Goal: Task Accomplishment & Management: Manage account settings

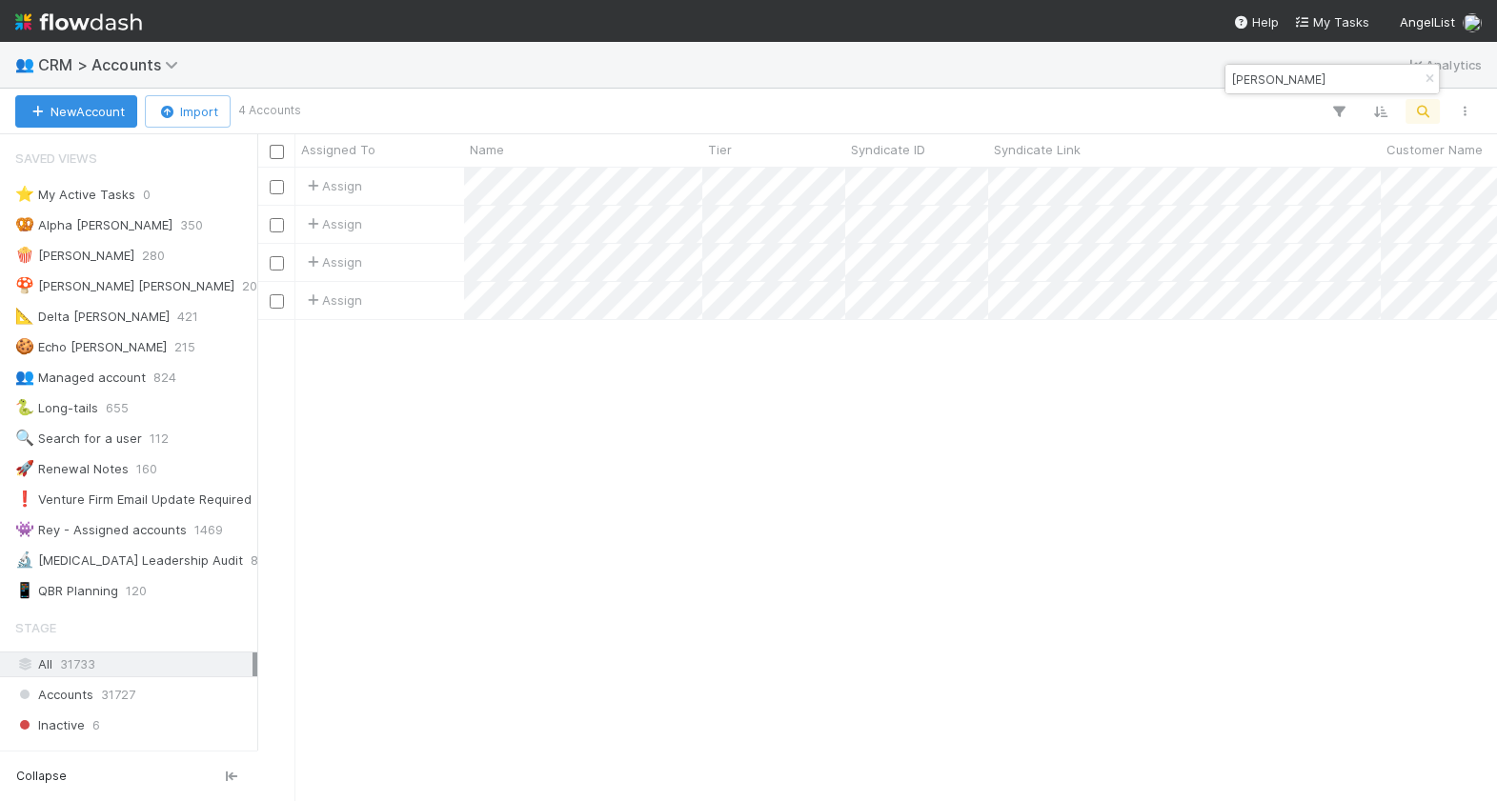
scroll to position [273, 0]
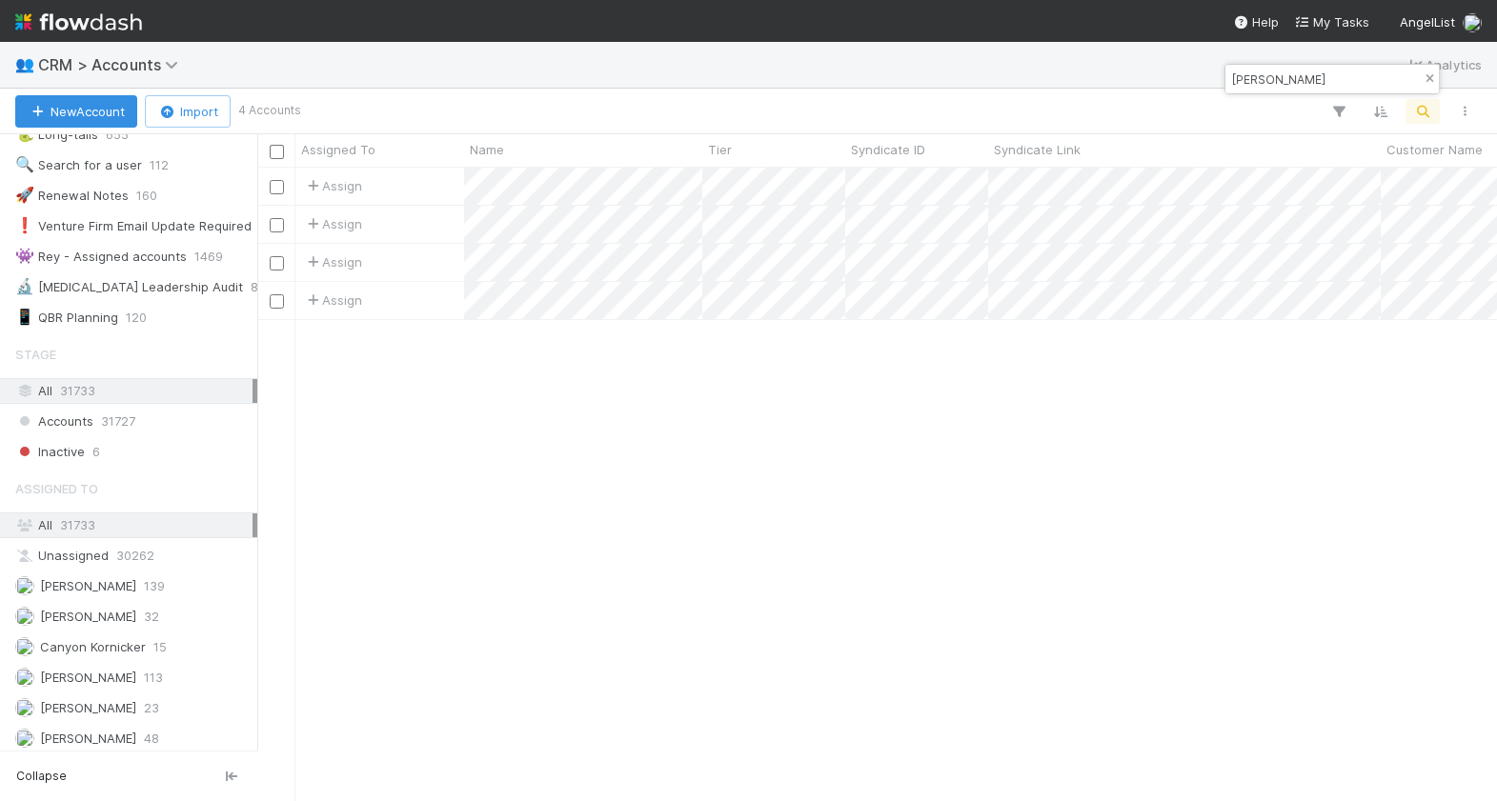
click at [1423, 84] on icon "button" at bounding box center [1429, 78] width 19 height 11
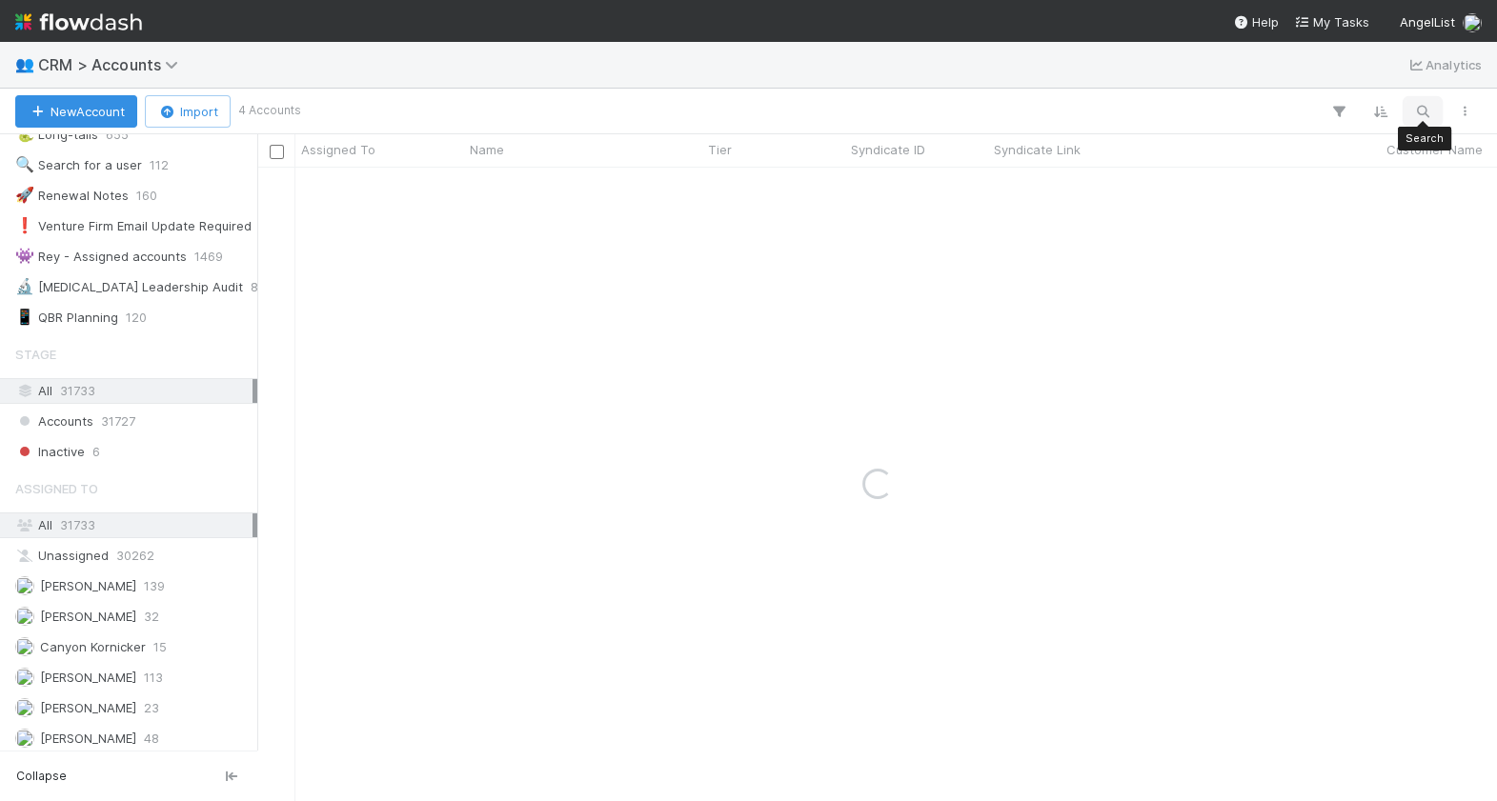
click at [1422, 115] on icon "button" at bounding box center [1422, 111] width 19 height 17
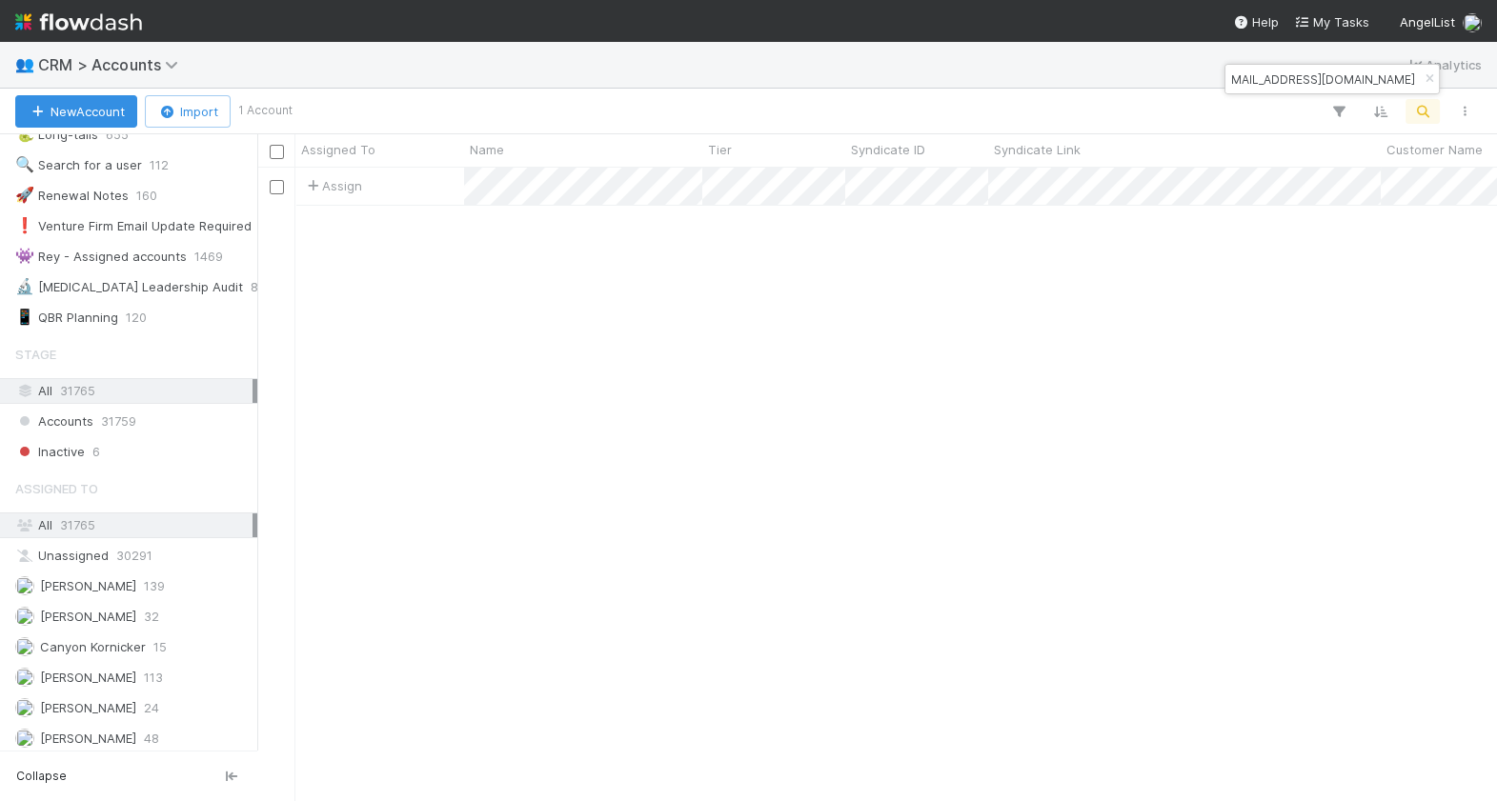
scroll to position [634, 1239]
type input "marik@tabularasa.ventures"
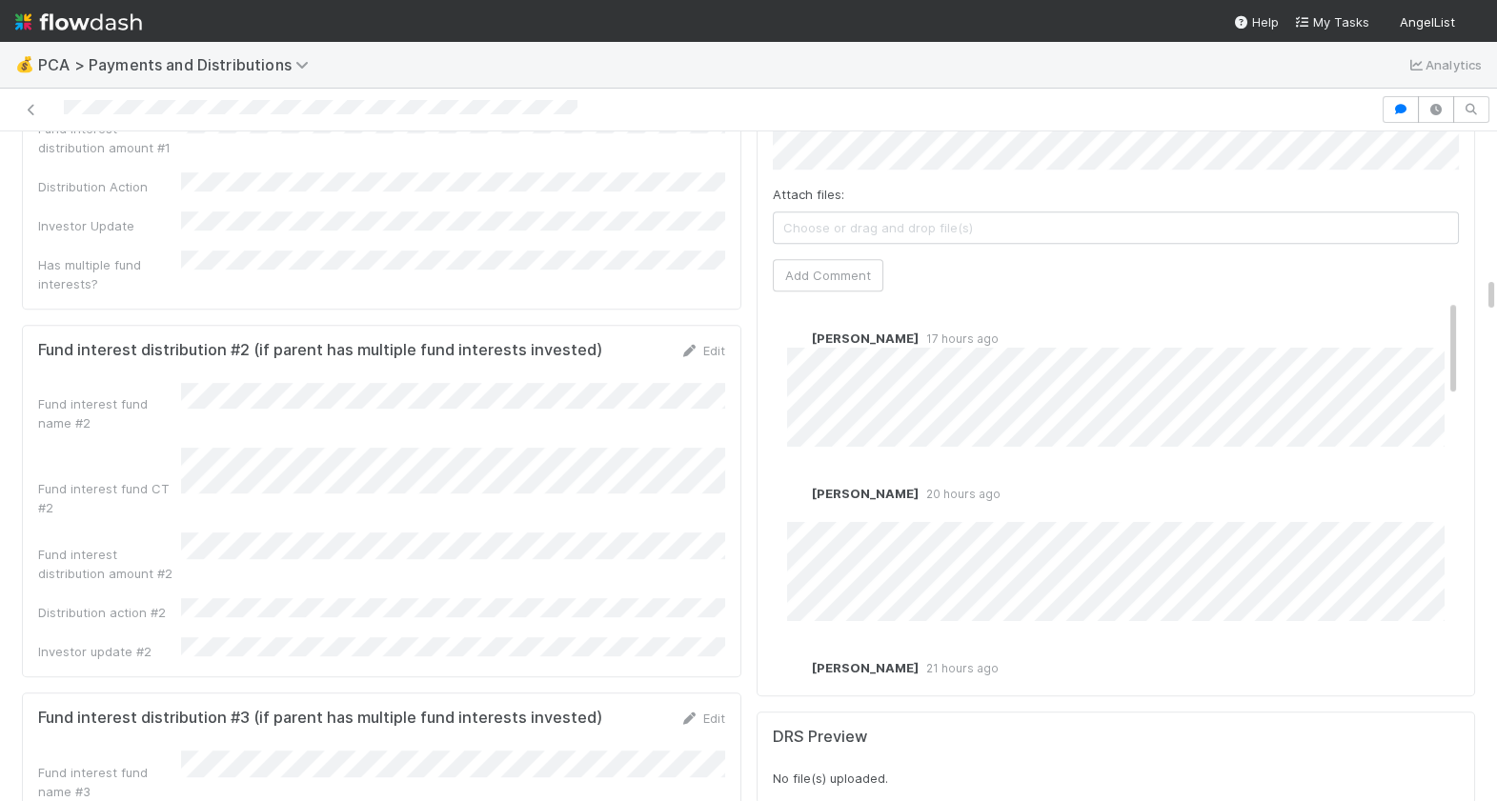
scroll to position [2790, 0]
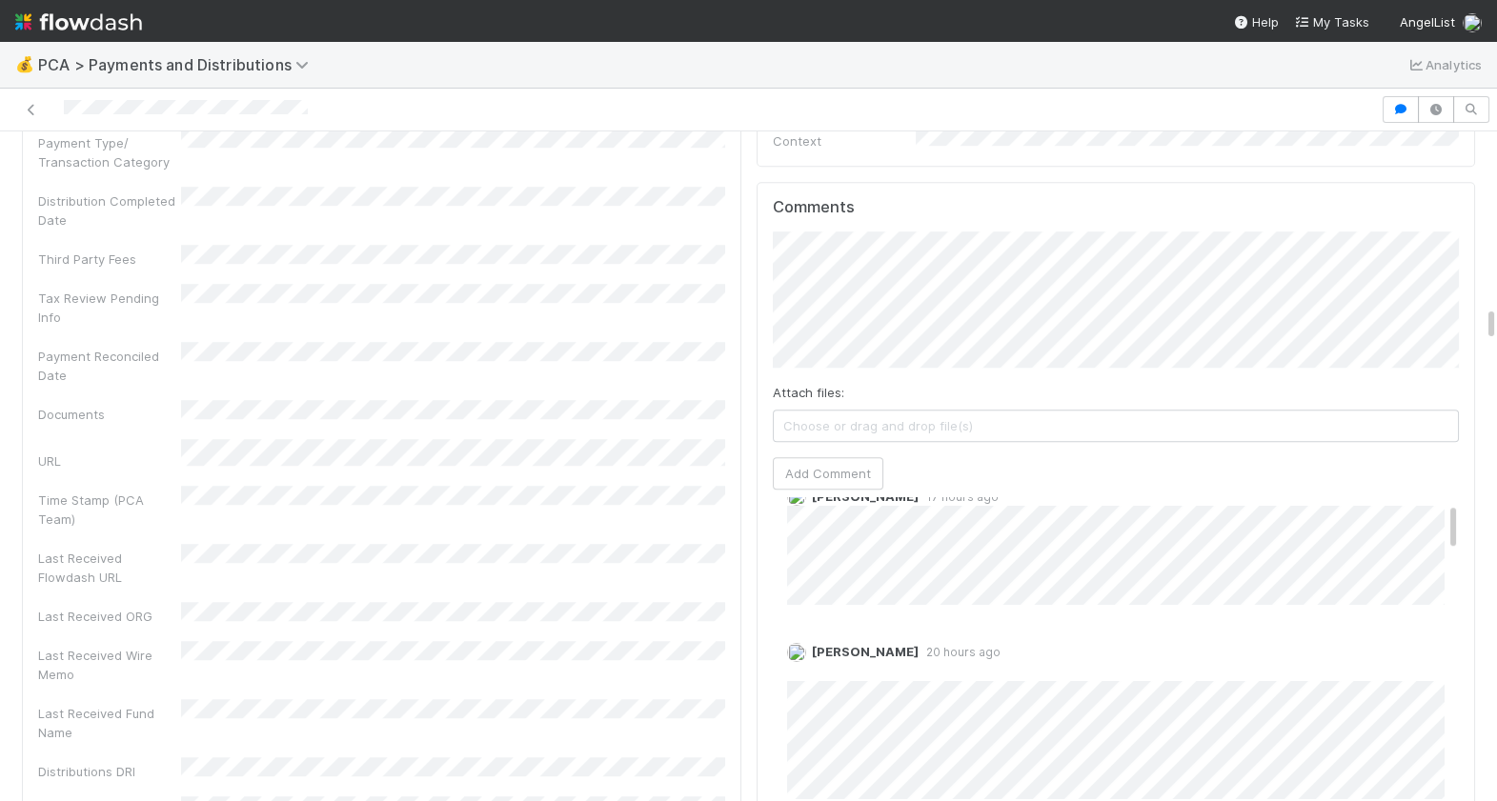
scroll to position [3431, 0]
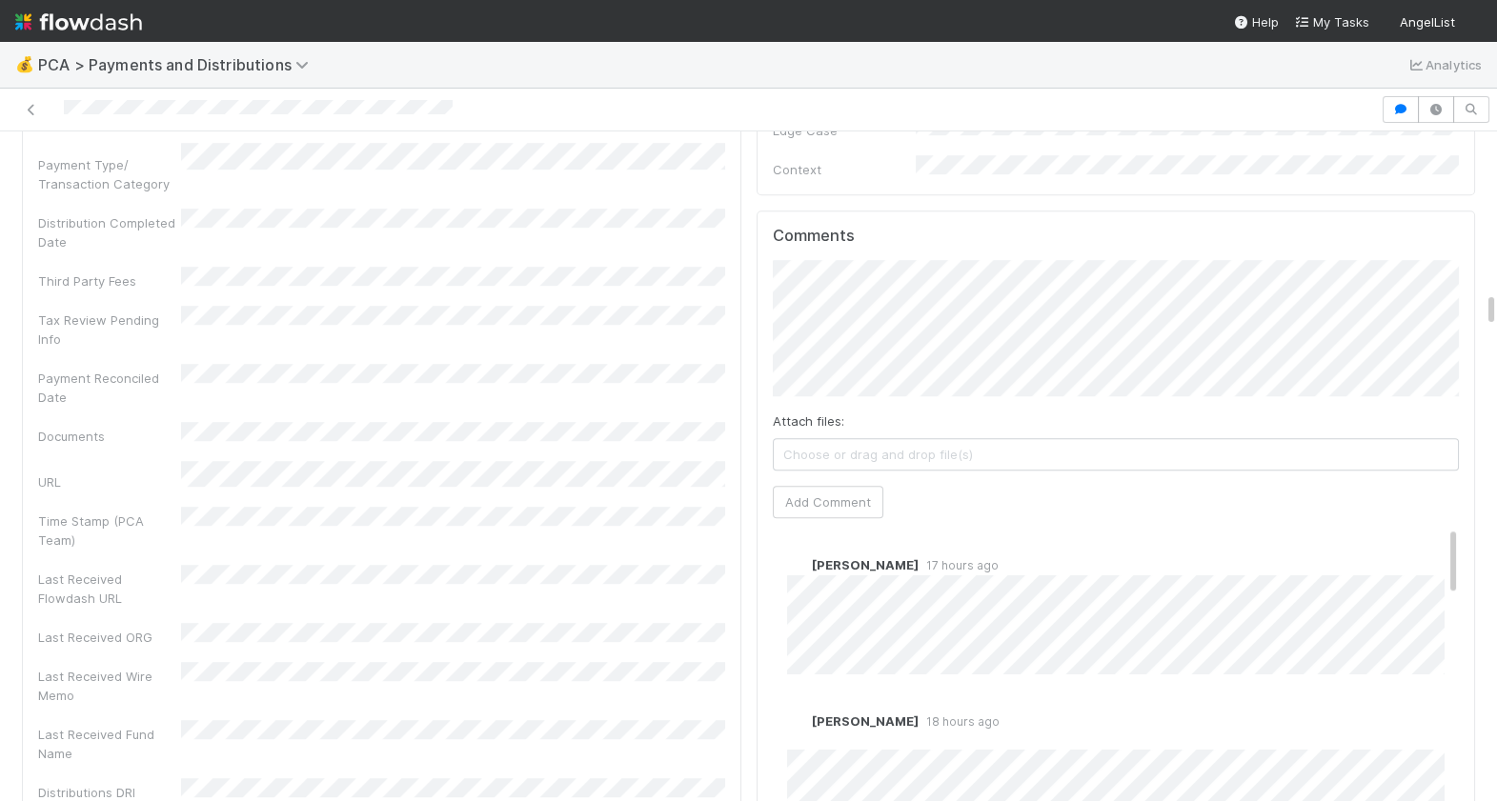
scroll to position [3087, 0]
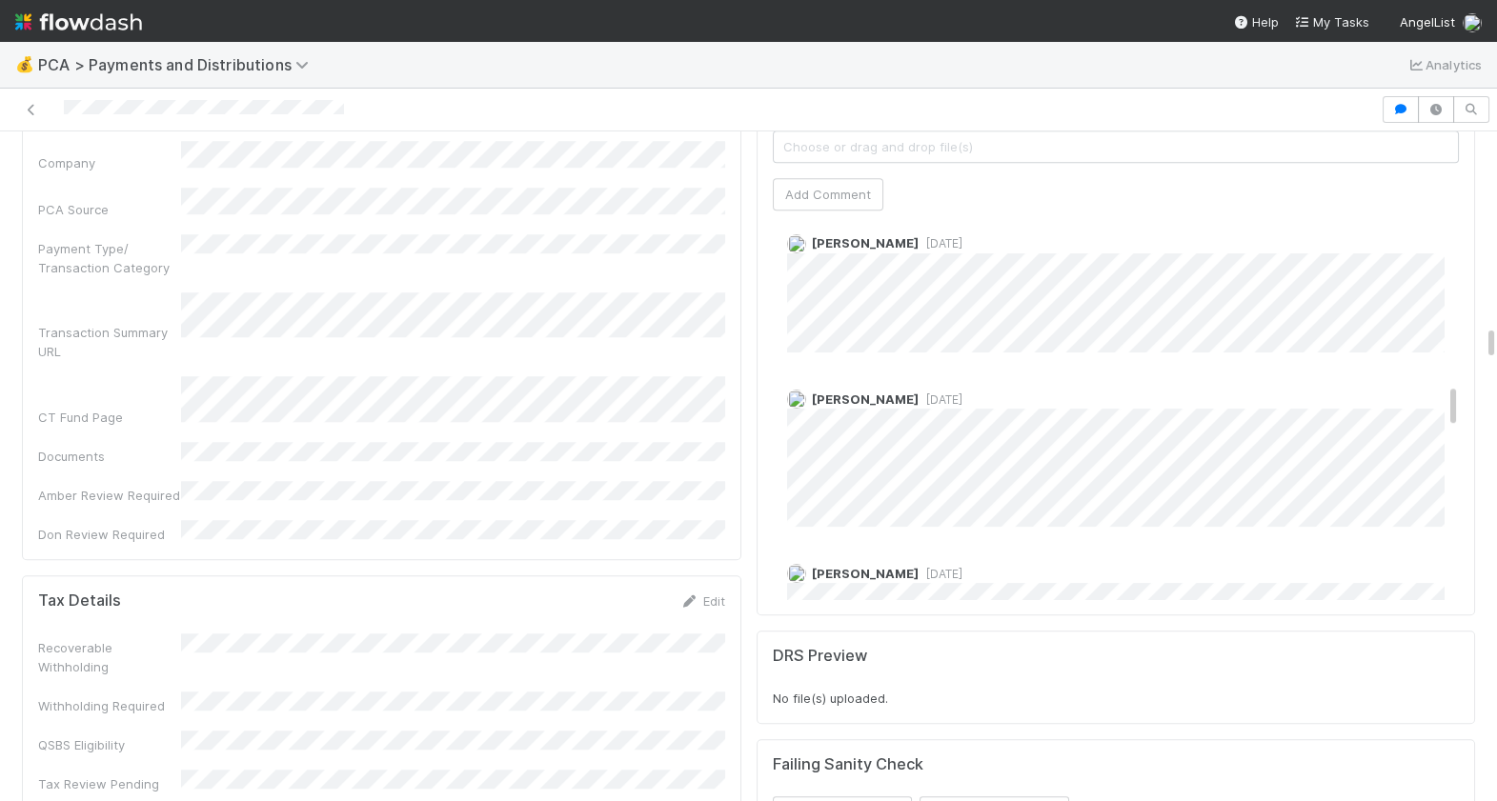
scroll to position [1442, 0]
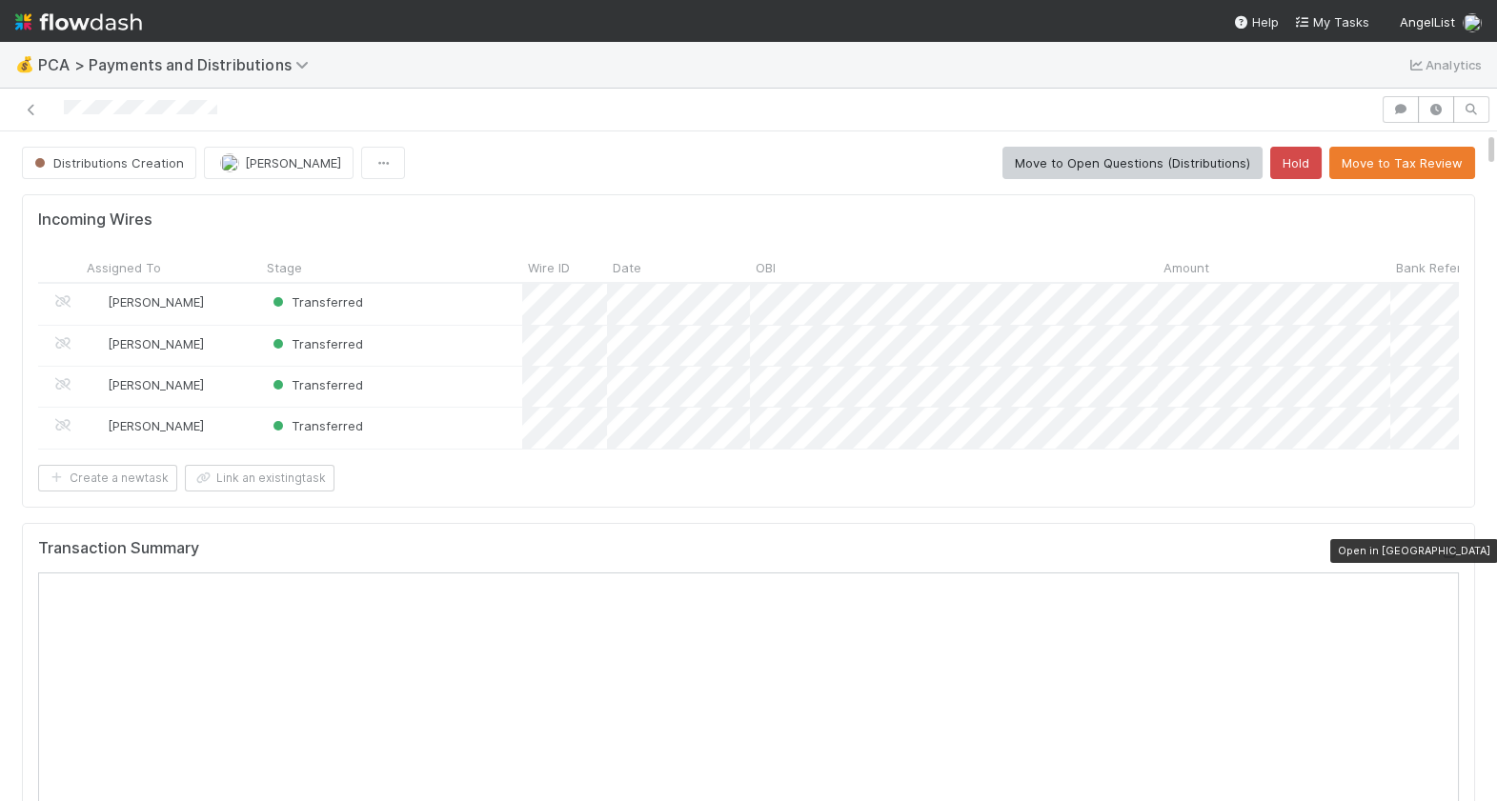
click at [1450, 551] on icon at bounding box center [1449, 552] width 19 height 12
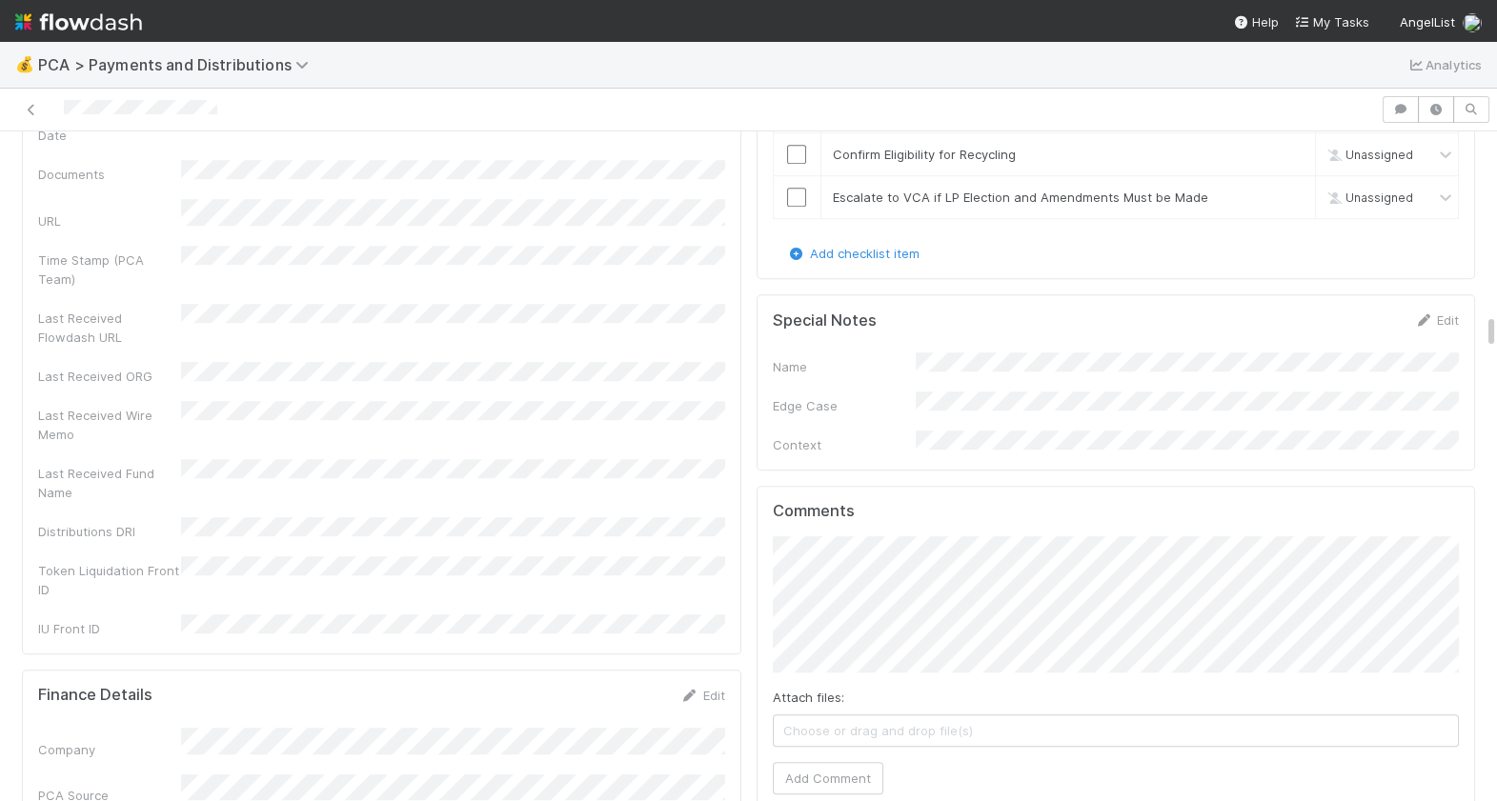
scroll to position [3520, 0]
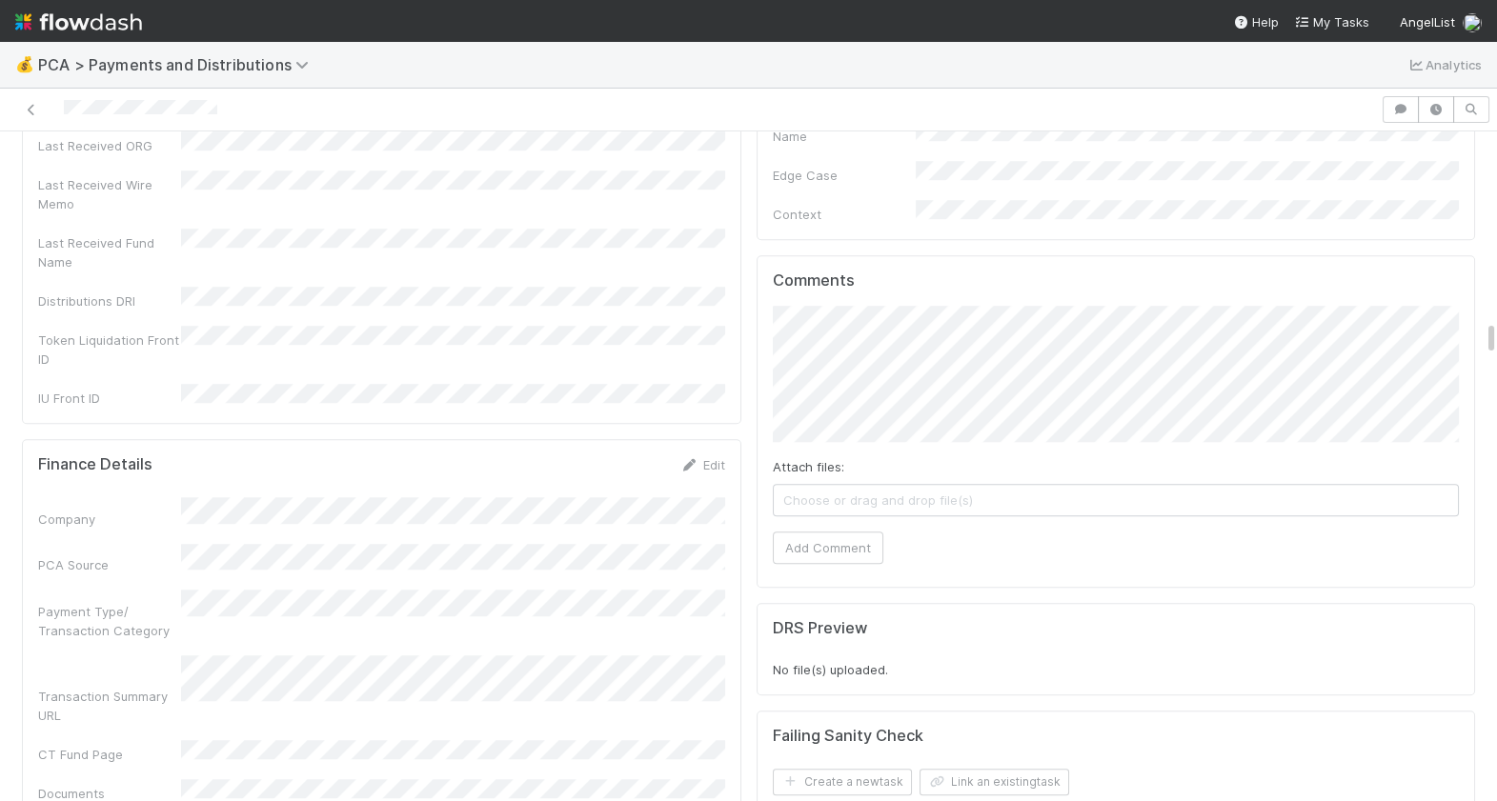
click at [65, 115] on div at bounding box center [690, 109] width 1365 height 27
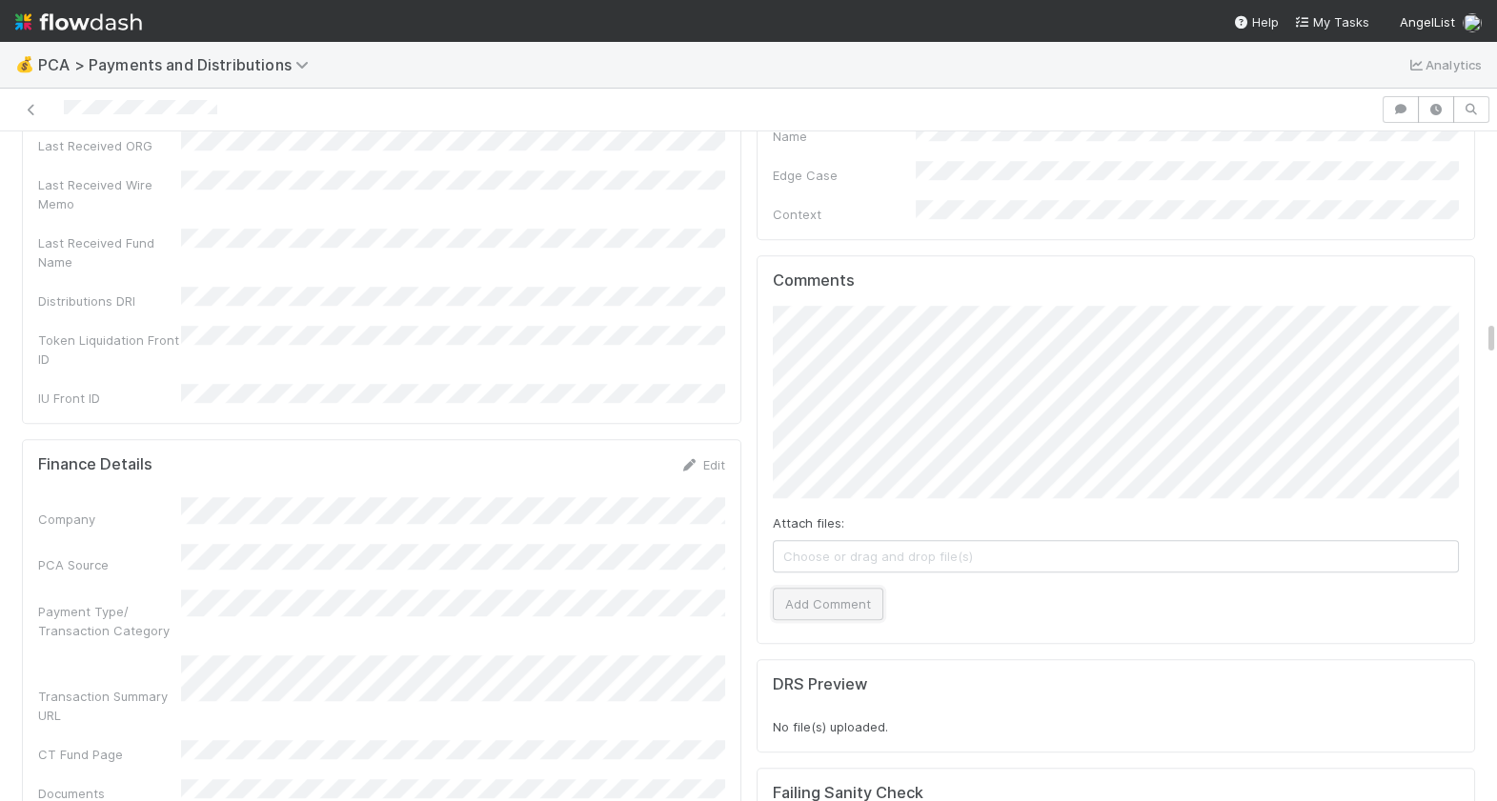
click at [859, 588] on button "Add Comment" at bounding box center [828, 604] width 111 height 32
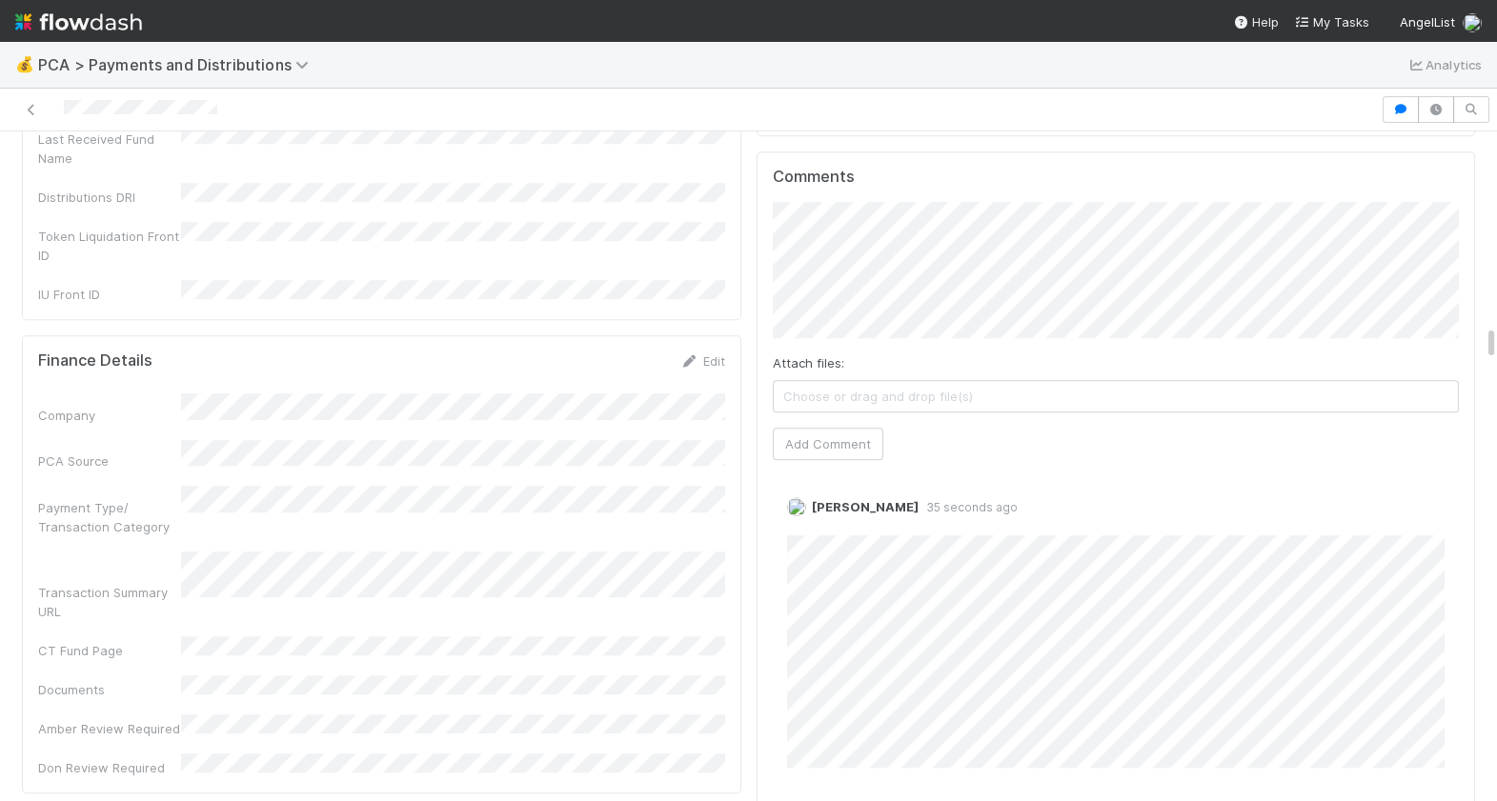
scroll to position [3659, 0]
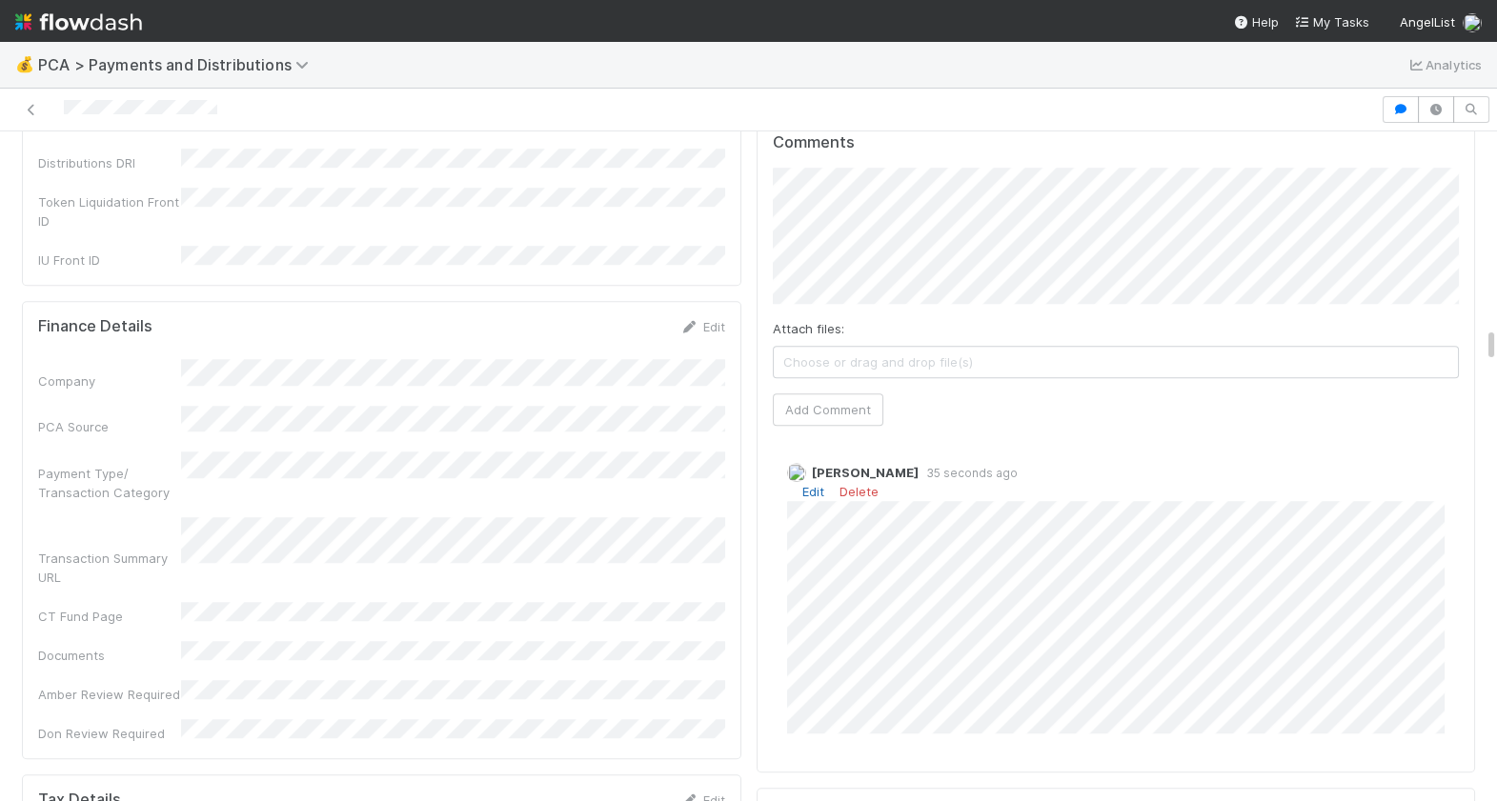
click at [815, 484] on link "Edit" at bounding box center [813, 491] width 22 height 15
click at [60, 111] on div at bounding box center [690, 109] width 1365 height 27
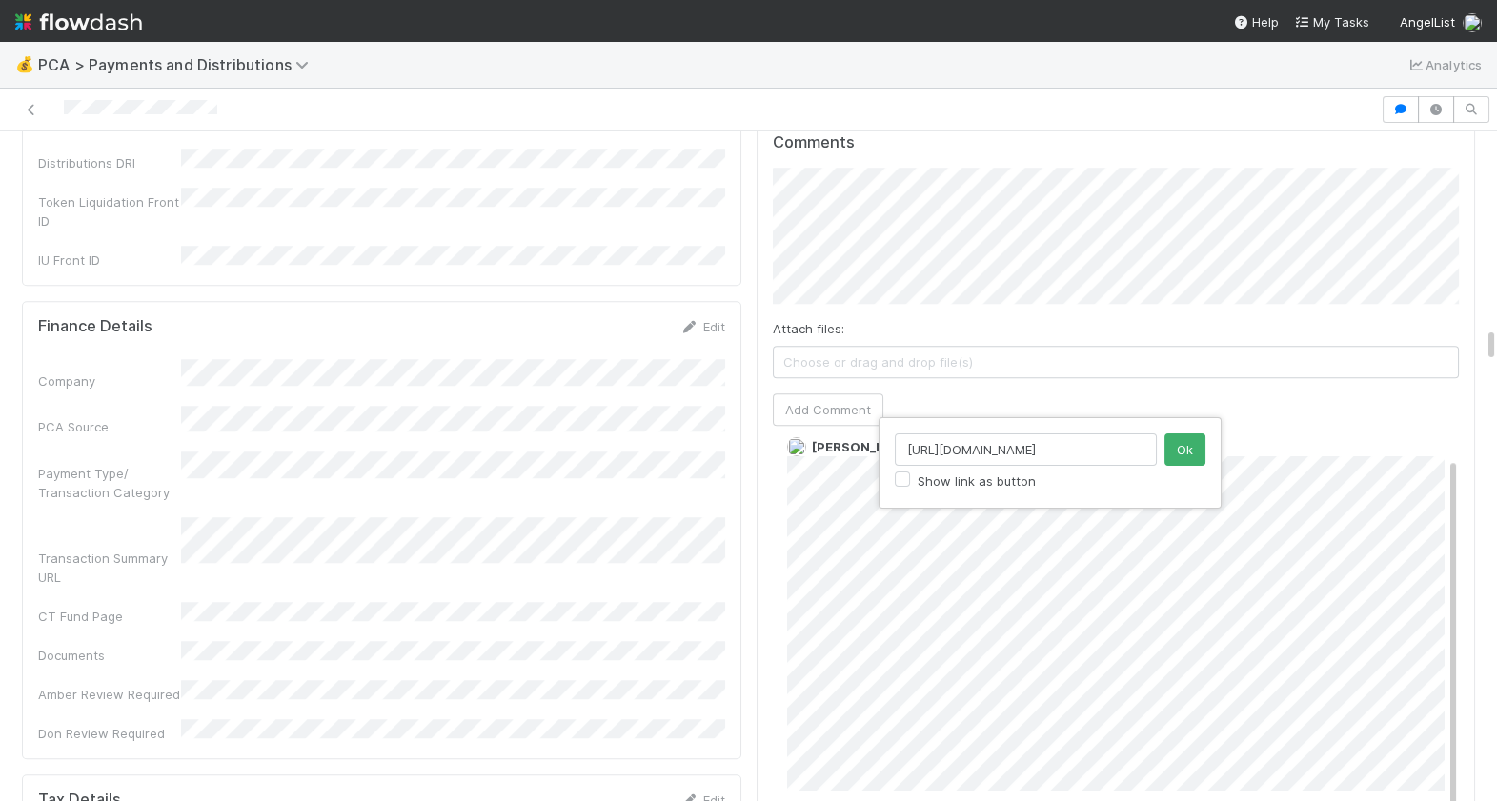
scroll to position [0, 259]
click at [1039, 649] on div "https://comptroller.internal.angellist.com/v/llcs/58f25f22dd894f1aa2c4f67e6ad80…" at bounding box center [748, 400] width 1497 height 801
click at [55, 113] on div at bounding box center [690, 109] width 1365 height 27
click at [429, 47] on div "💰 PCA > Payments and Distributions Analytics" at bounding box center [748, 65] width 1497 height 46
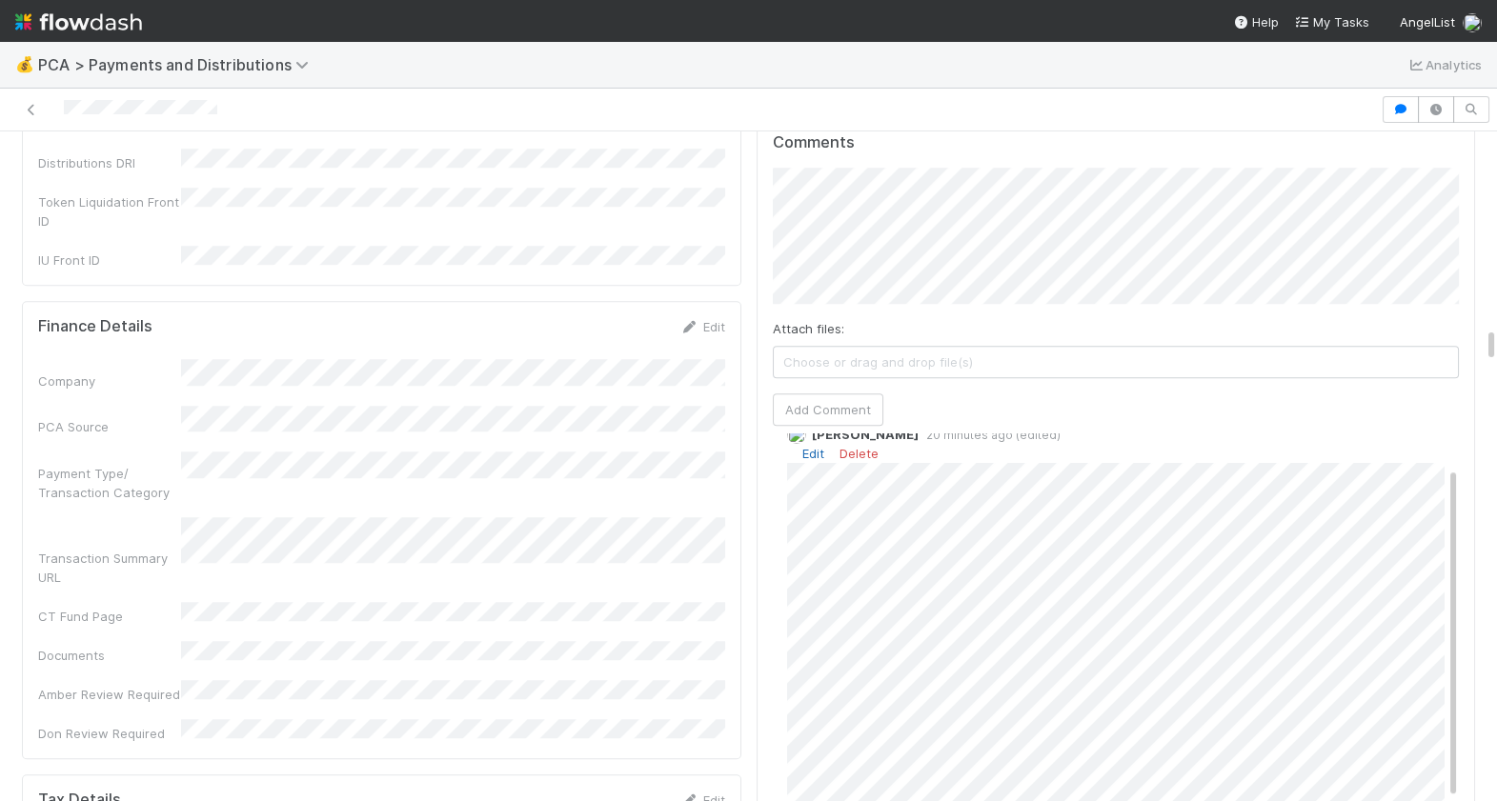
click at [813, 446] on link "Edit" at bounding box center [813, 453] width 22 height 15
click at [809, 484] on link "Edit" at bounding box center [813, 491] width 22 height 15
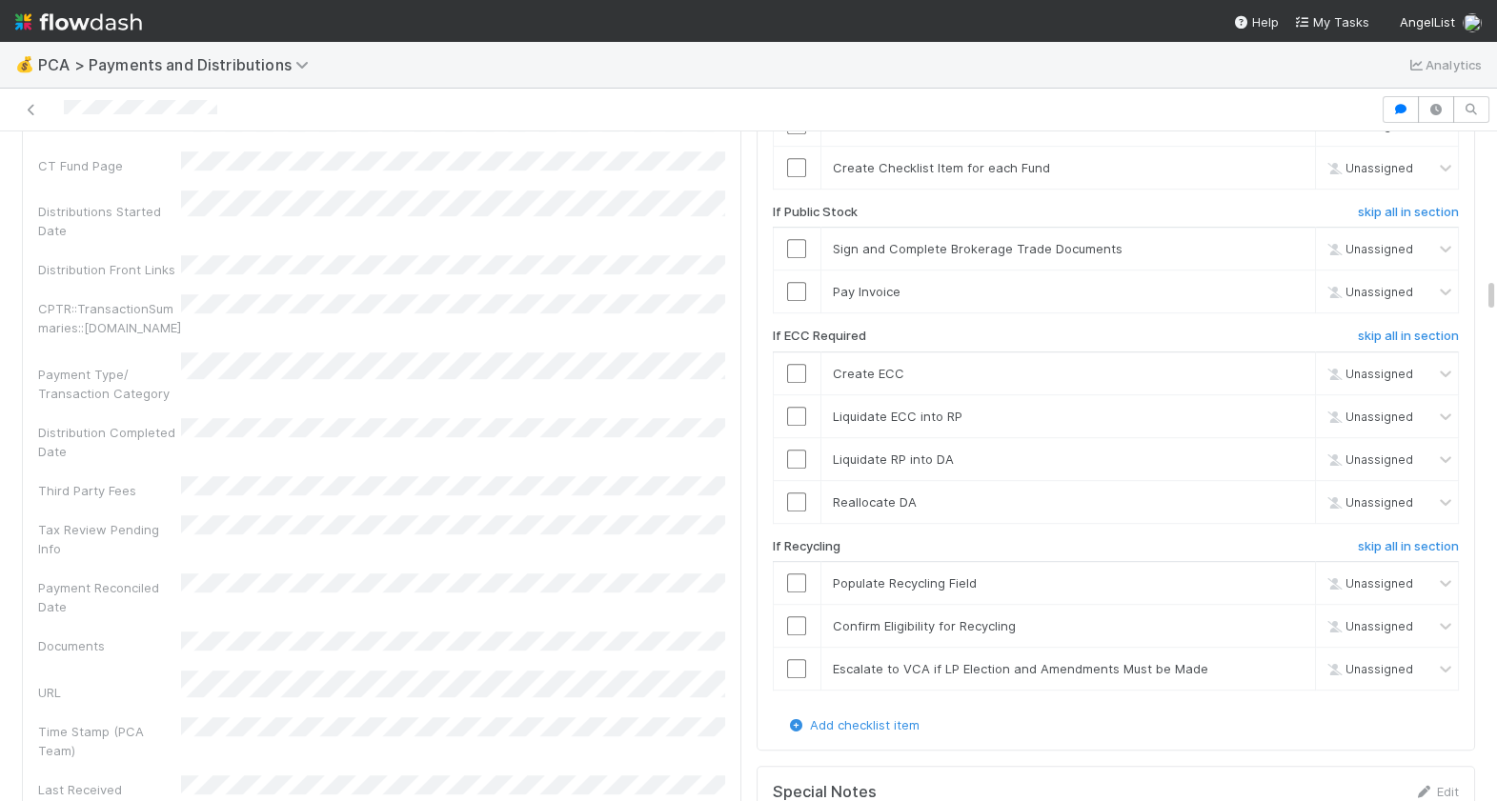
scroll to position [2326, 0]
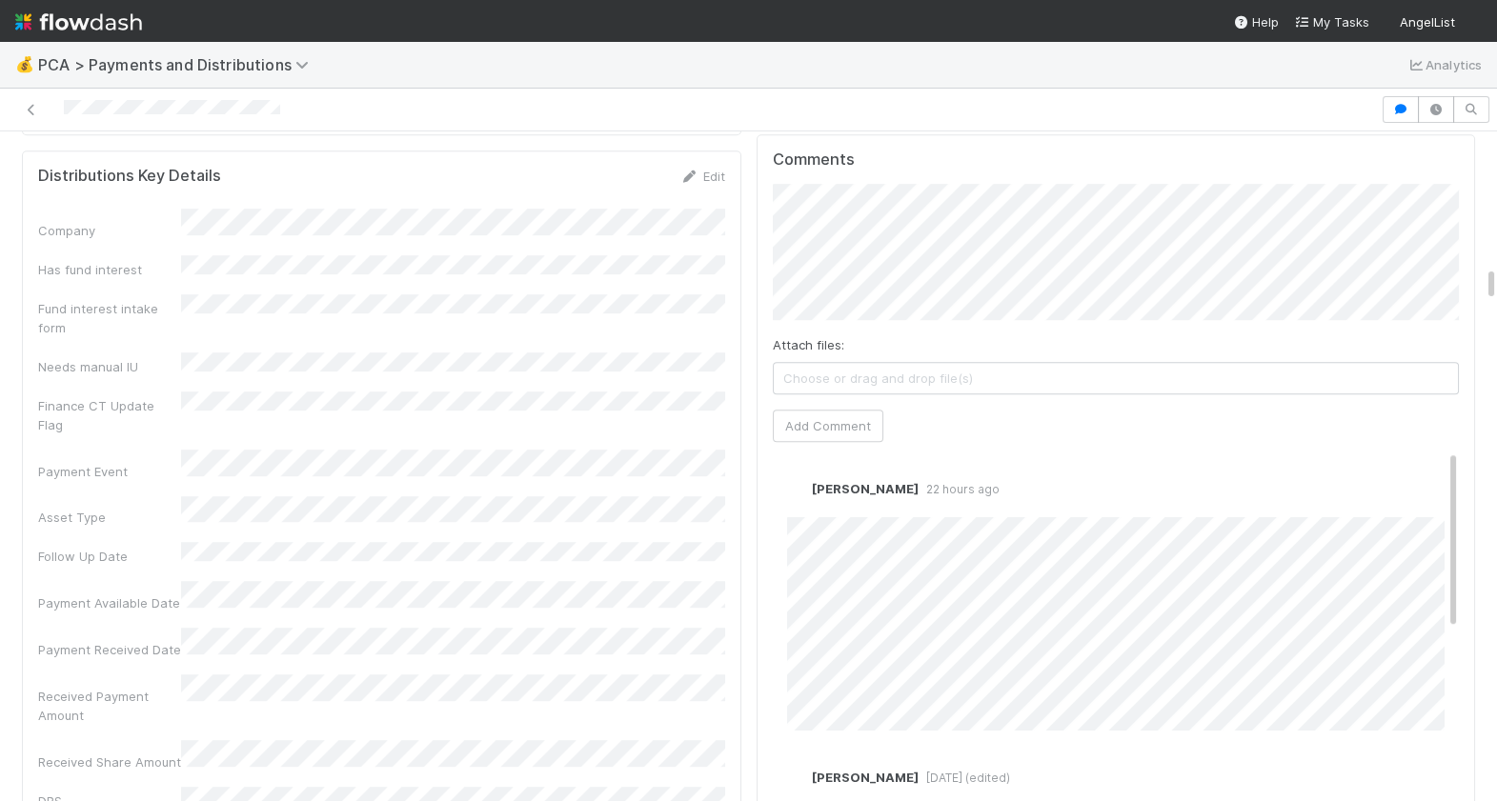
scroll to position [2841, 0]
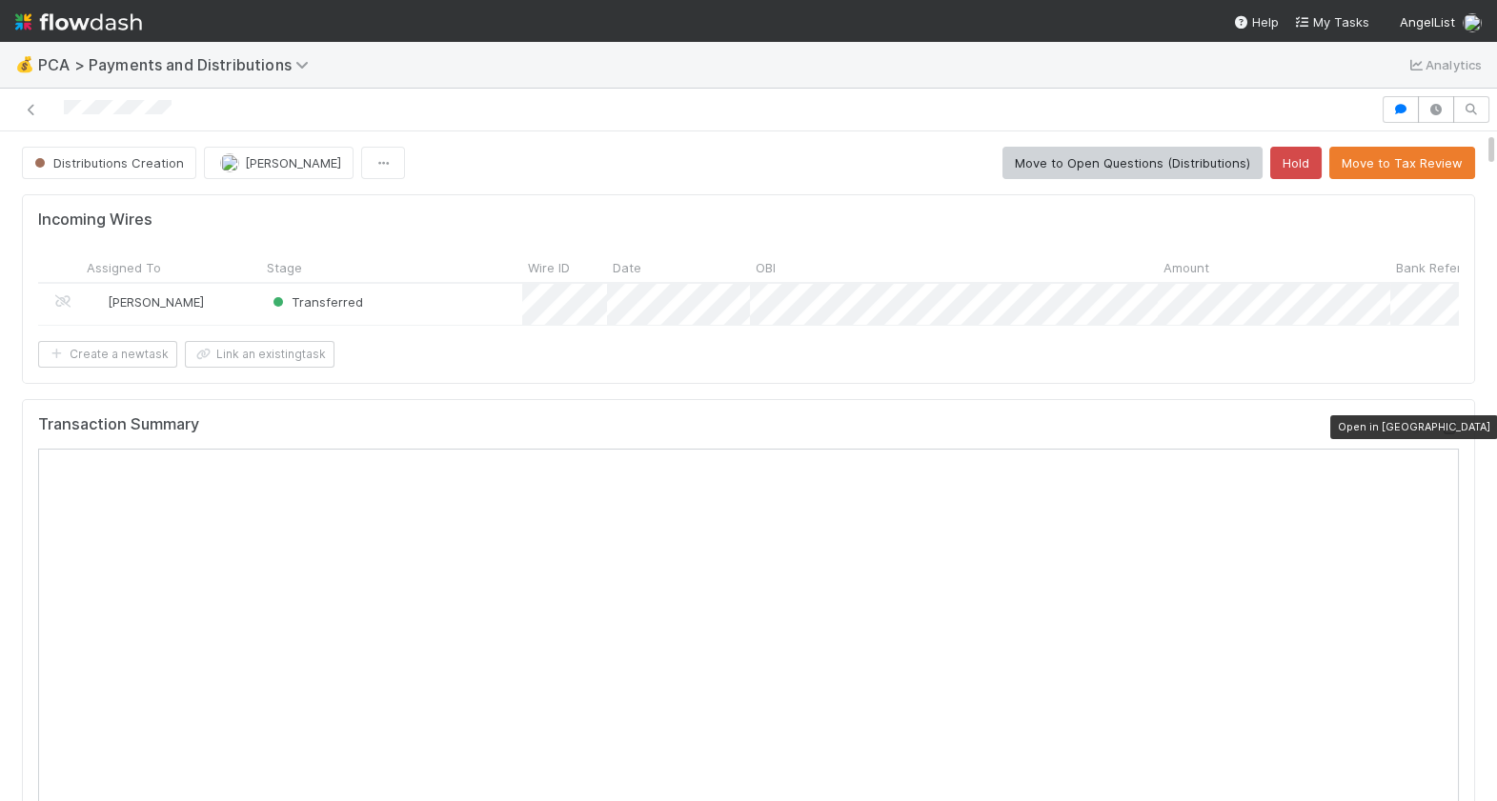
click at [1450, 430] on icon at bounding box center [1449, 428] width 19 height 12
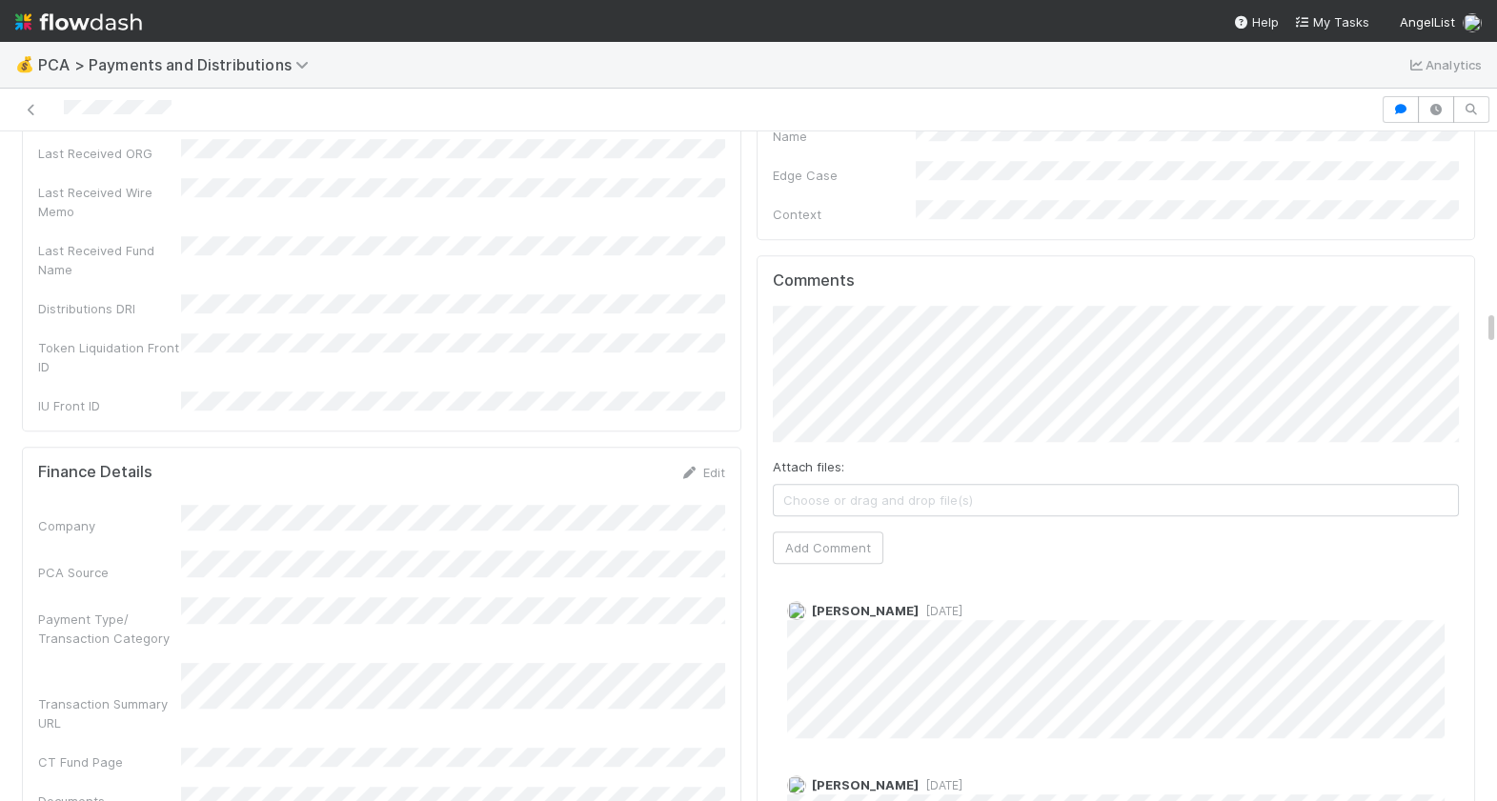
scroll to position [3247, 0]
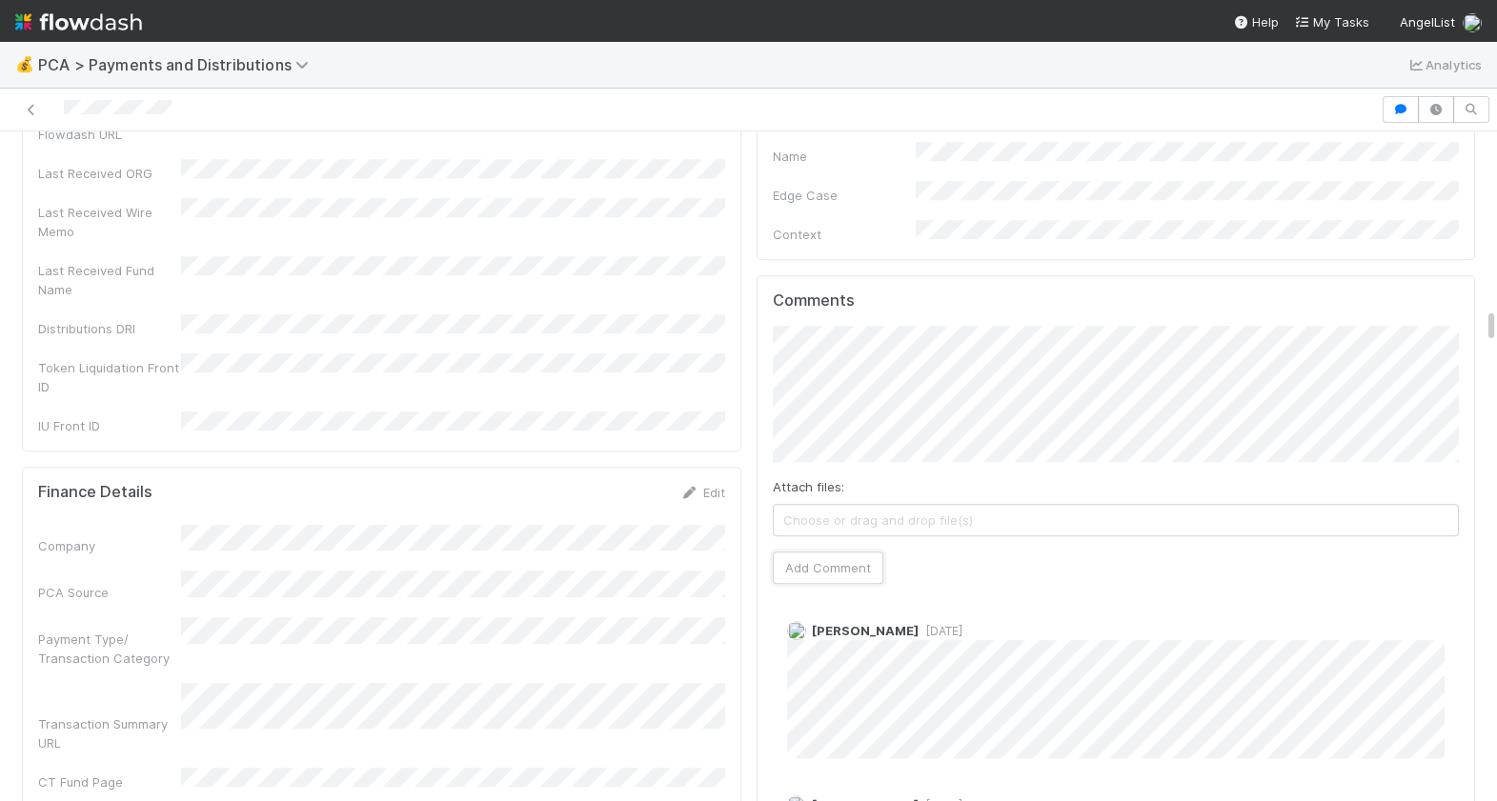
drag, startPoint x: 842, startPoint y: 496, endPoint x: 913, endPoint y: 408, distance: 113.2
click at [841, 552] on button "Add Comment" at bounding box center [828, 568] width 111 height 32
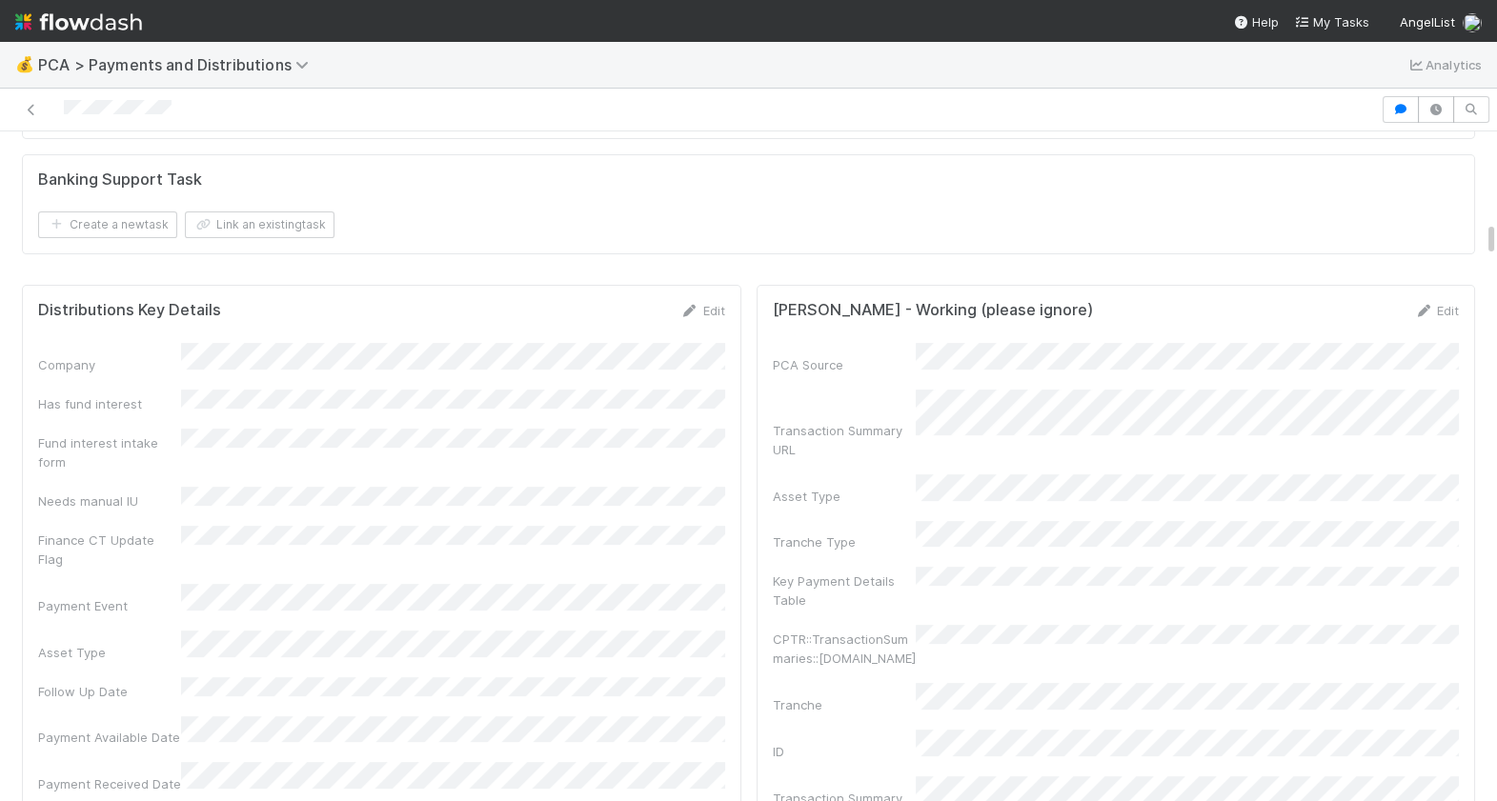
scroll to position [1587, 0]
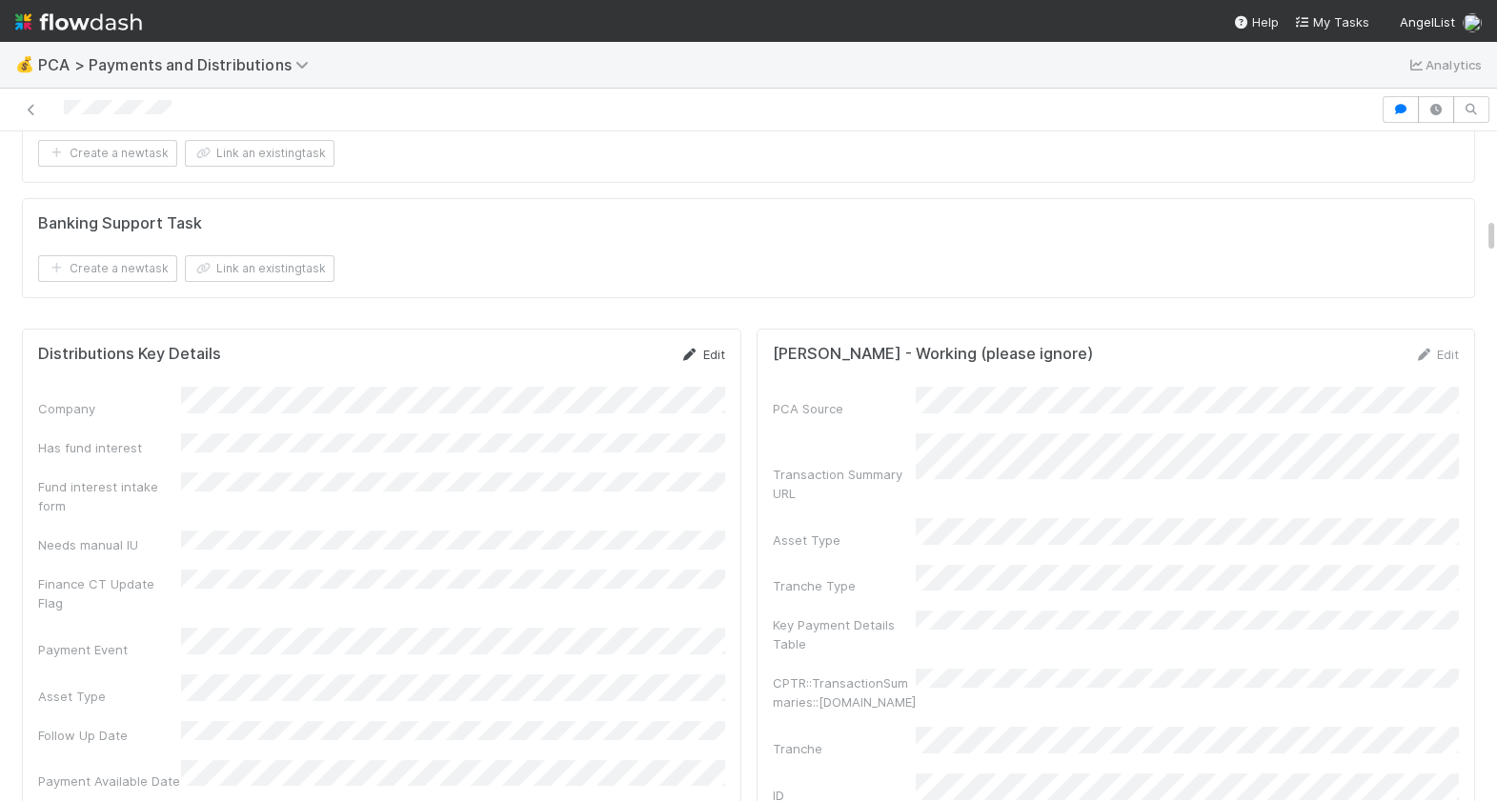
click at [723, 349] on link "Edit" at bounding box center [702, 354] width 45 height 15
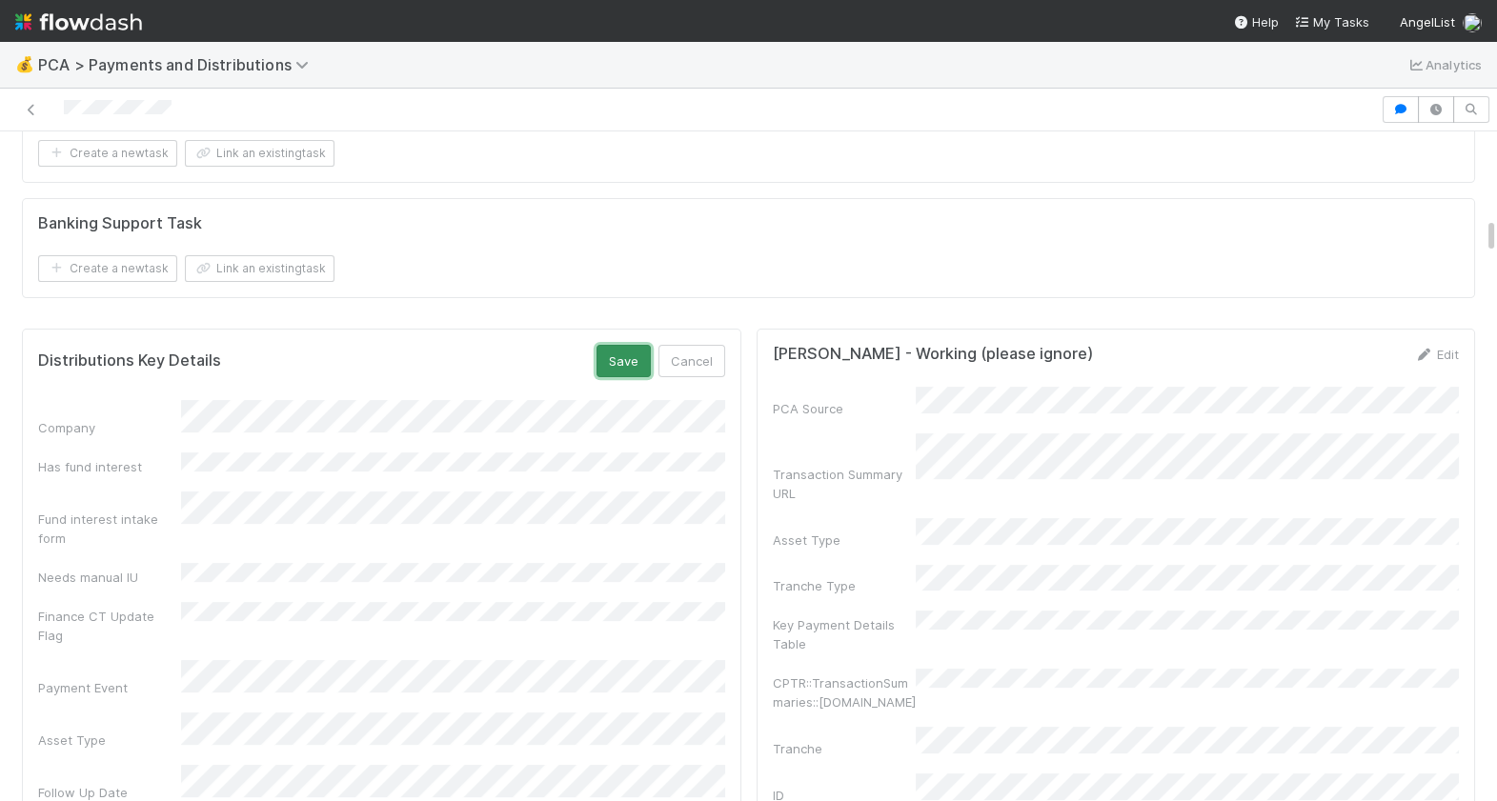
click at [641, 363] on button "Save" at bounding box center [623, 361] width 54 height 32
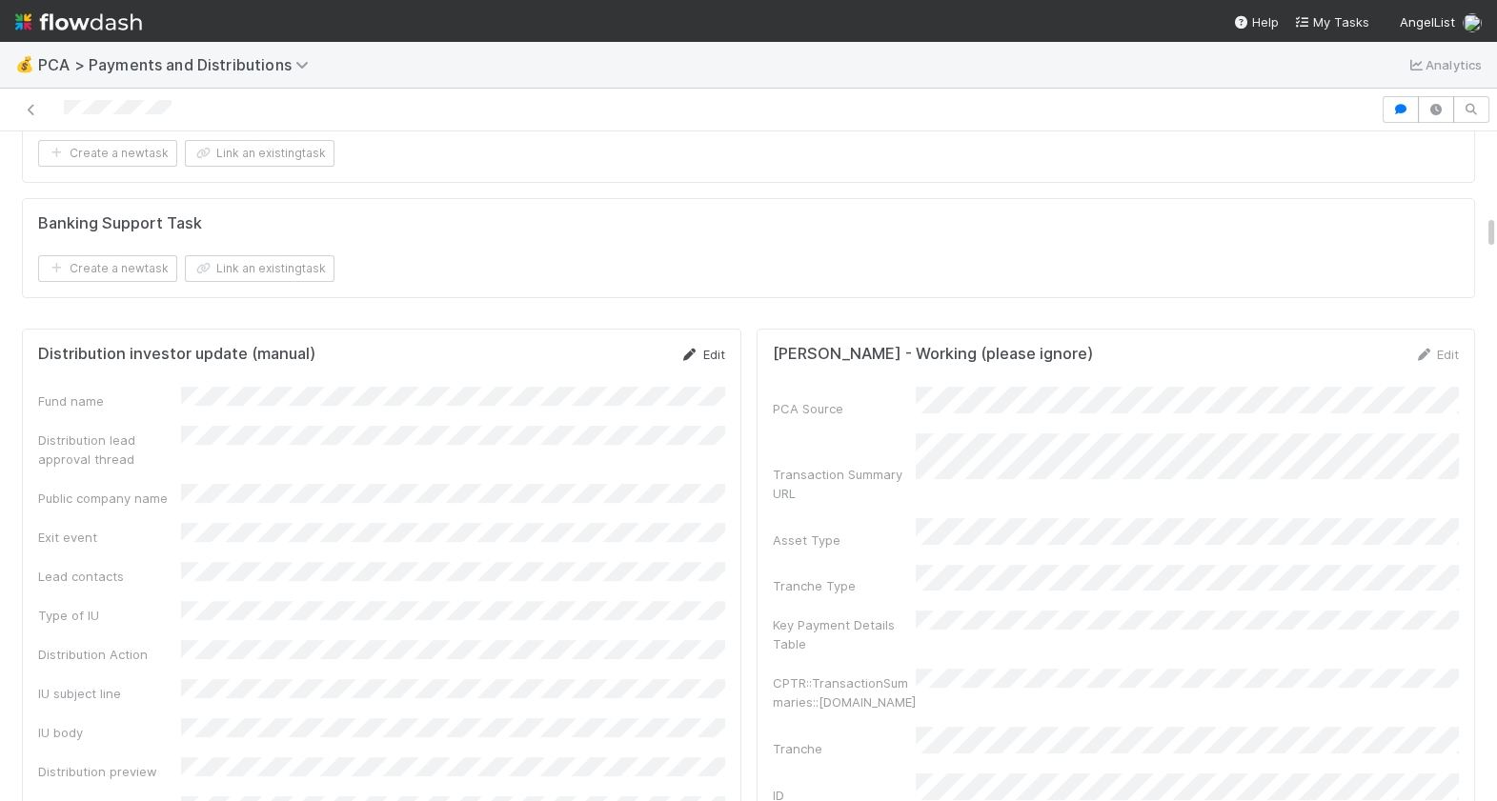
click at [706, 347] on link "Edit" at bounding box center [702, 354] width 45 height 15
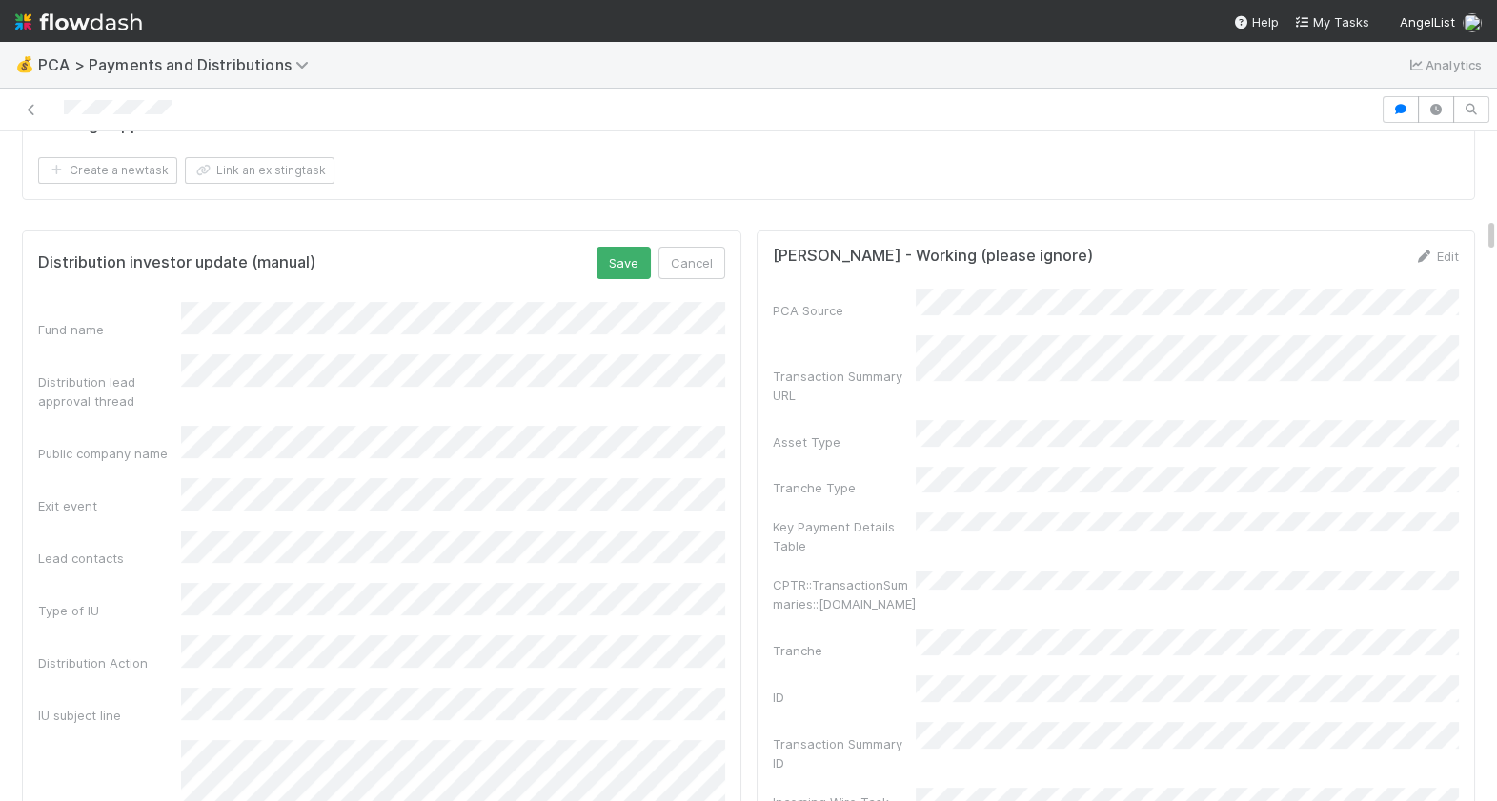
scroll to position [1686, 0]
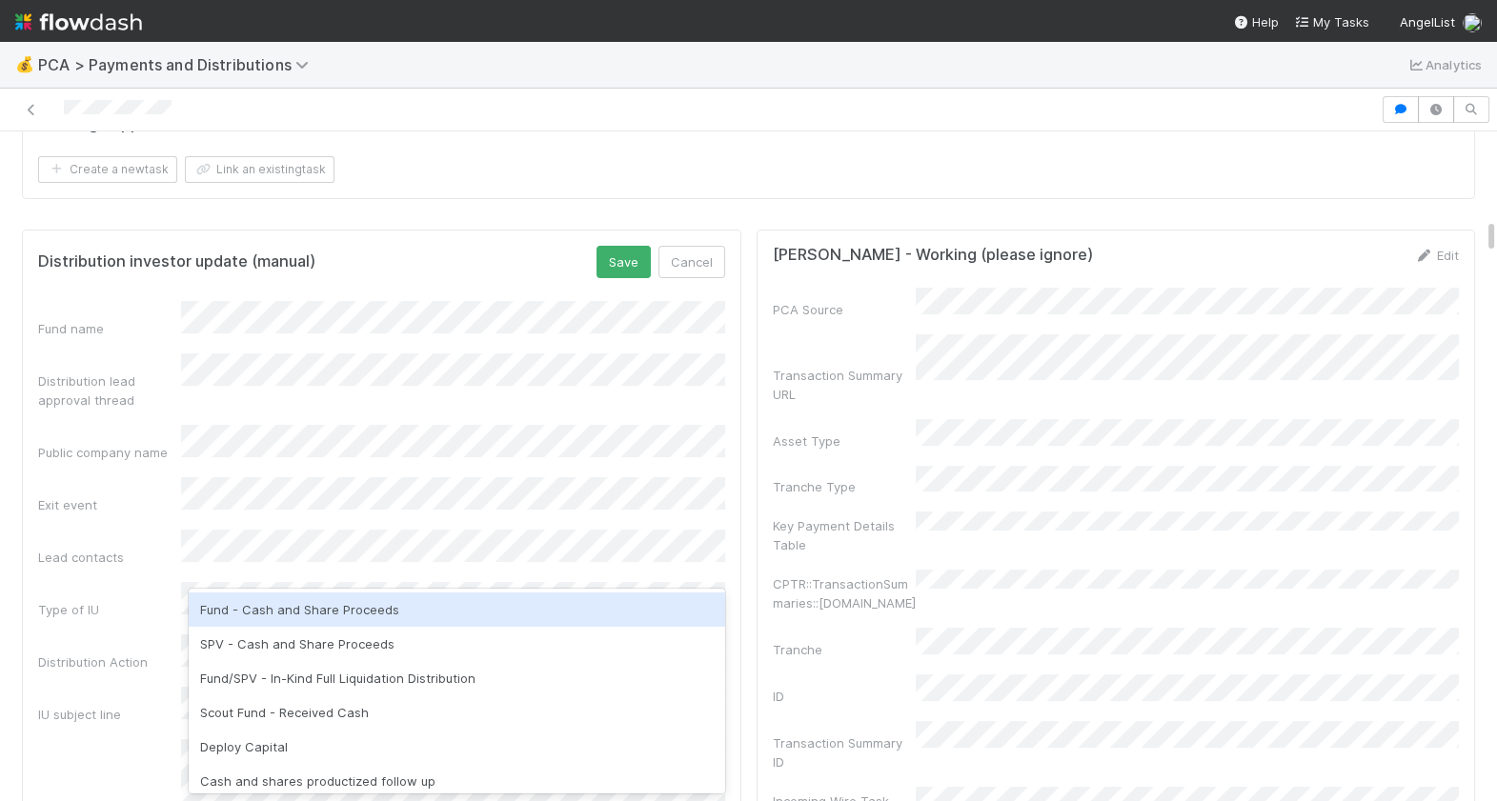
click at [308, 609] on div "Fund - Cash and Share Proceeds" at bounding box center [457, 610] width 536 height 34
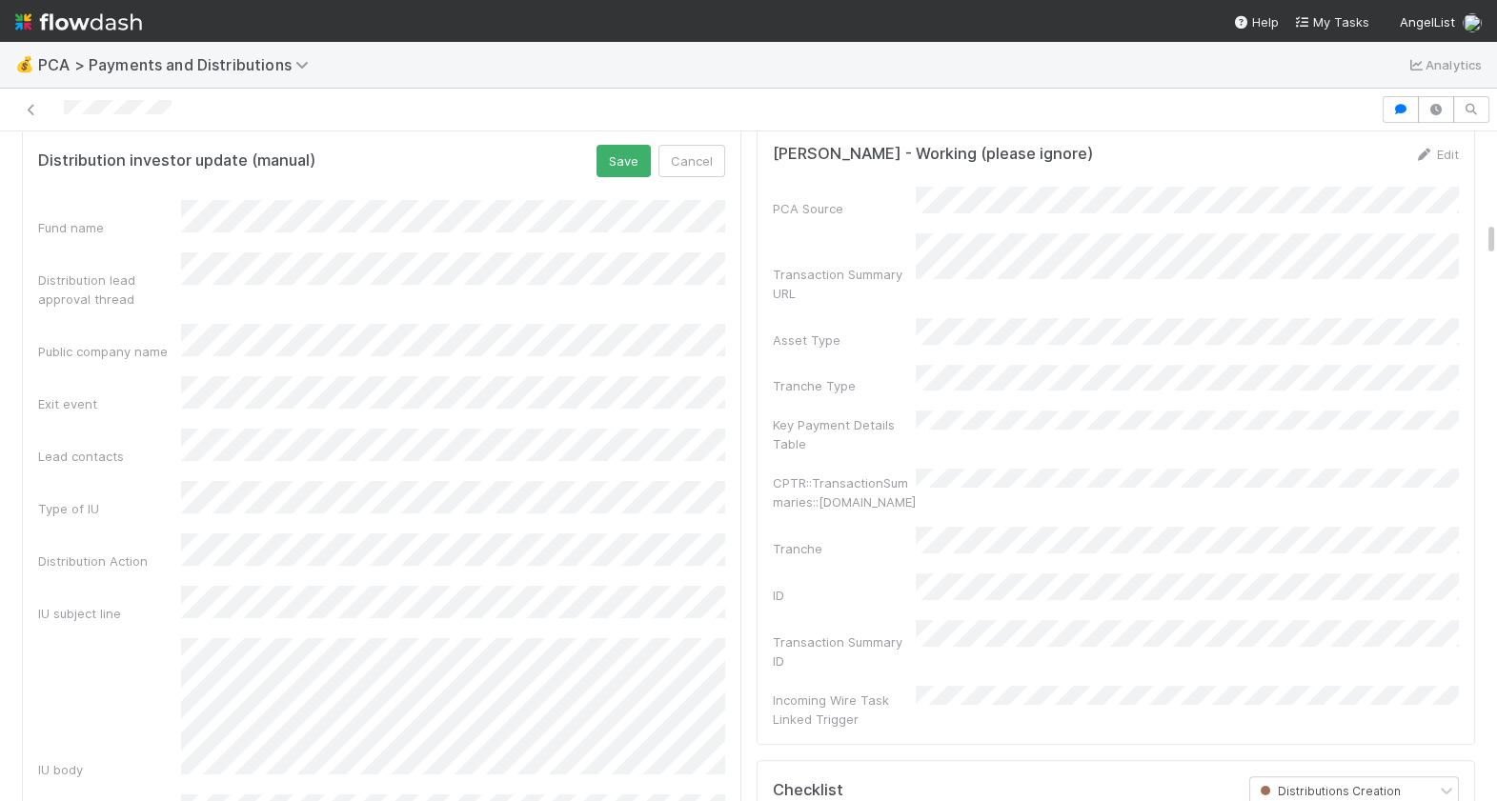
scroll to position [1740, 0]
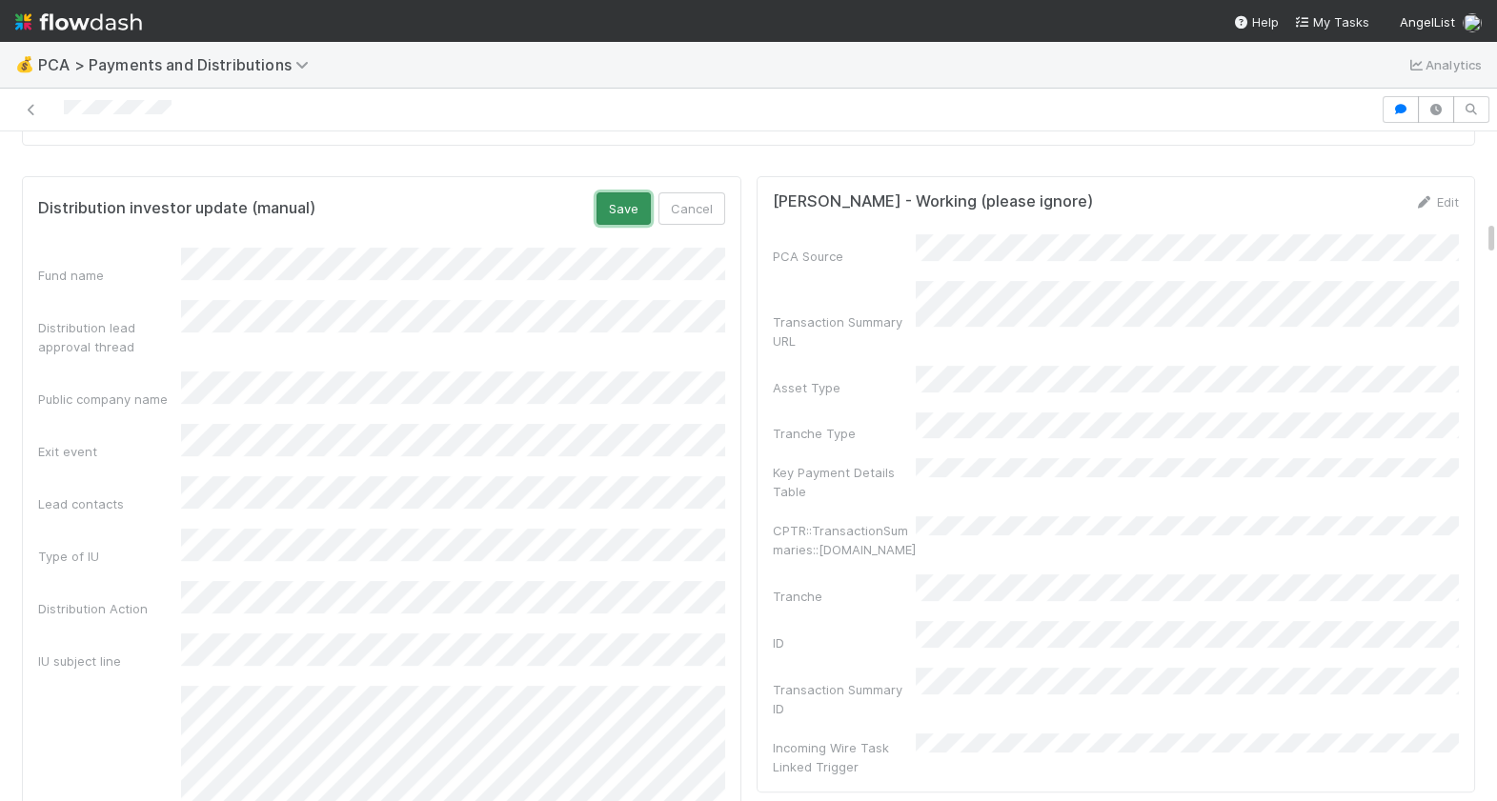
click at [627, 200] on button "Save" at bounding box center [623, 208] width 54 height 32
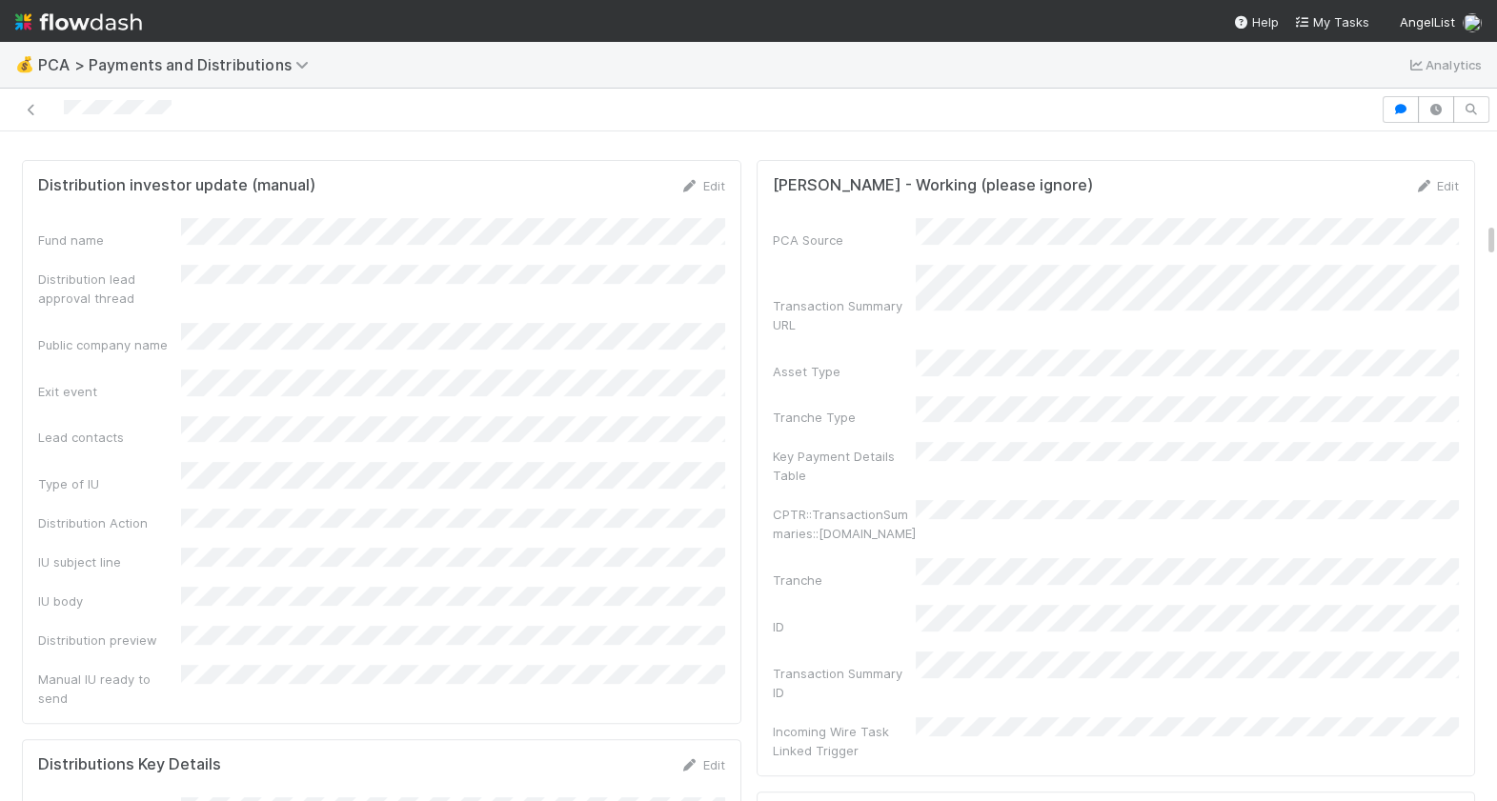
scroll to position [1758, 0]
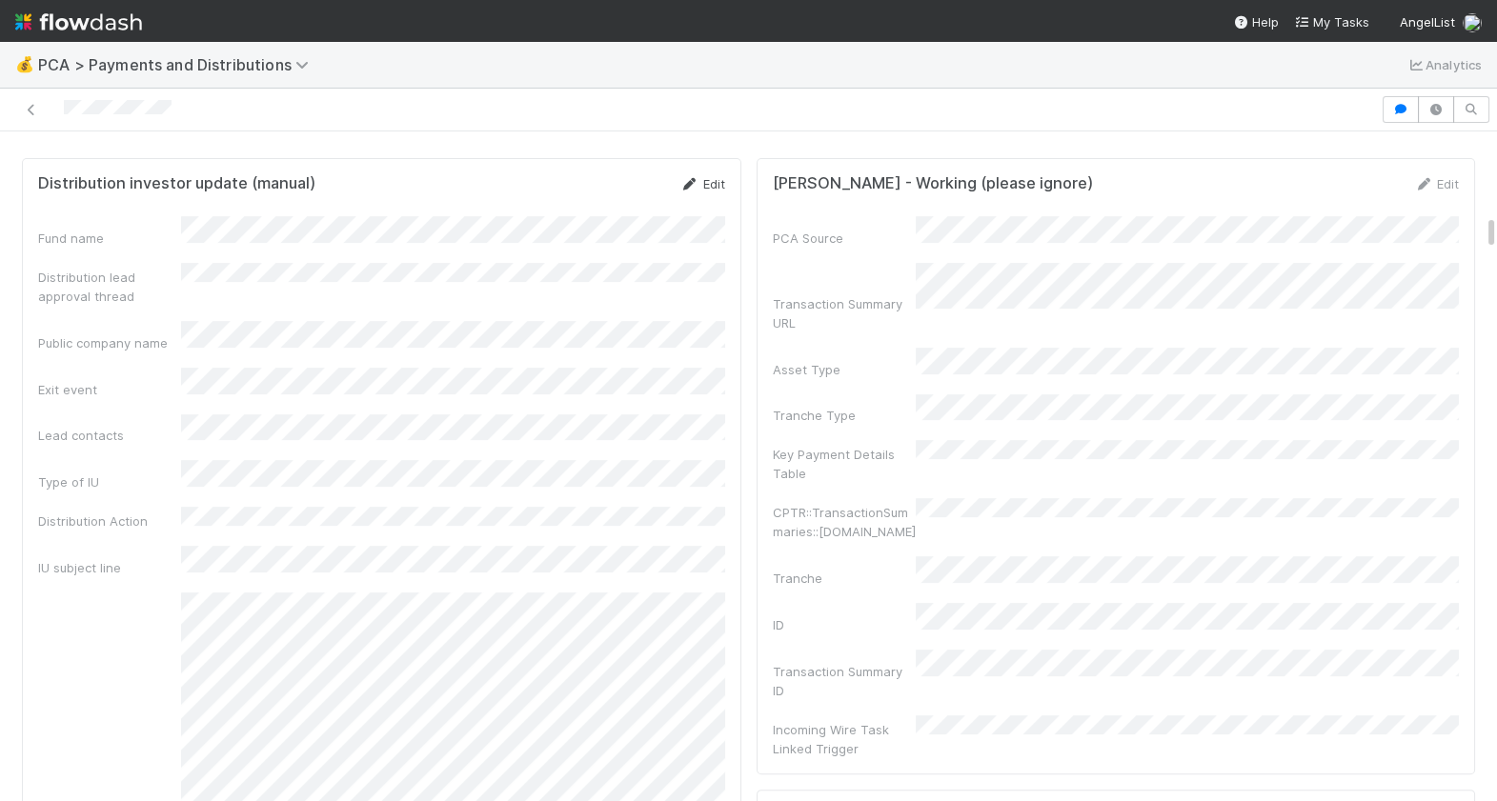
click at [718, 179] on link "Edit" at bounding box center [702, 183] width 45 height 15
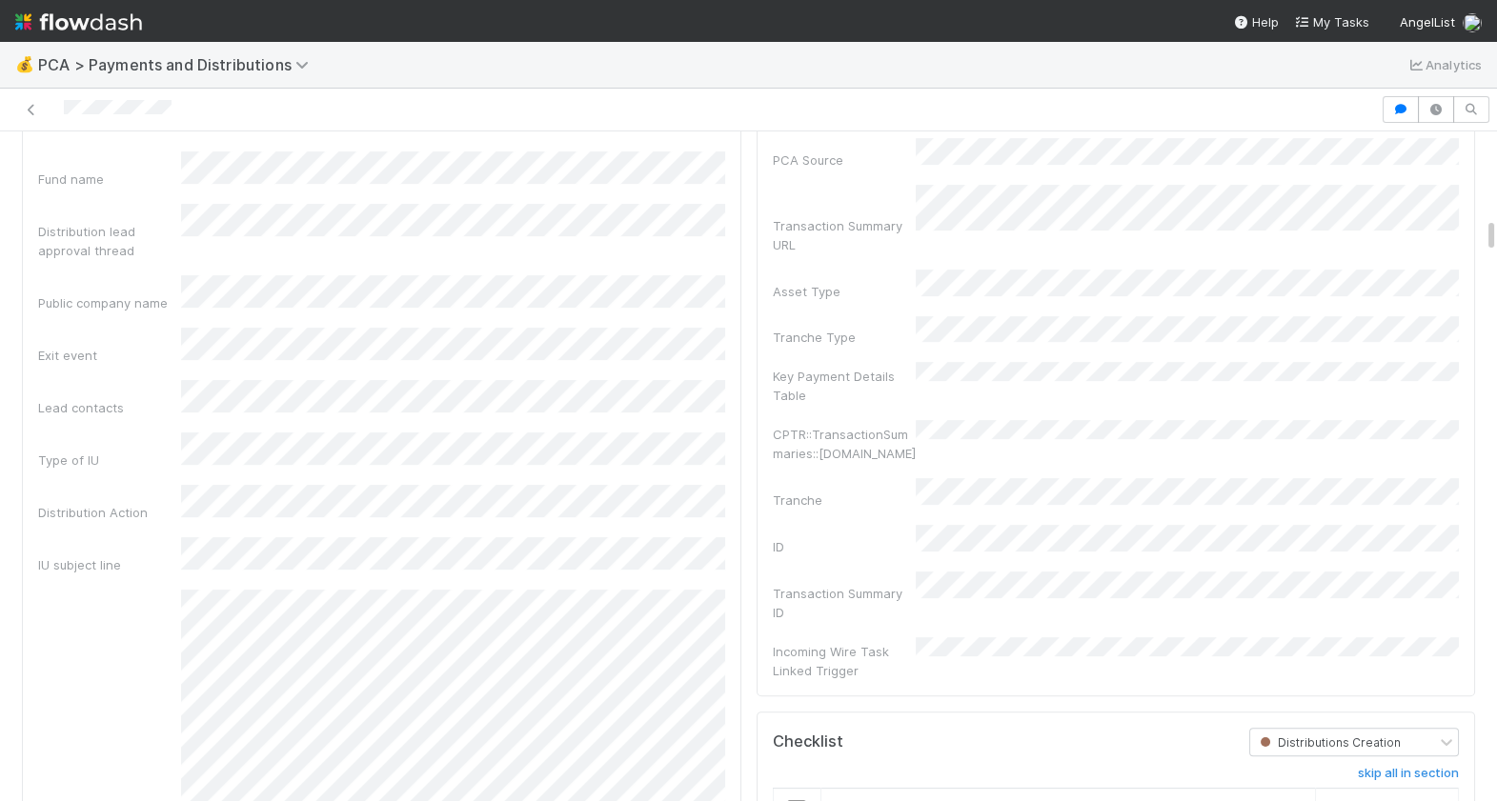
scroll to position [1713, 0]
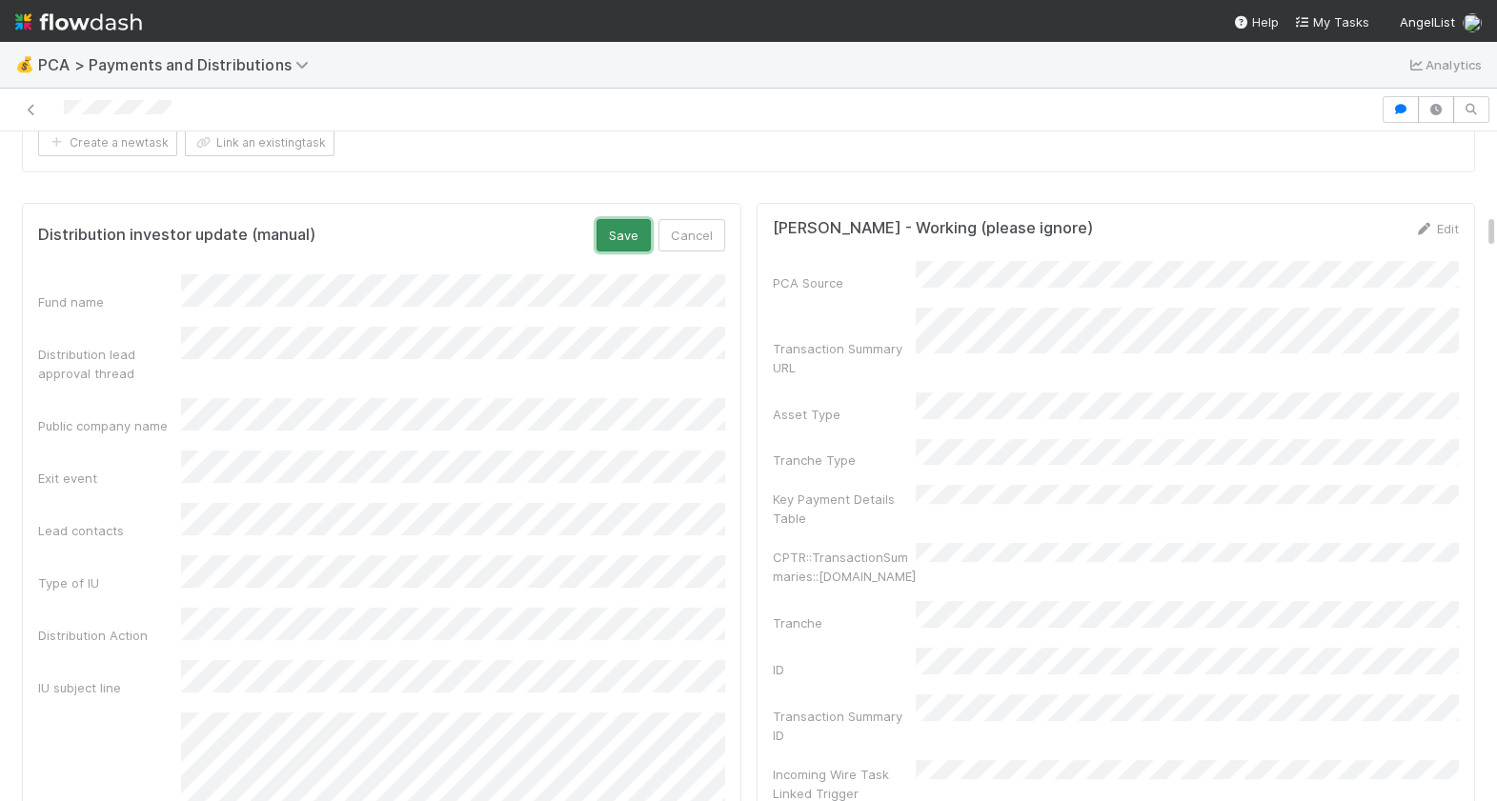
click at [628, 228] on button "Save" at bounding box center [623, 235] width 54 height 32
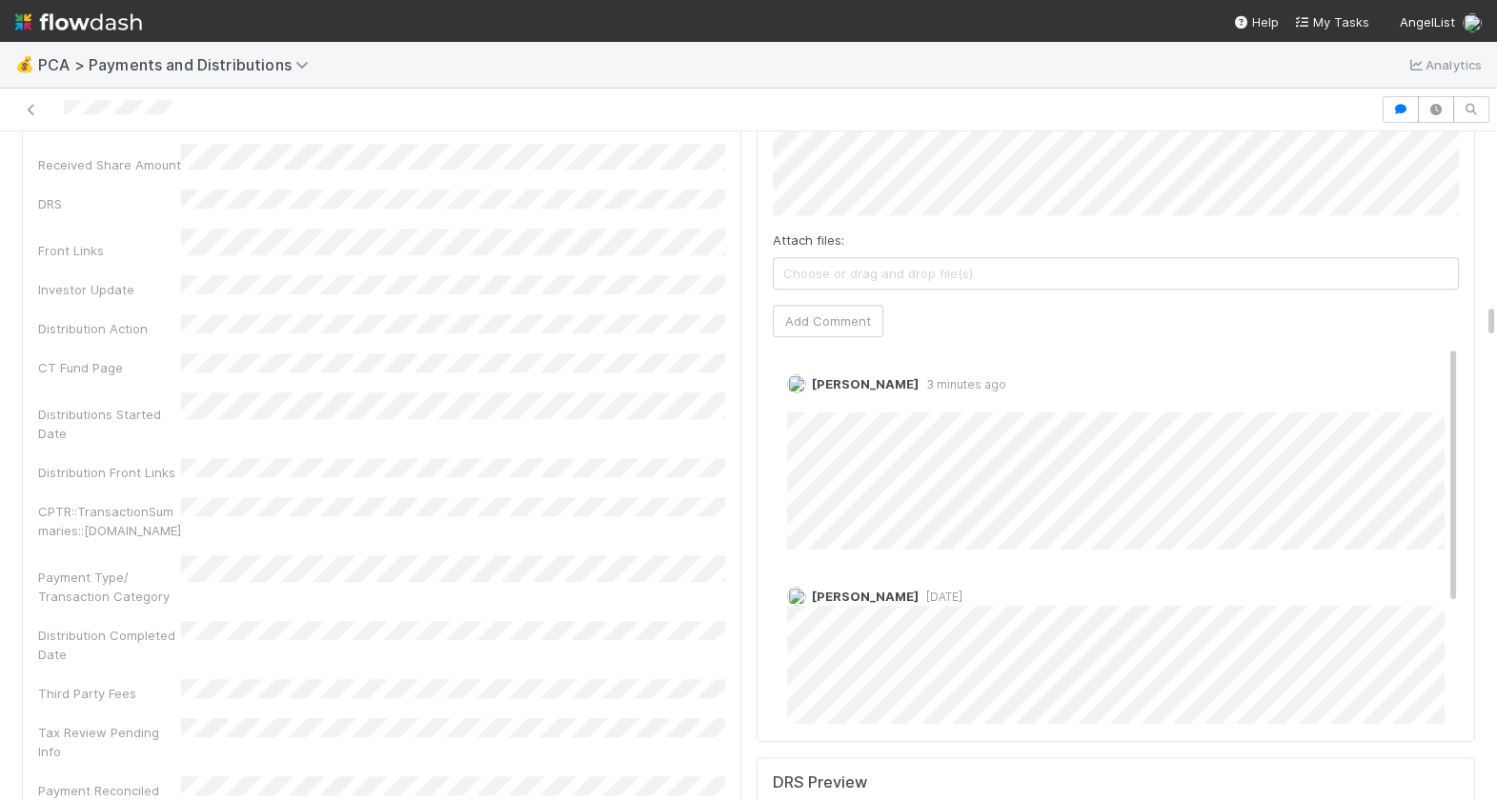
scroll to position [3627, 0]
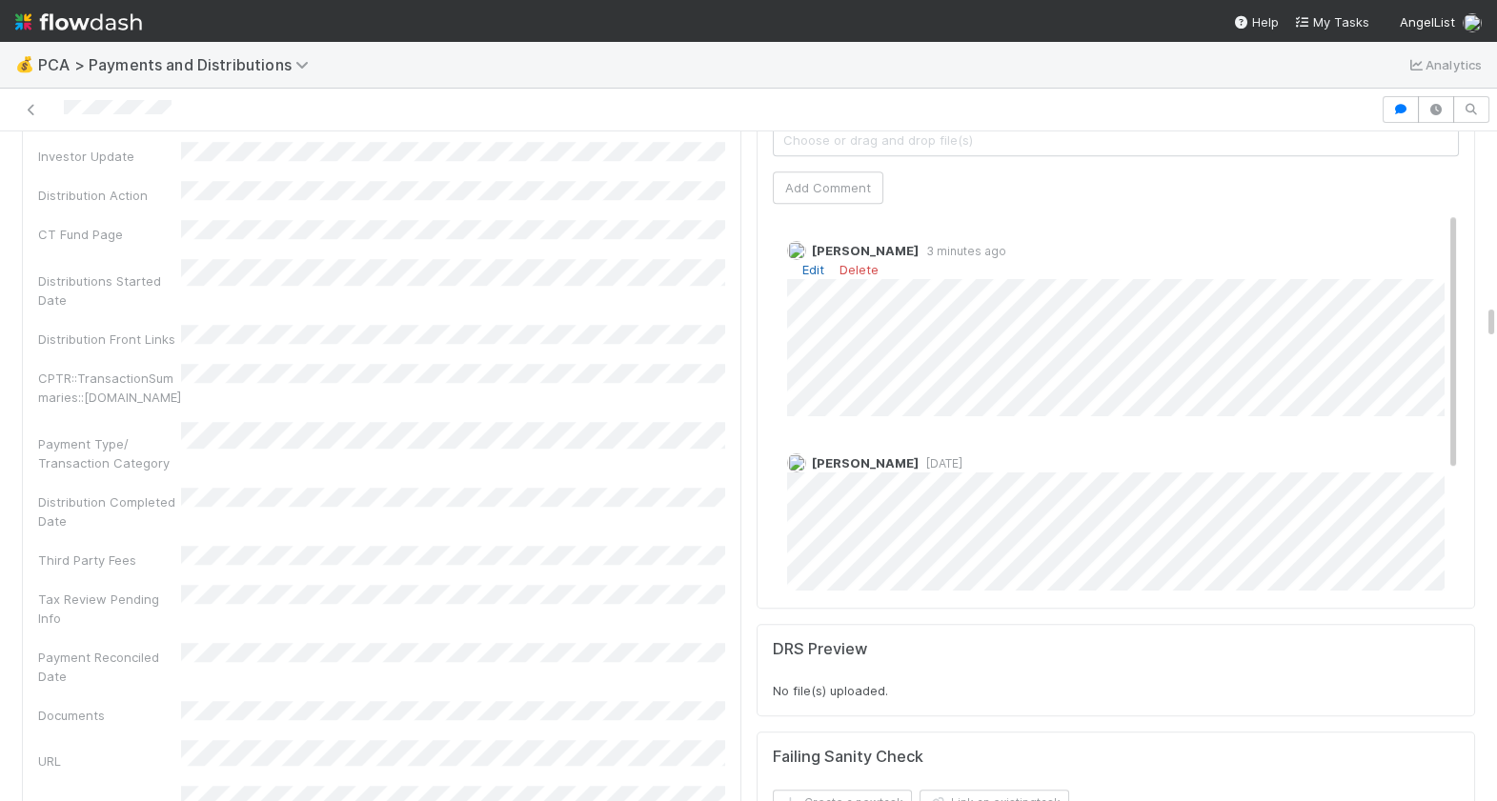
click at [815, 262] on link "Edit" at bounding box center [813, 269] width 22 height 15
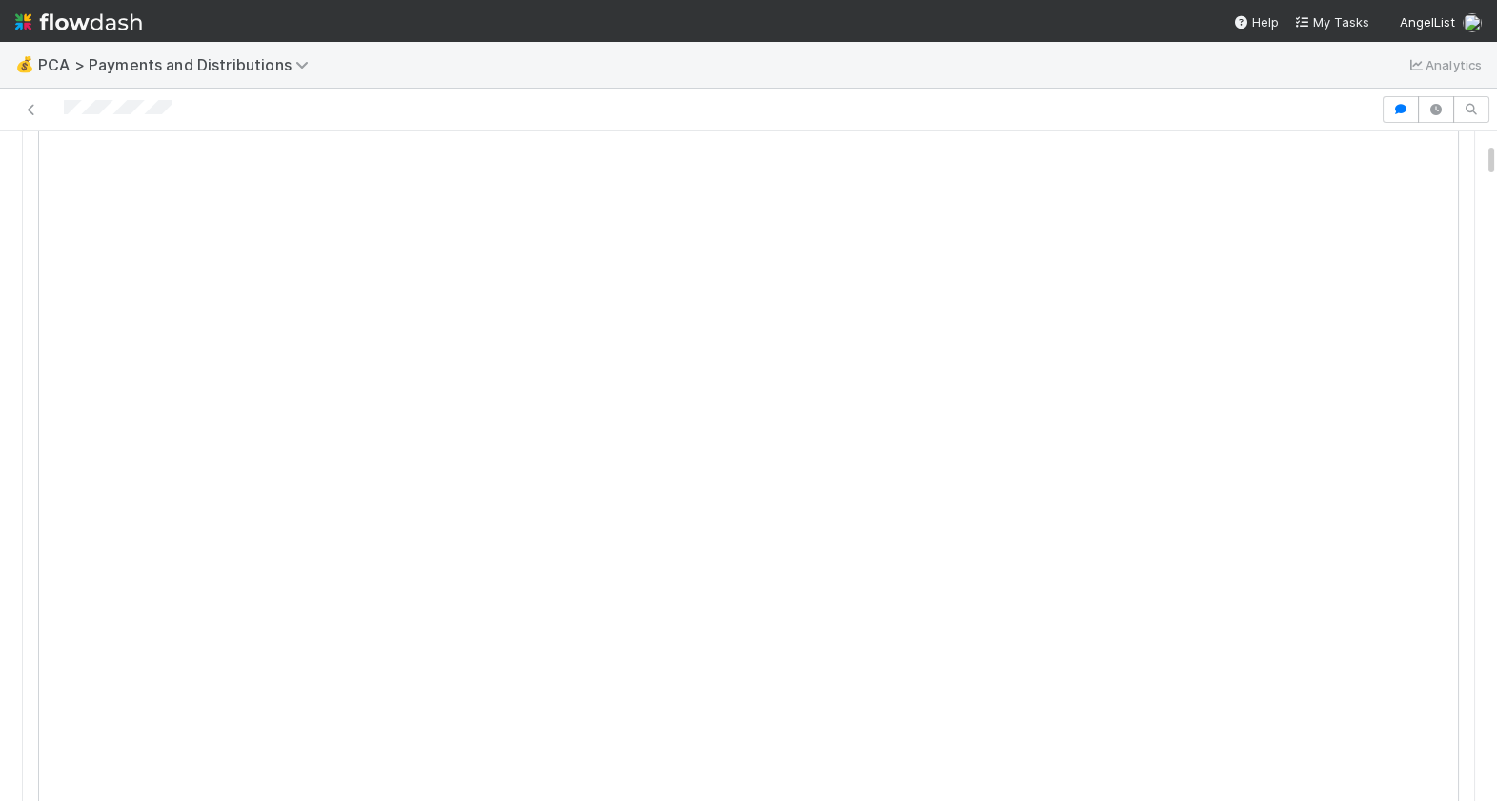
scroll to position [0, 0]
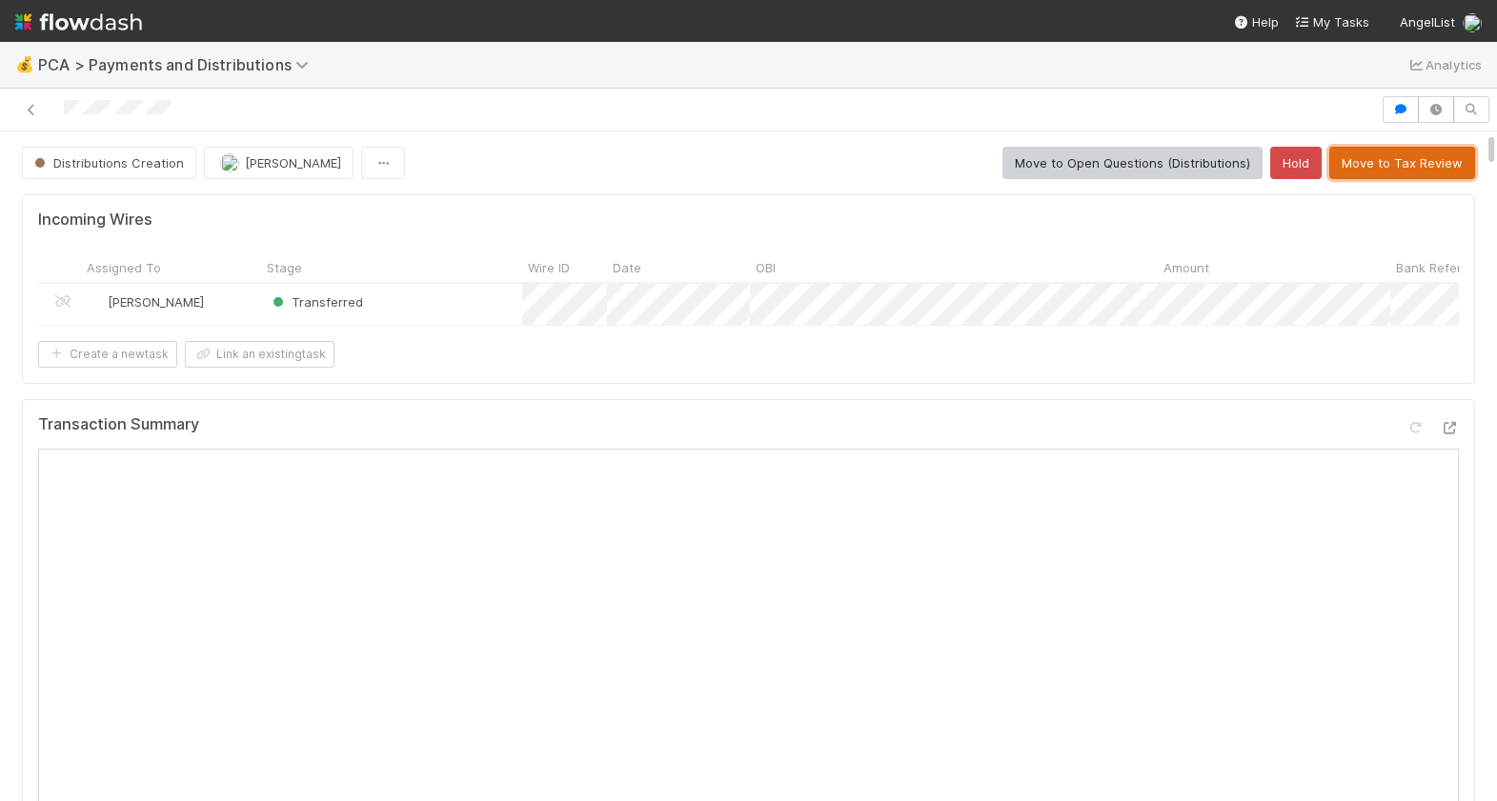
click at [1392, 177] on button "Move to Tax Review" at bounding box center [1402, 163] width 146 height 32
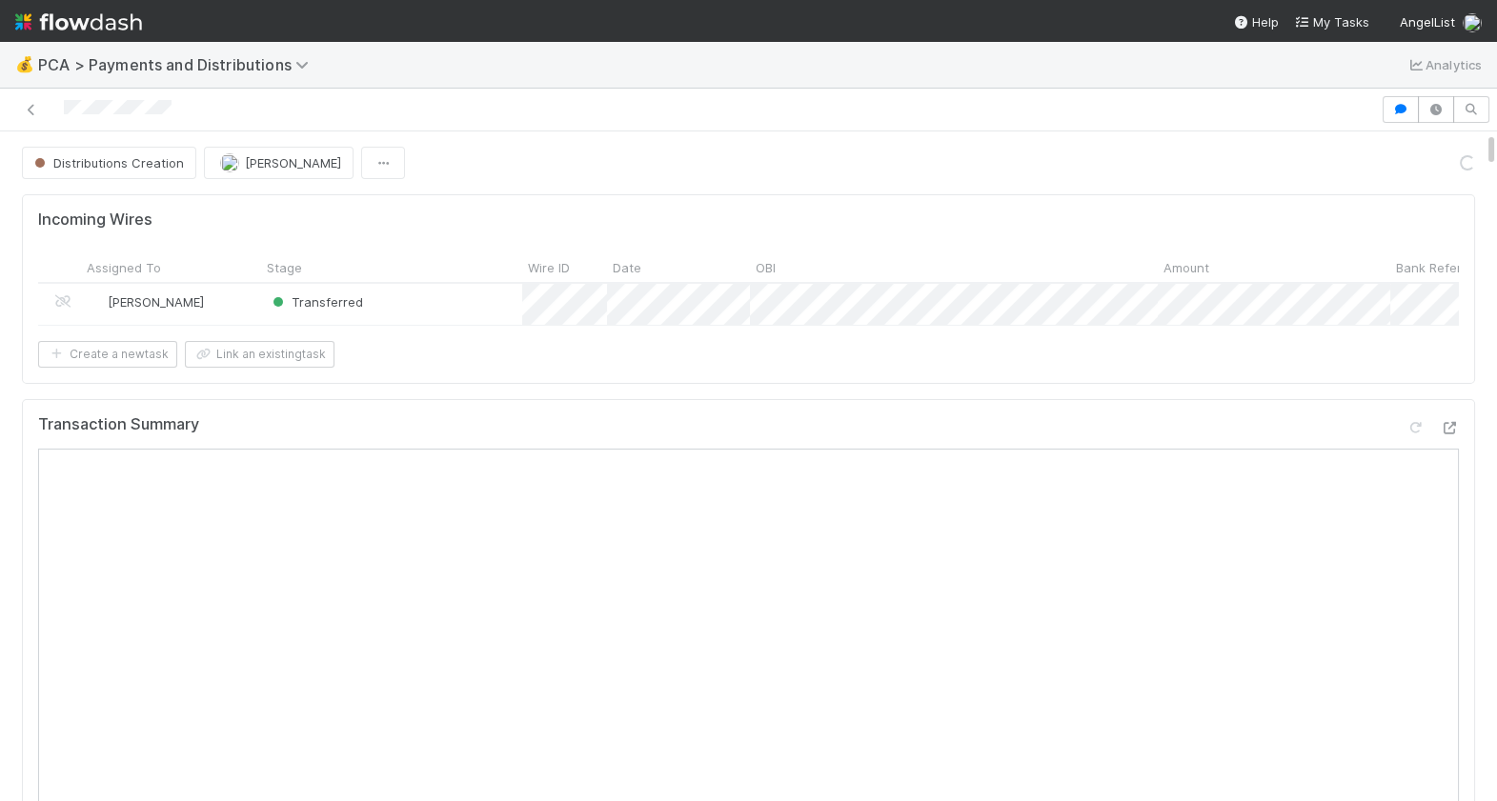
click at [67, 112] on div at bounding box center [690, 109] width 1365 height 27
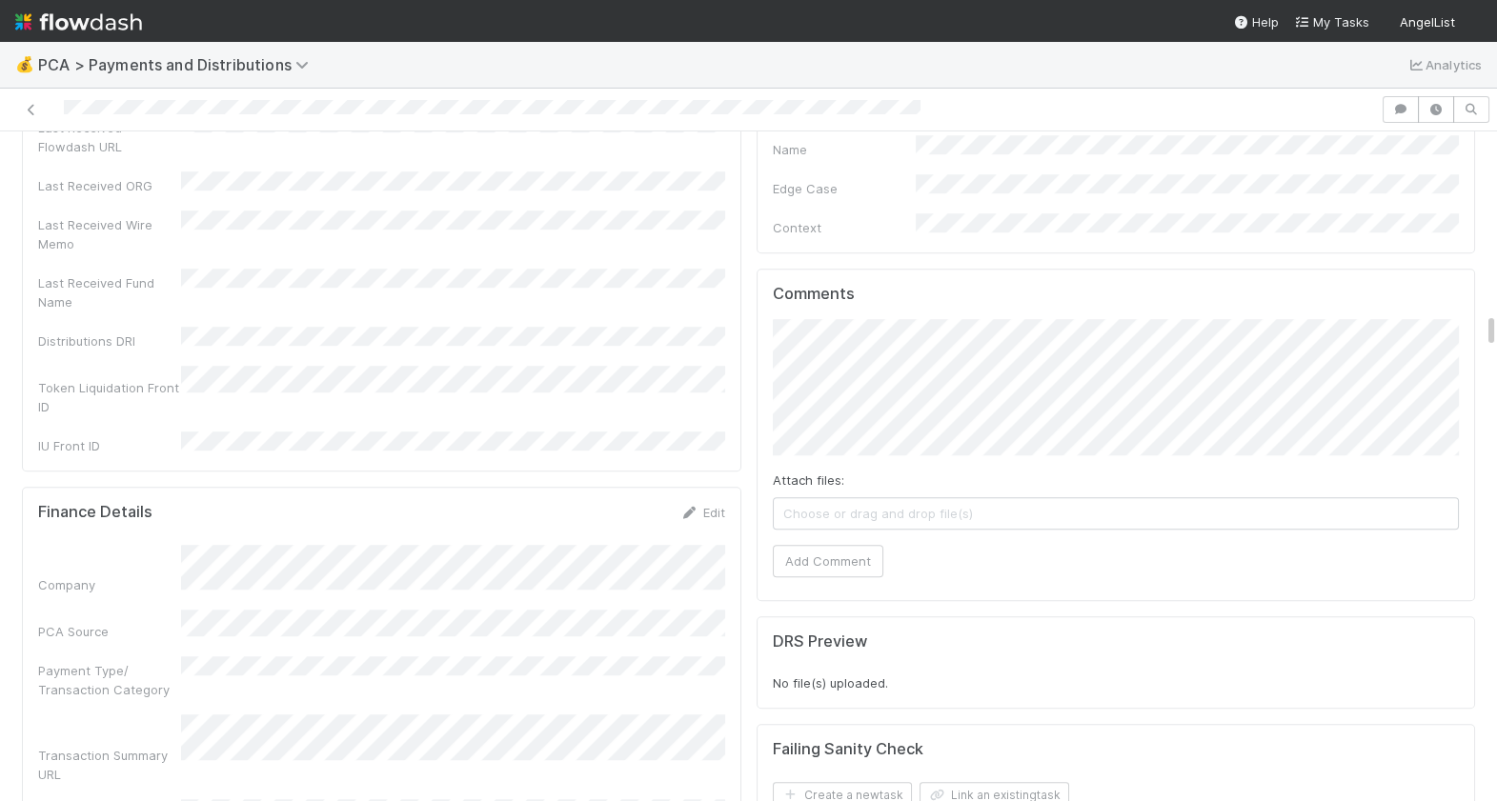
scroll to position [3390, 0]
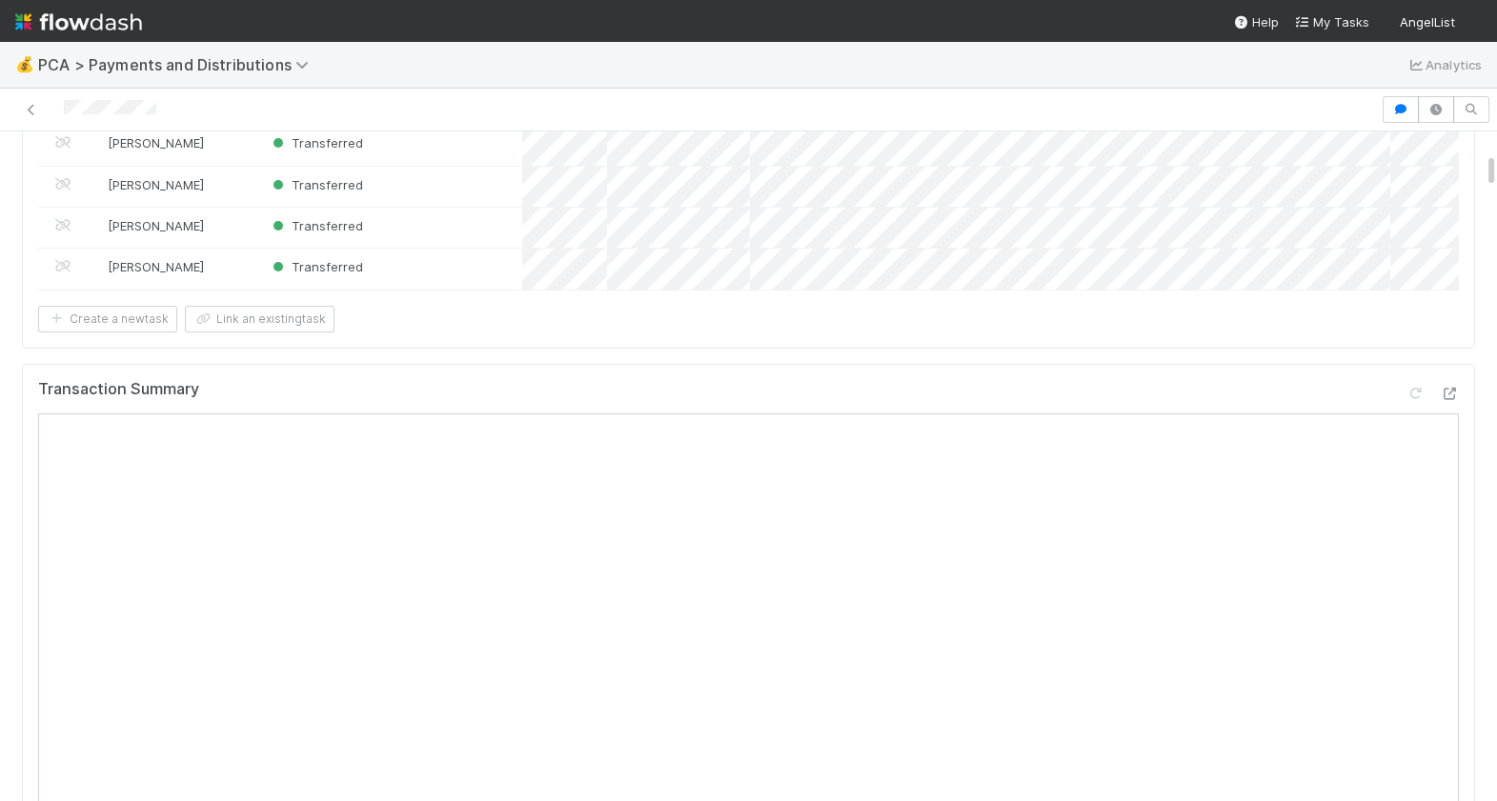
scroll to position [493, 0]
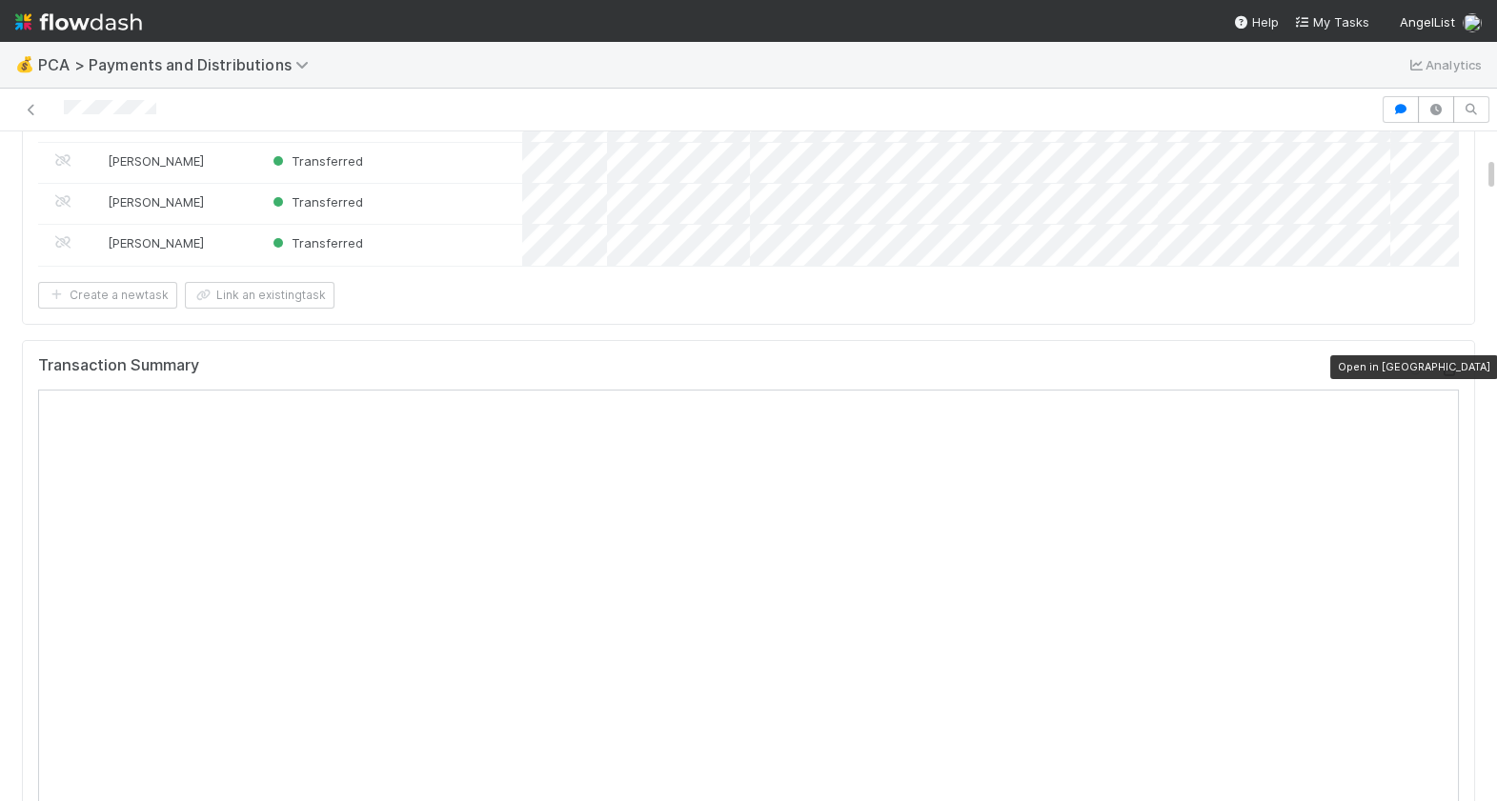
click at [1450, 368] on icon at bounding box center [1449, 370] width 19 height 12
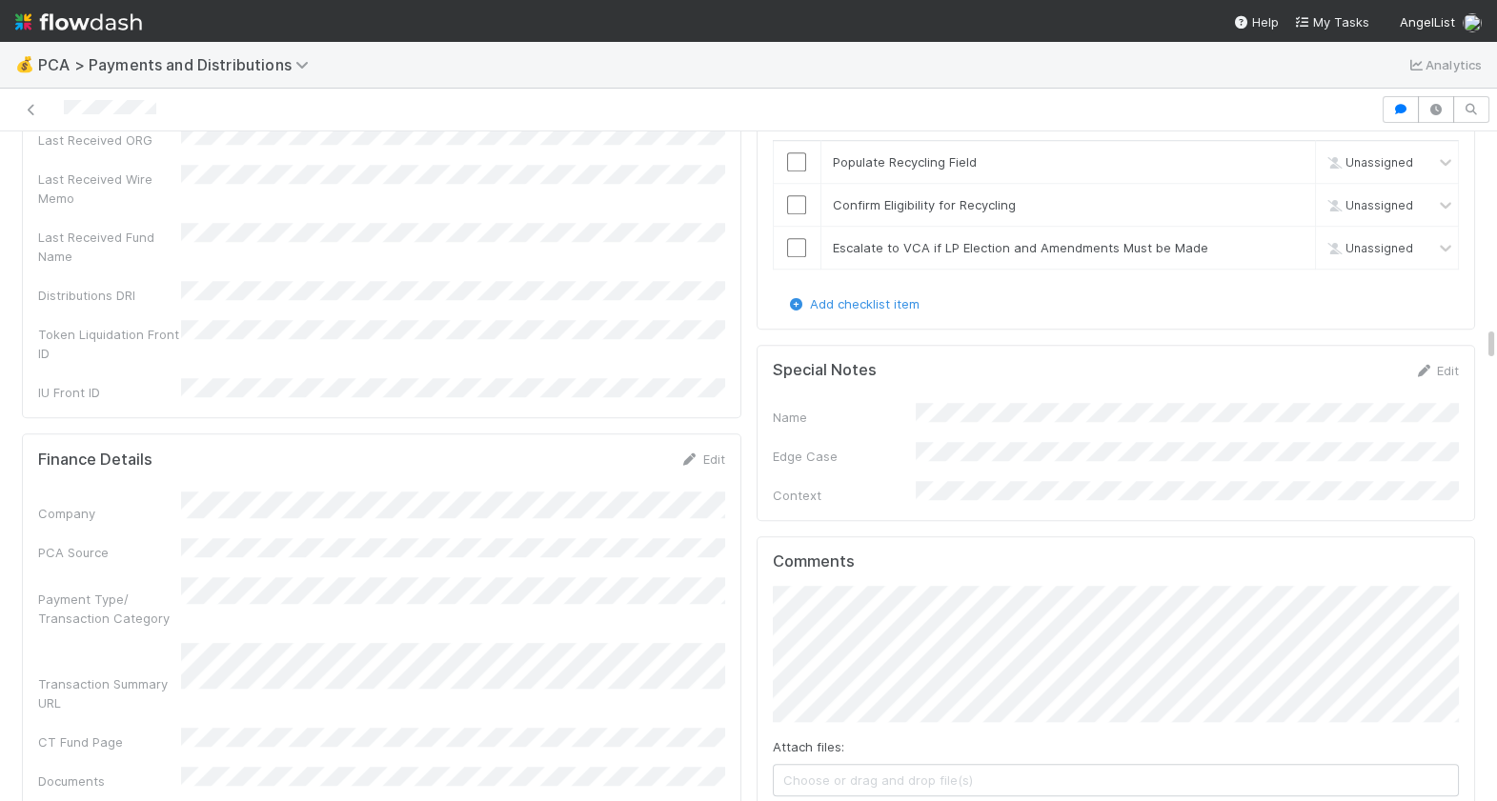
scroll to position [3948, 0]
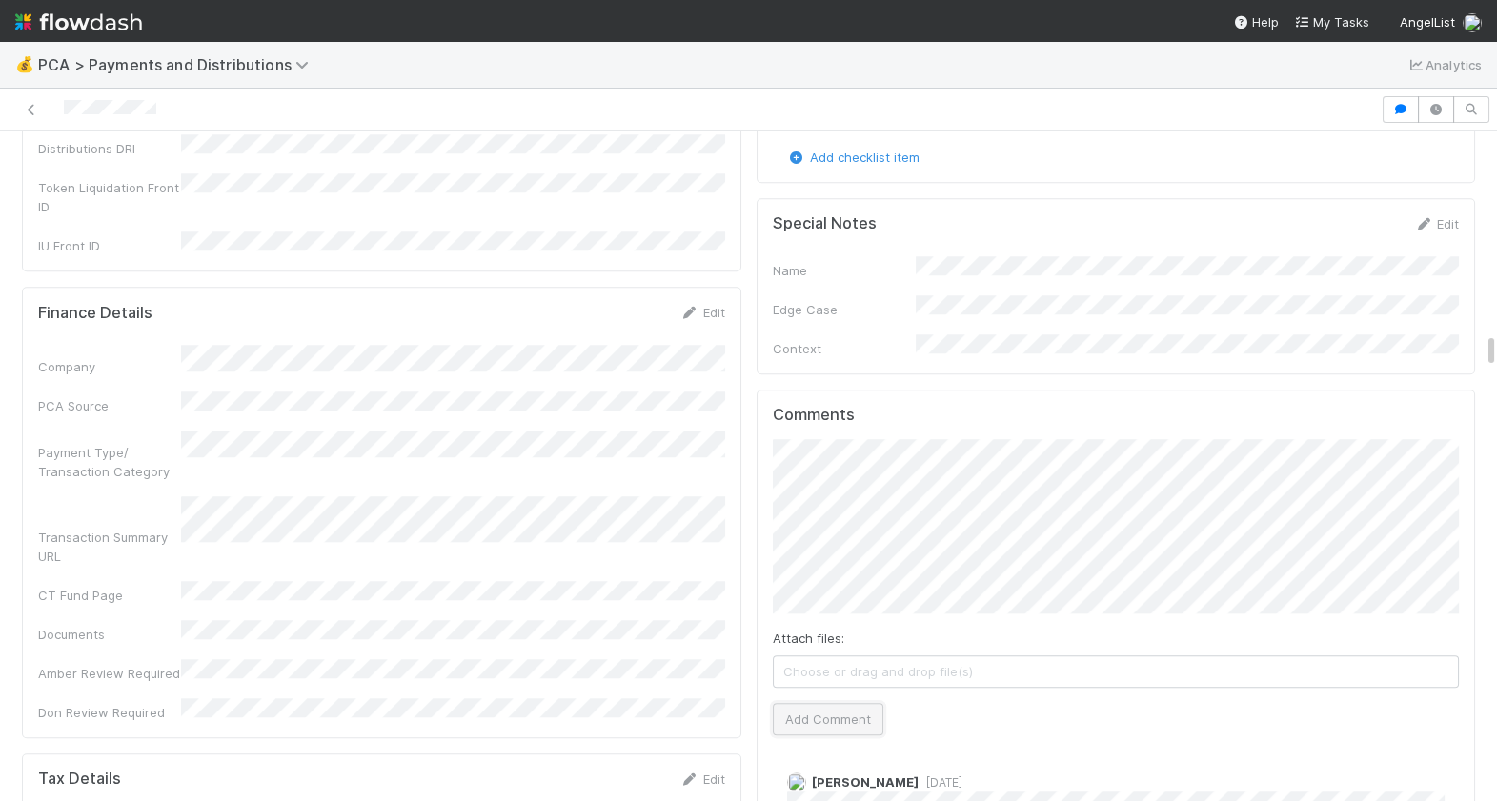
click at [840, 703] on button "Add Comment" at bounding box center [828, 719] width 111 height 32
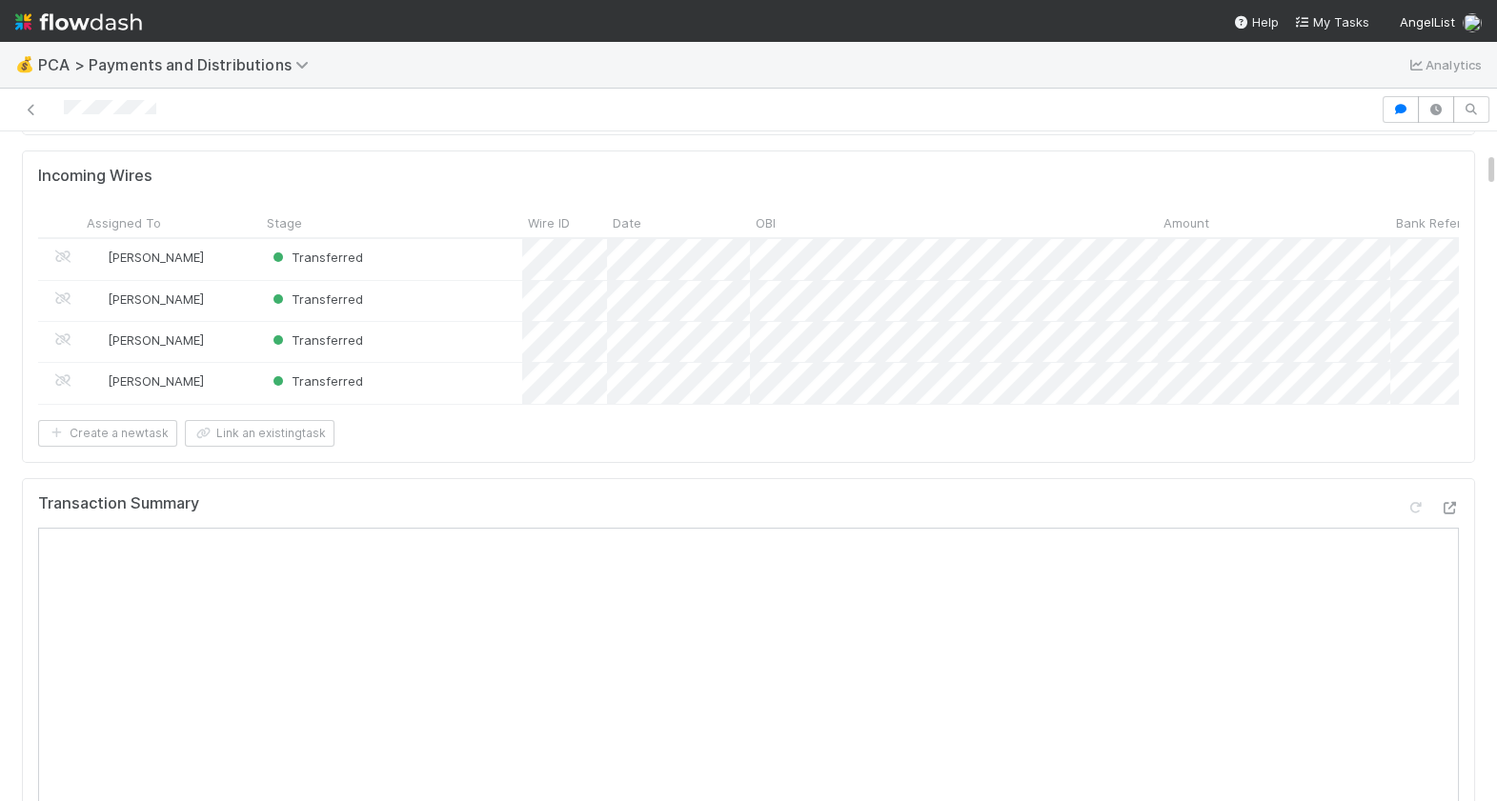
scroll to position [191, 0]
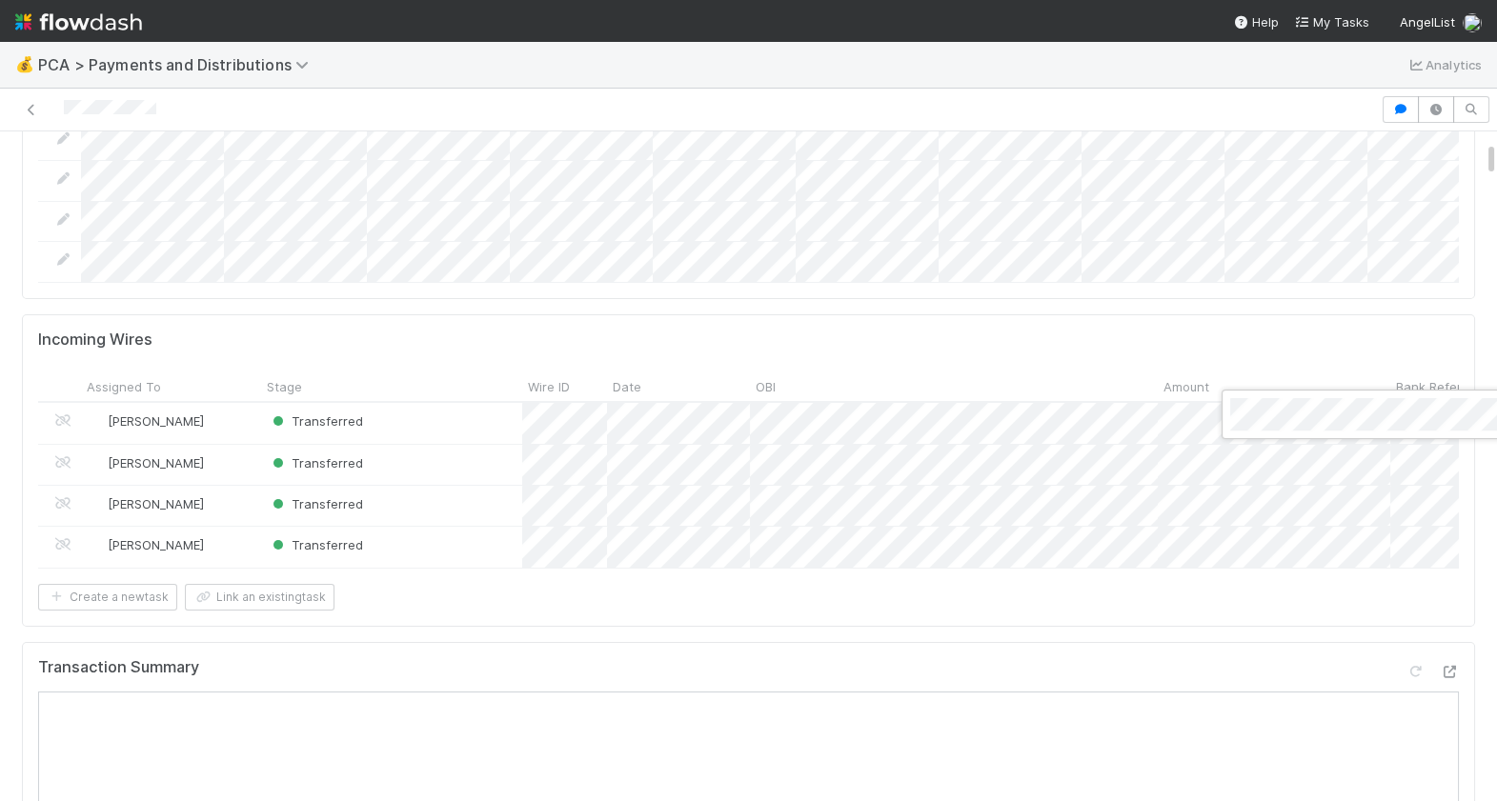
click at [986, 336] on div at bounding box center [748, 400] width 1497 height 801
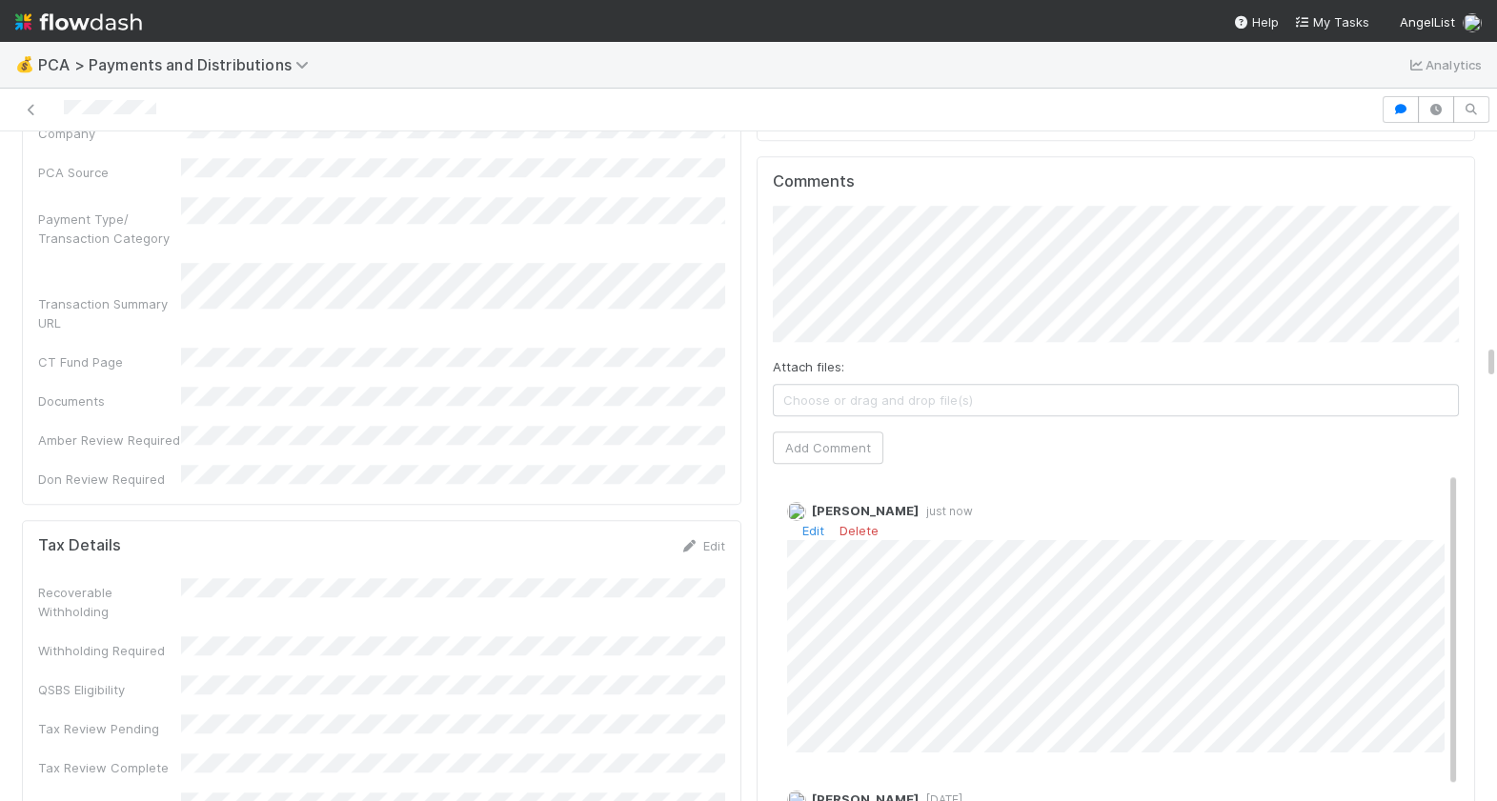
scroll to position [4186, 0]
click at [813, 518] on link "Edit" at bounding box center [813, 525] width 22 height 15
click at [442, 13] on nav "Help My Tasks AngelList" at bounding box center [748, 21] width 1497 height 42
click at [812, 518] on link "Edit" at bounding box center [813, 525] width 22 height 15
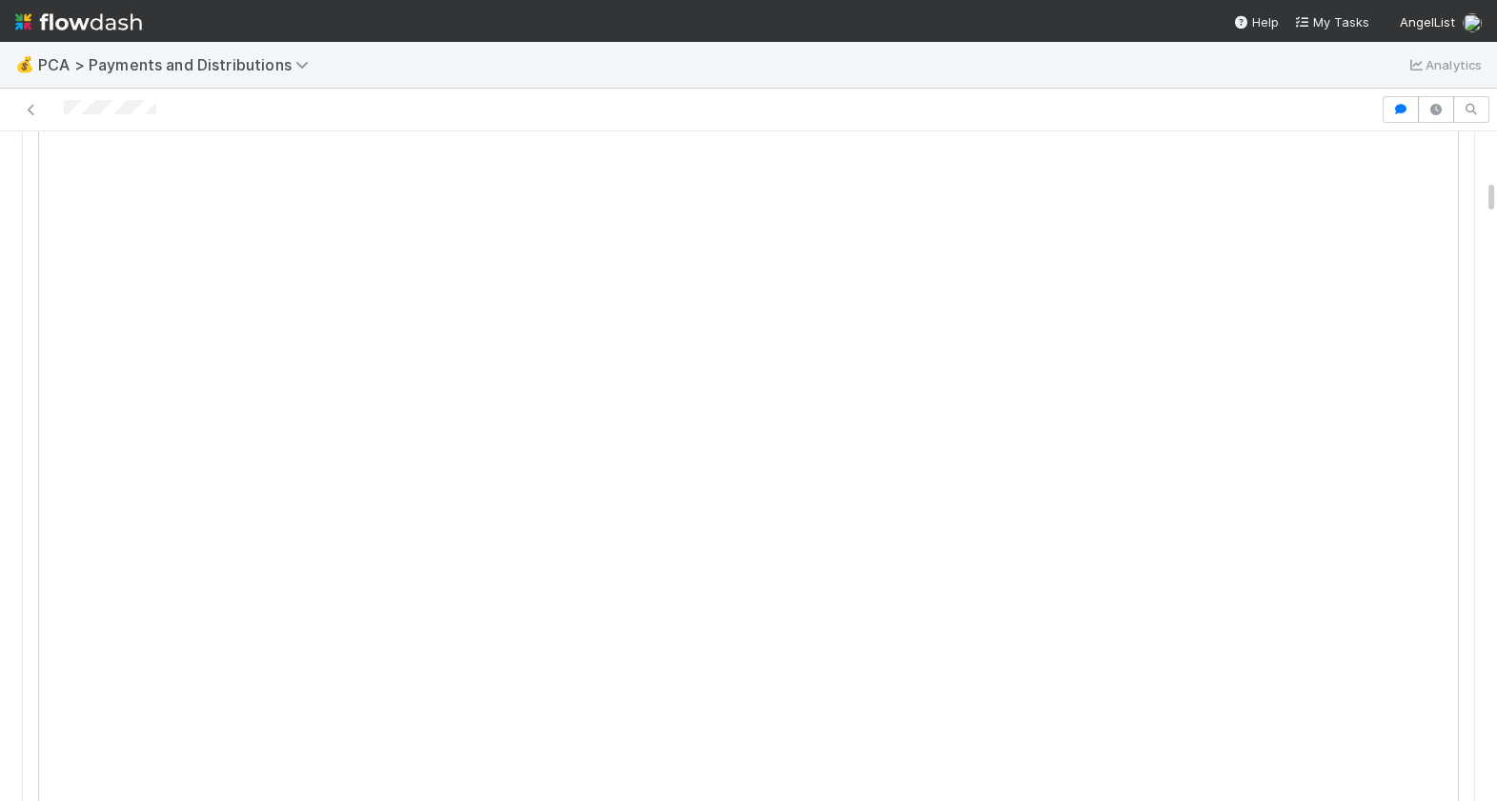
scroll to position [0, 0]
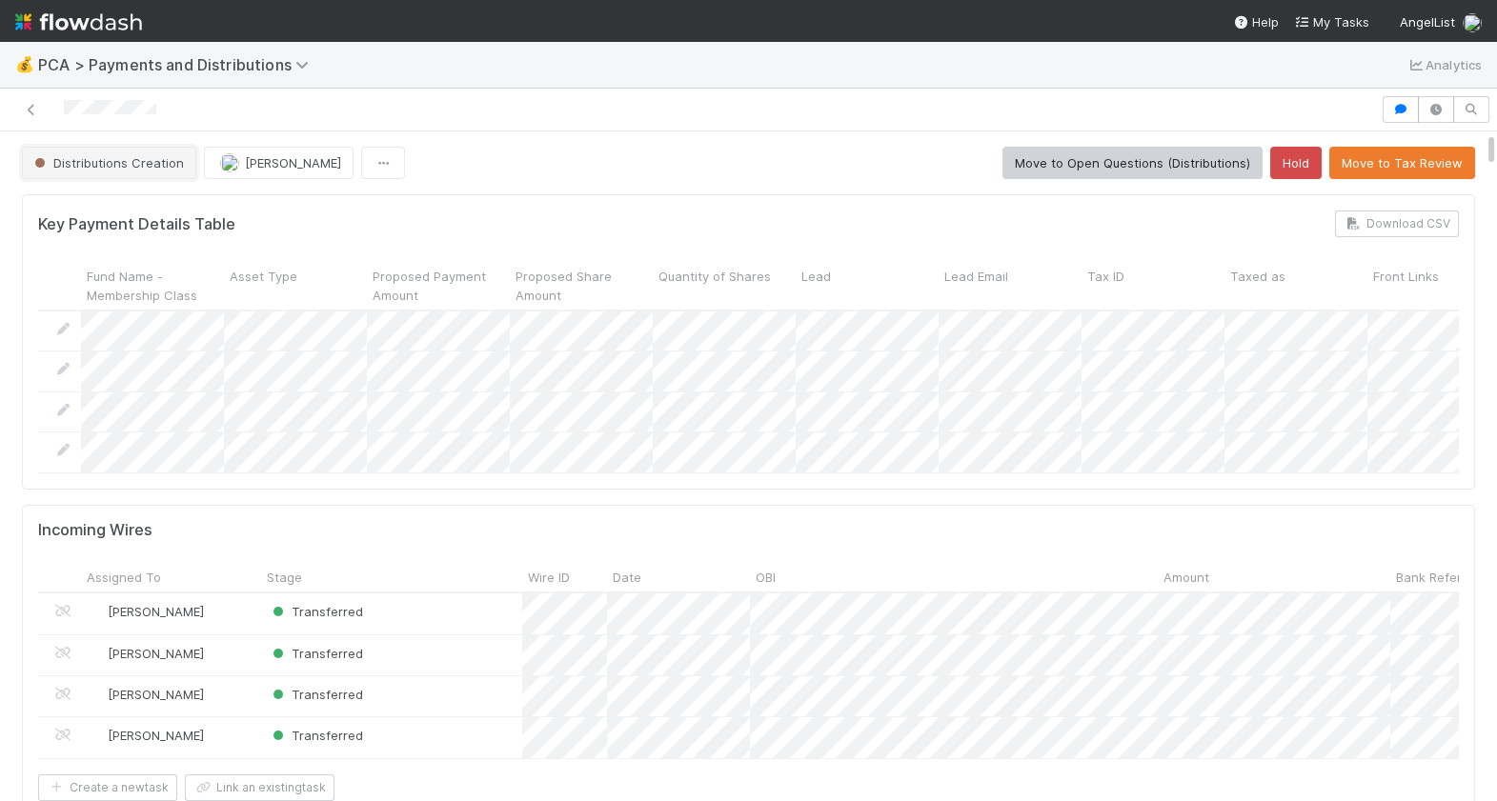
click at [143, 168] on span "Distributions Creation" at bounding box center [106, 162] width 153 height 15
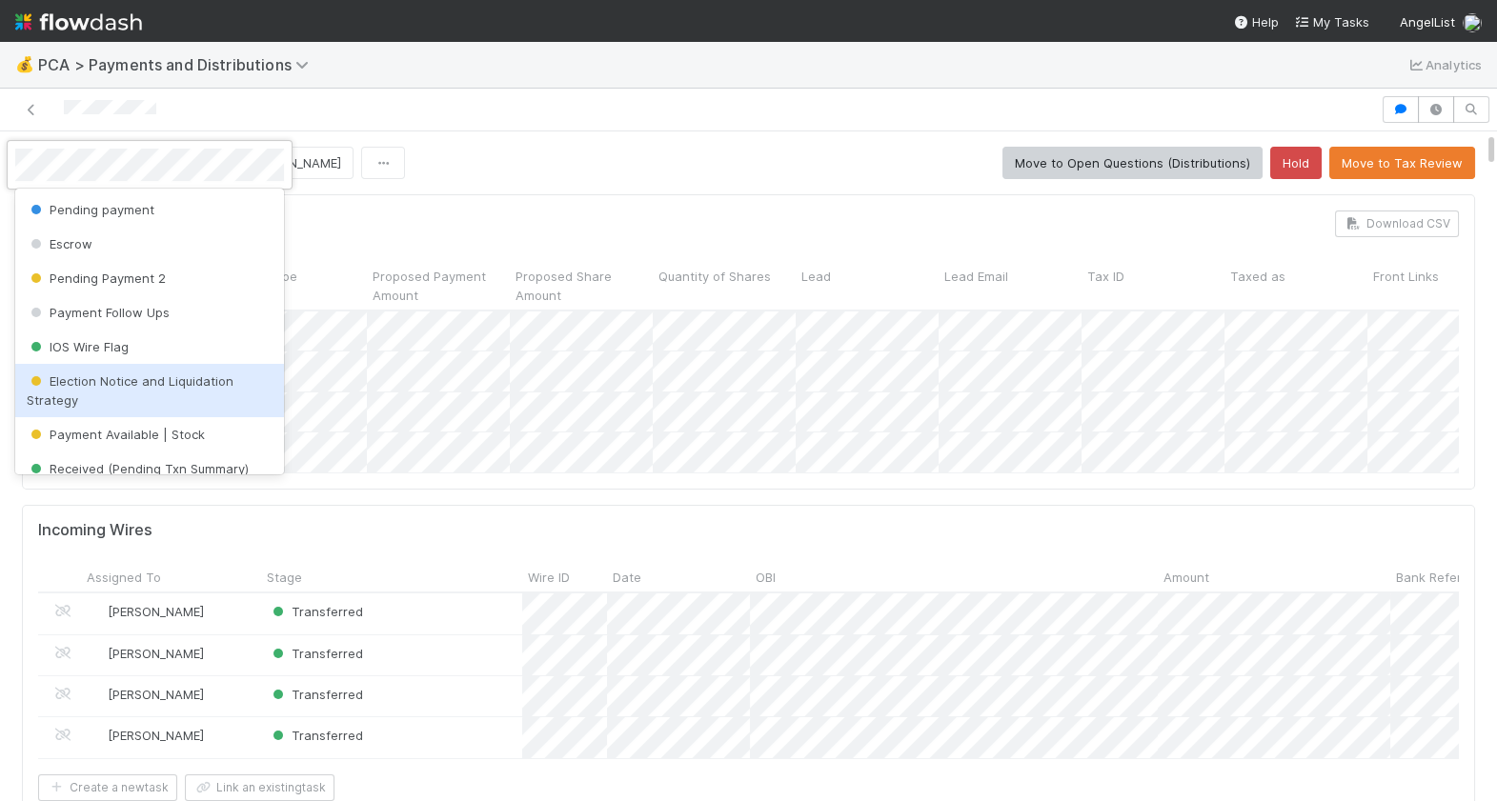
scroll to position [597, 0]
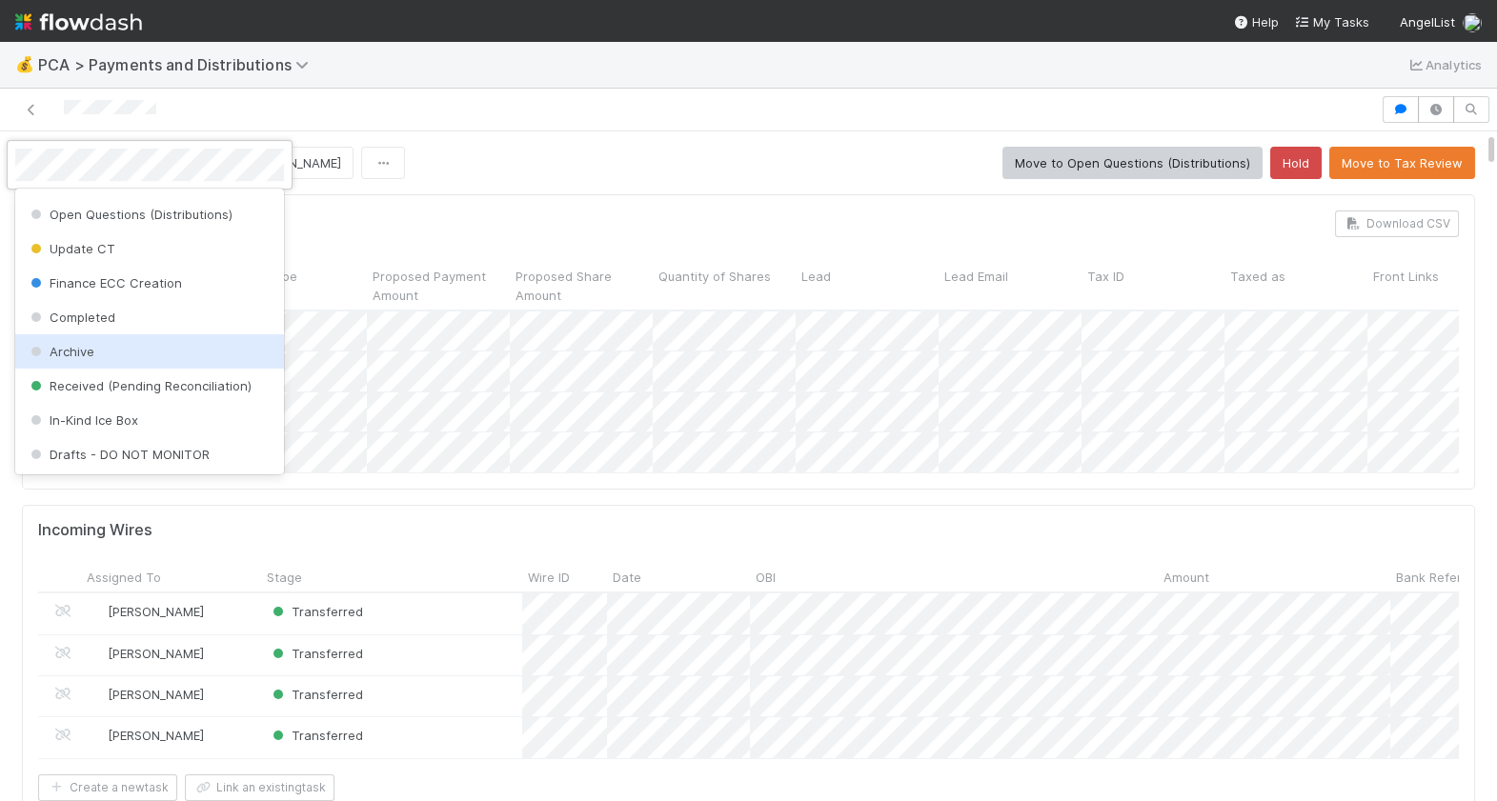
click at [125, 349] on div "Archive" at bounding box center [149, 351] width 269 height 34
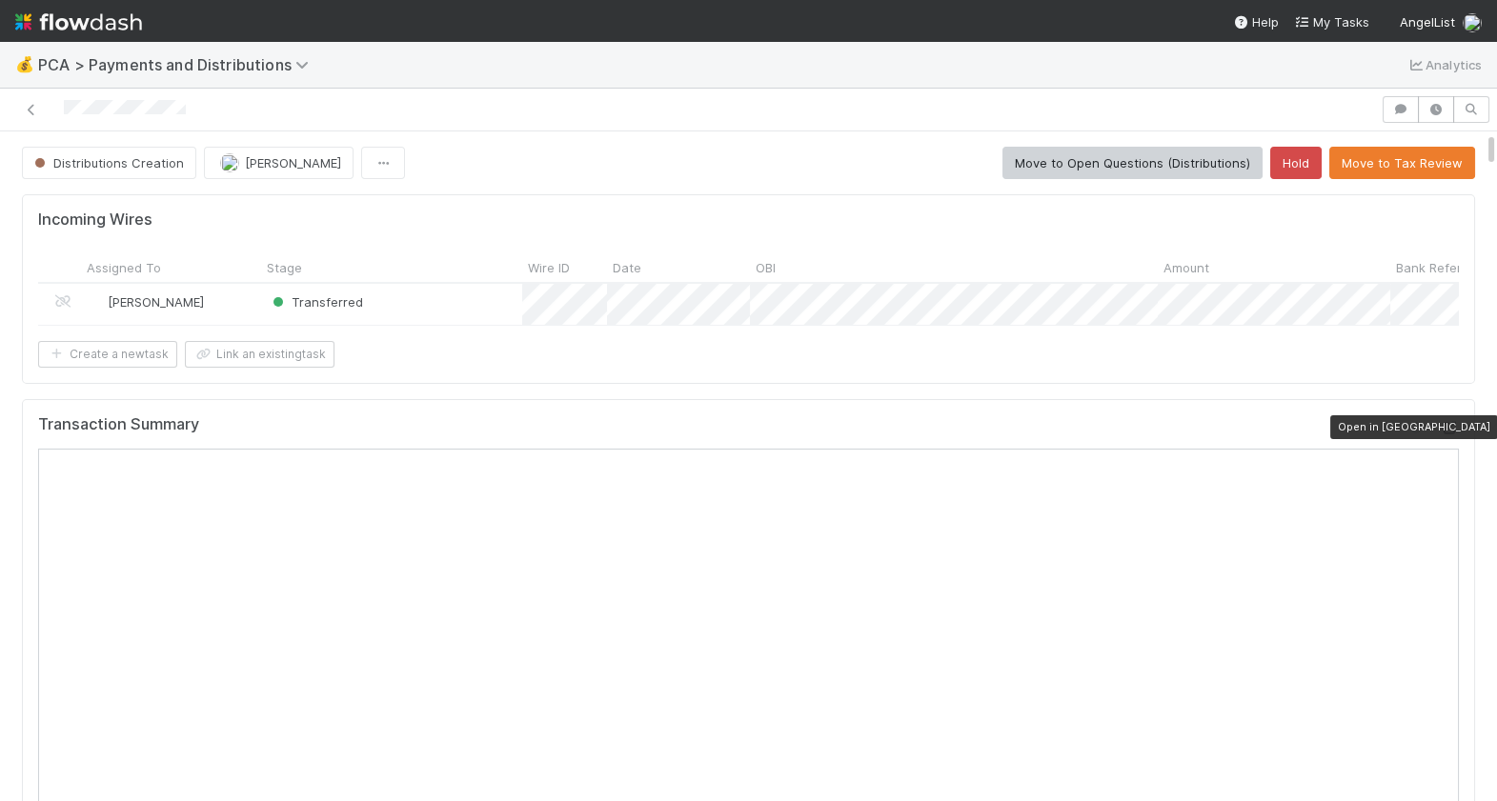
click at [1446, 426] on icon at bounding box center [1449, 428] width 19 height 12
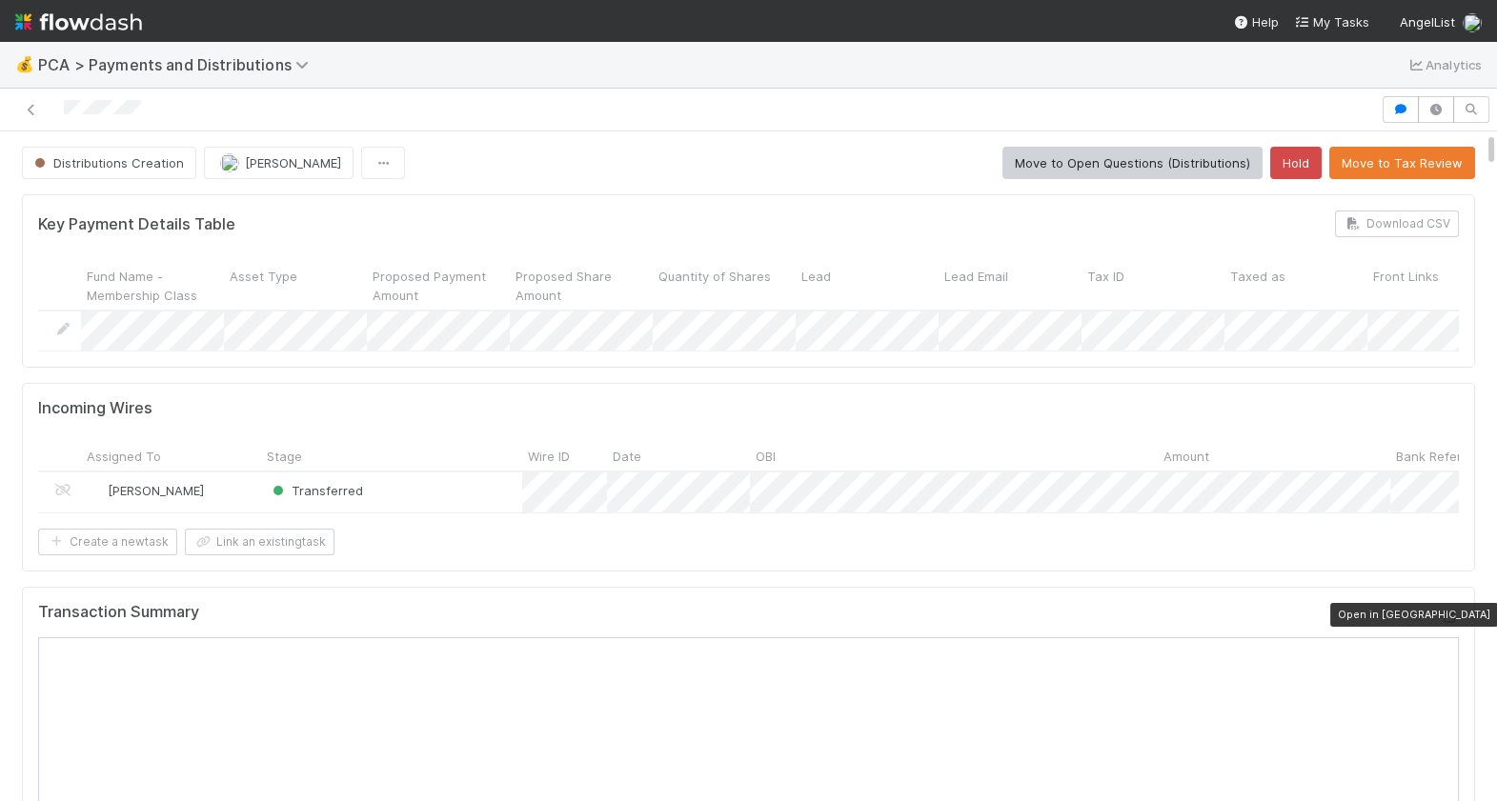
click at [1457, 611] on icon at bounding box center [1449, 617] width 19 height 12
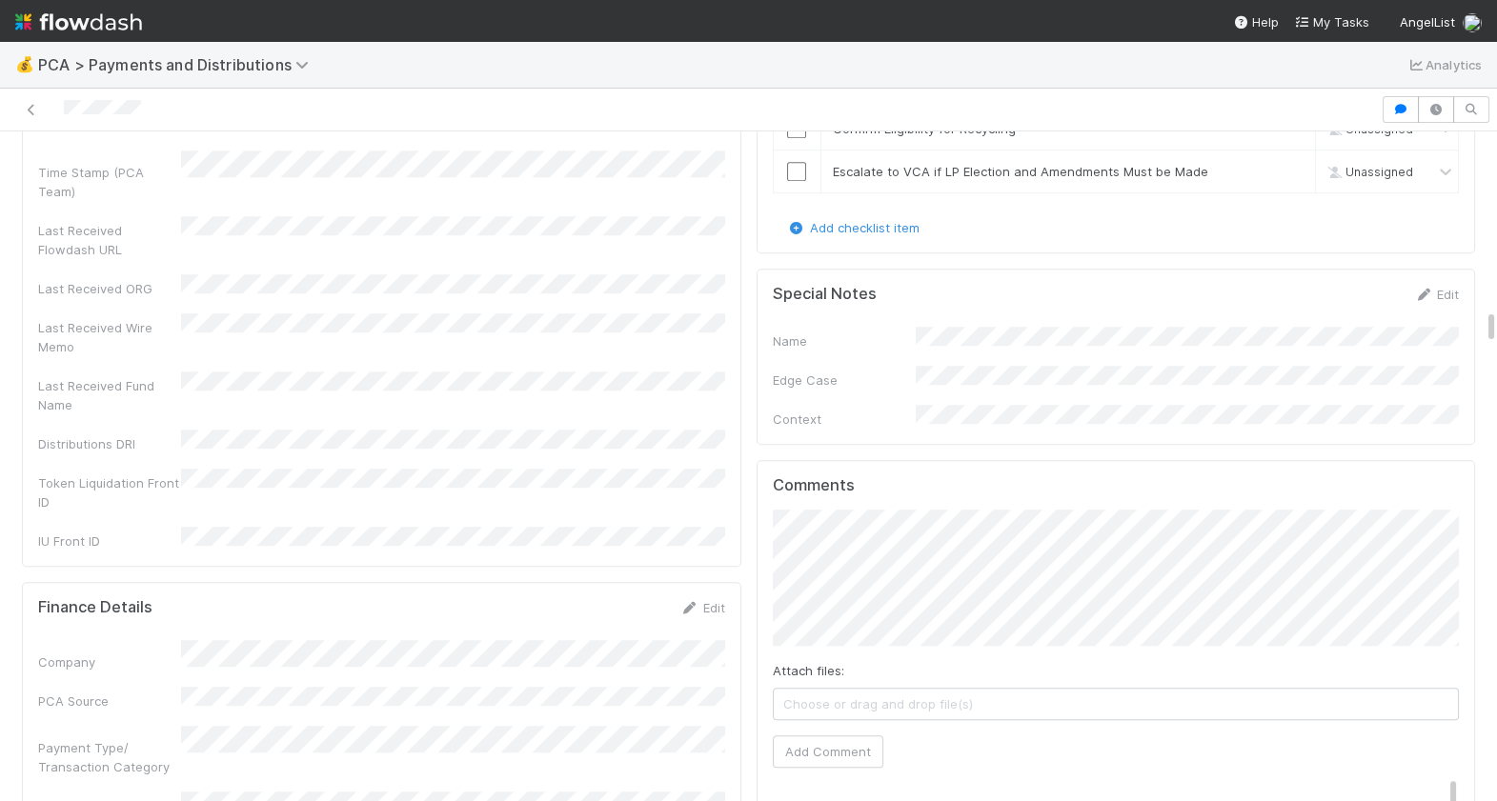
scroll to position [3355, 0]
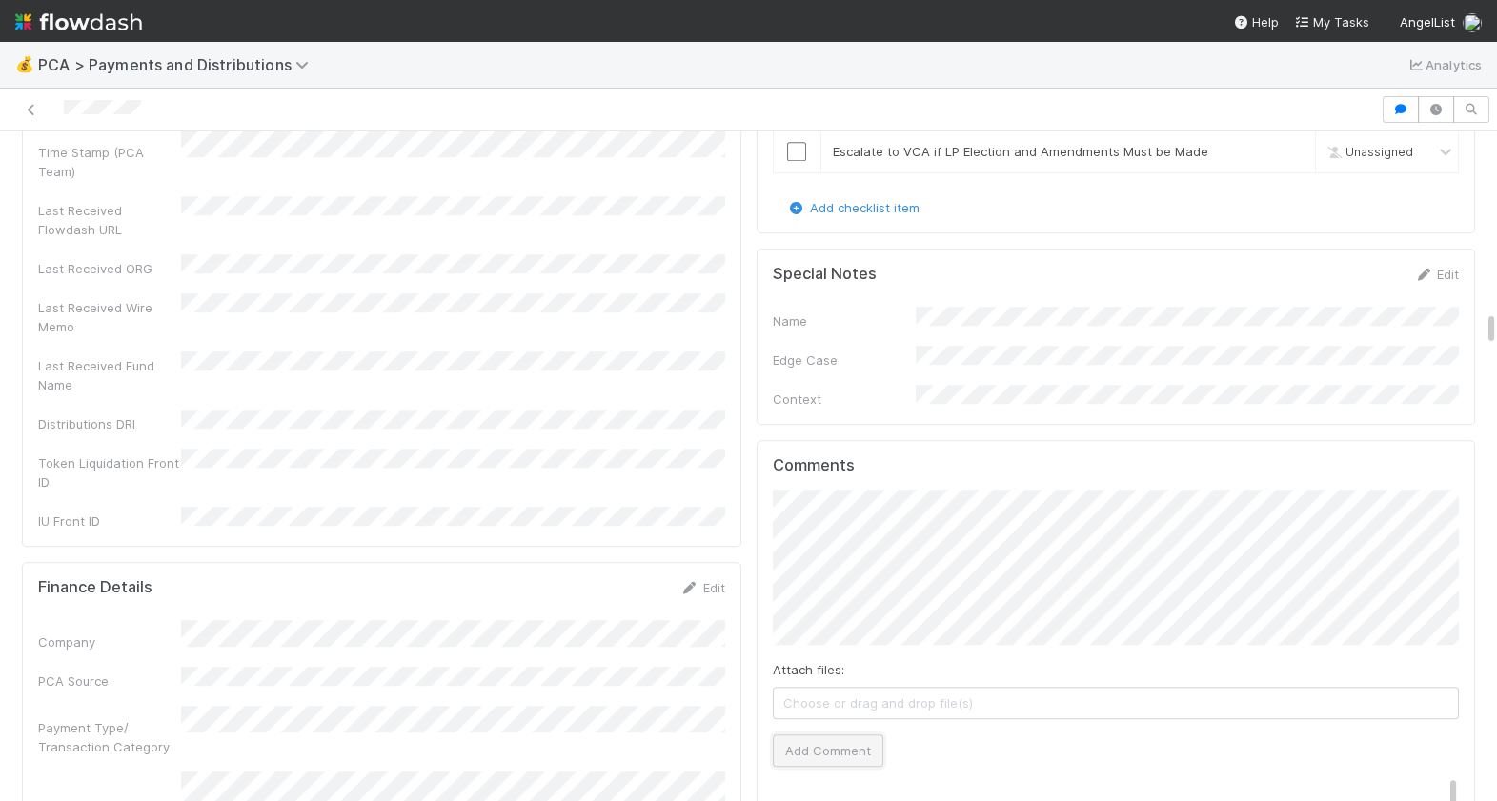
click at [833, 735] on button "Add Comment" at bounding box center [828, 751] width 111 height 32
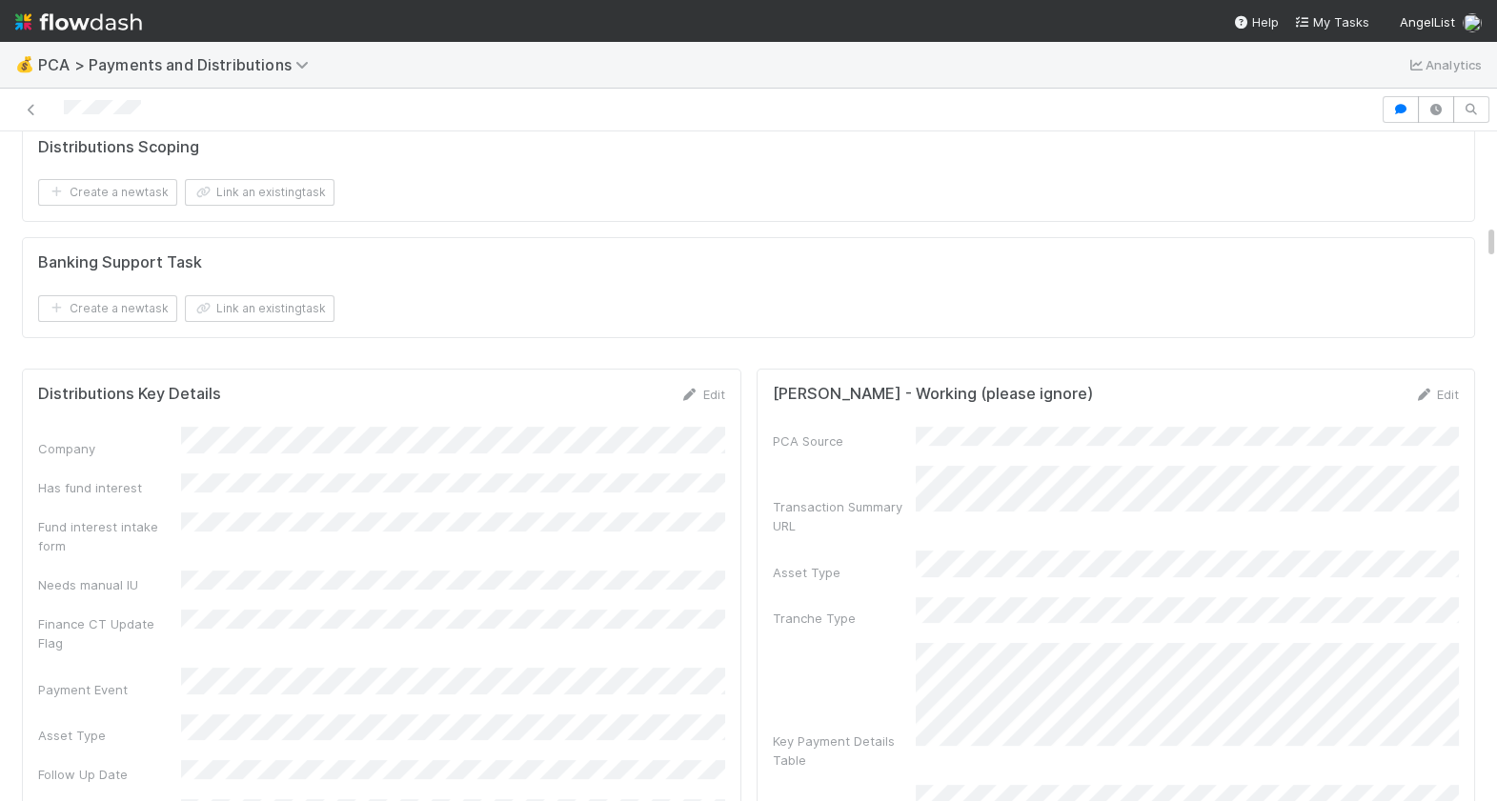
scroll to position [1728, 0]
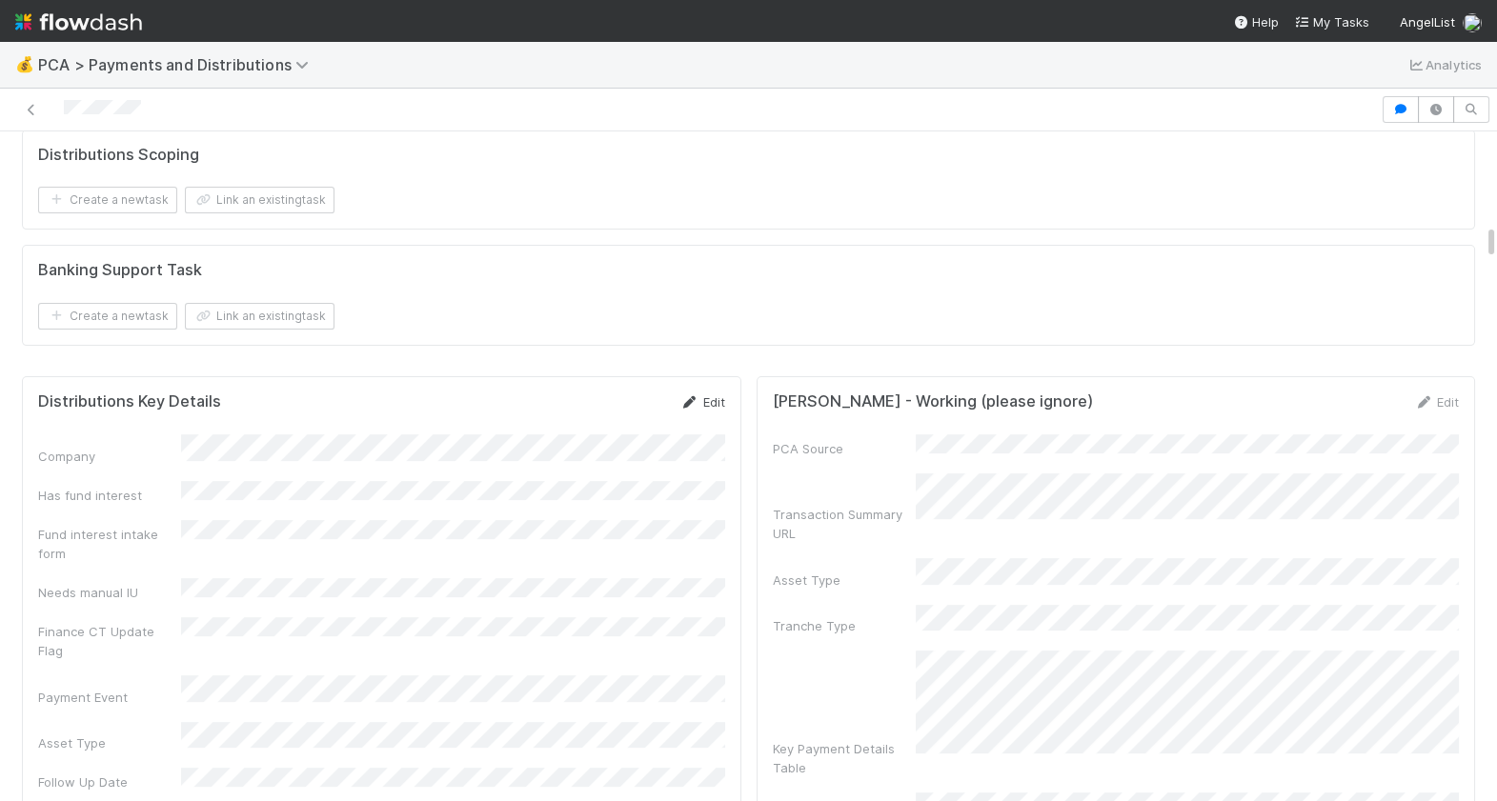
click at [712, 398] on link "Edit" at bounding box center [702, 401] width 45 height 15
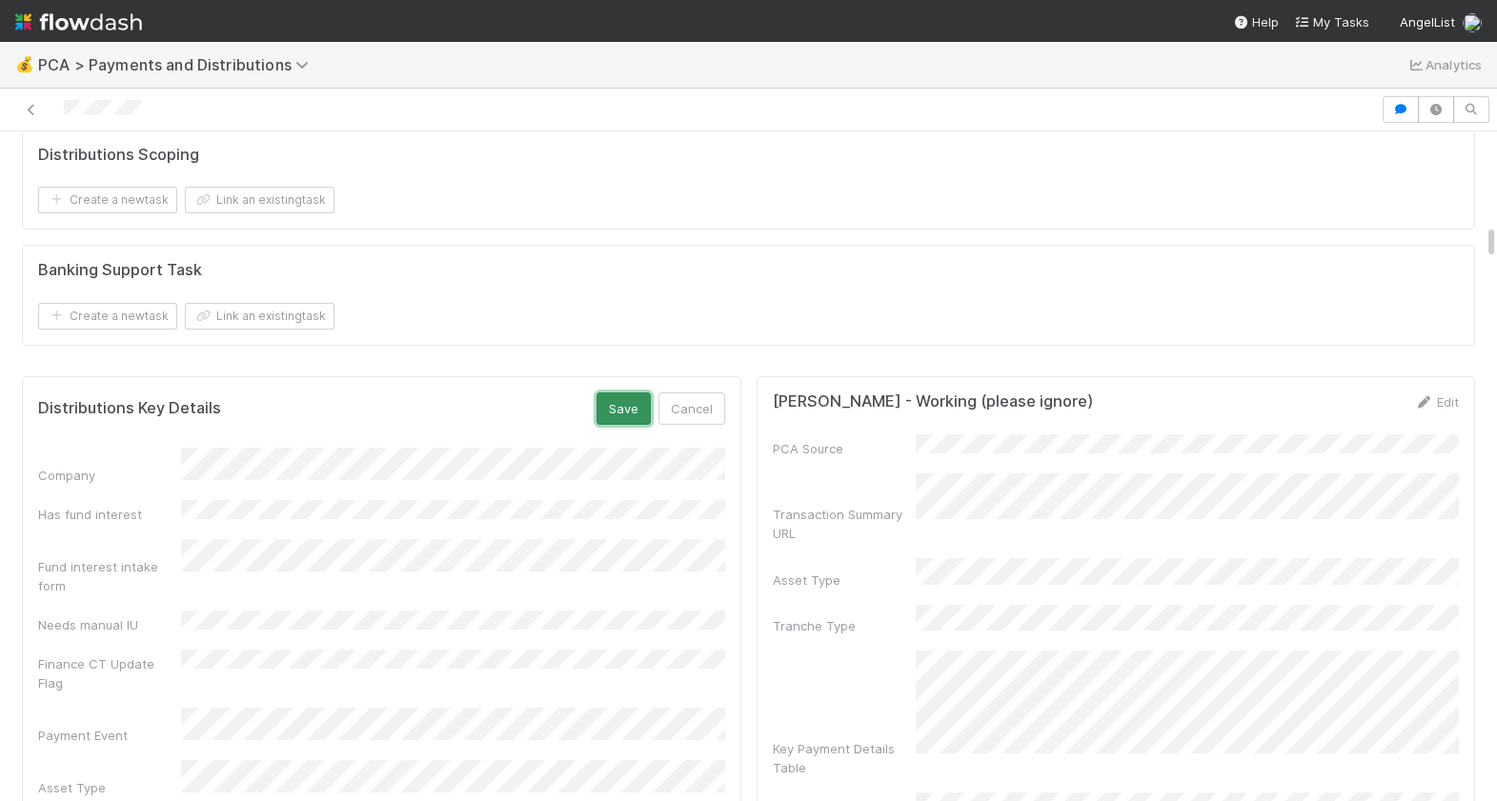
click at [638, 416] on button "Save" at bounding box center [623, 409] width 54 height 32
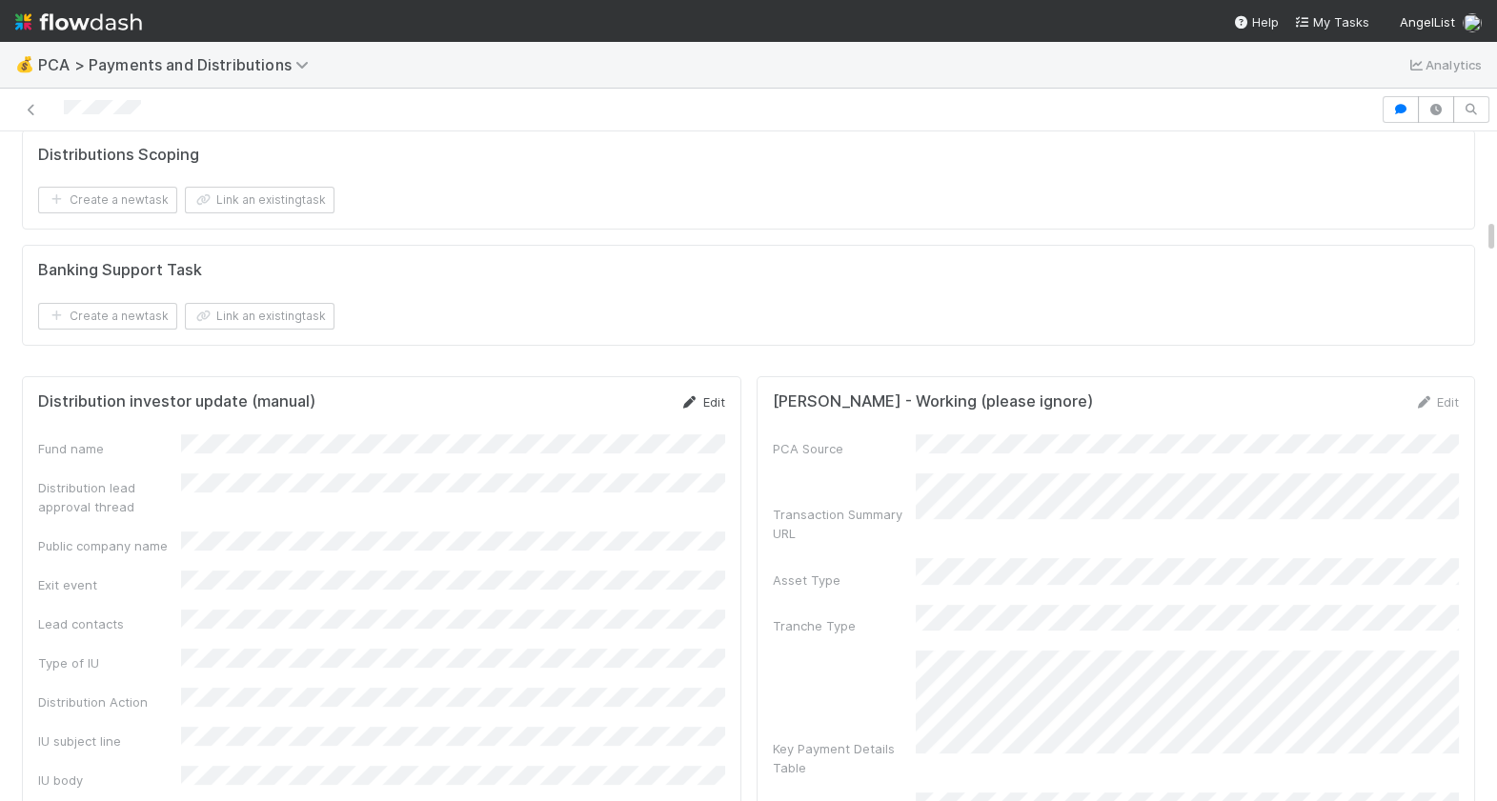
click at [707, 399] on link "Edit" at bounding box center [702, 401] width 45 height 15
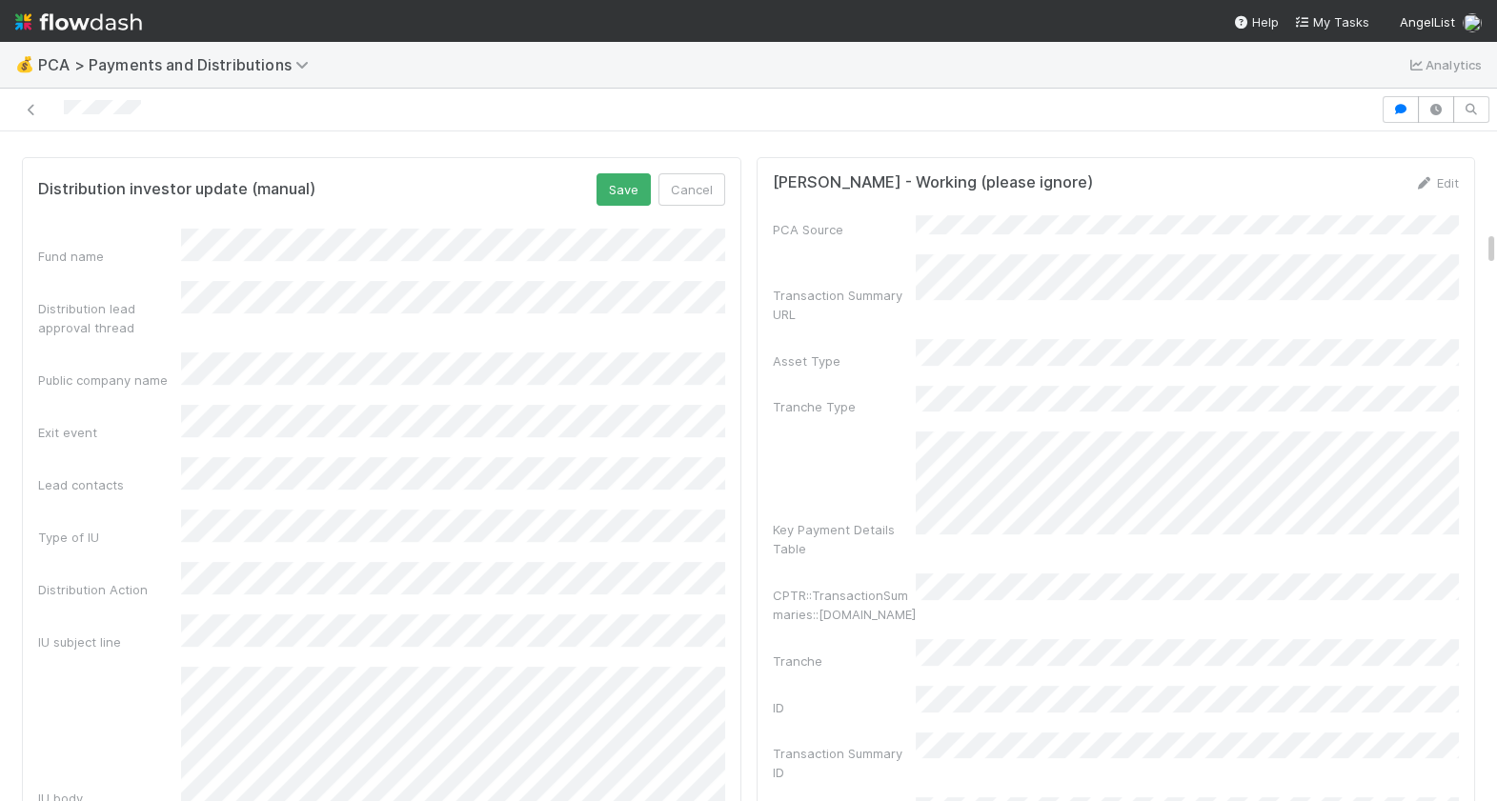
scroll to position [1978, 0]
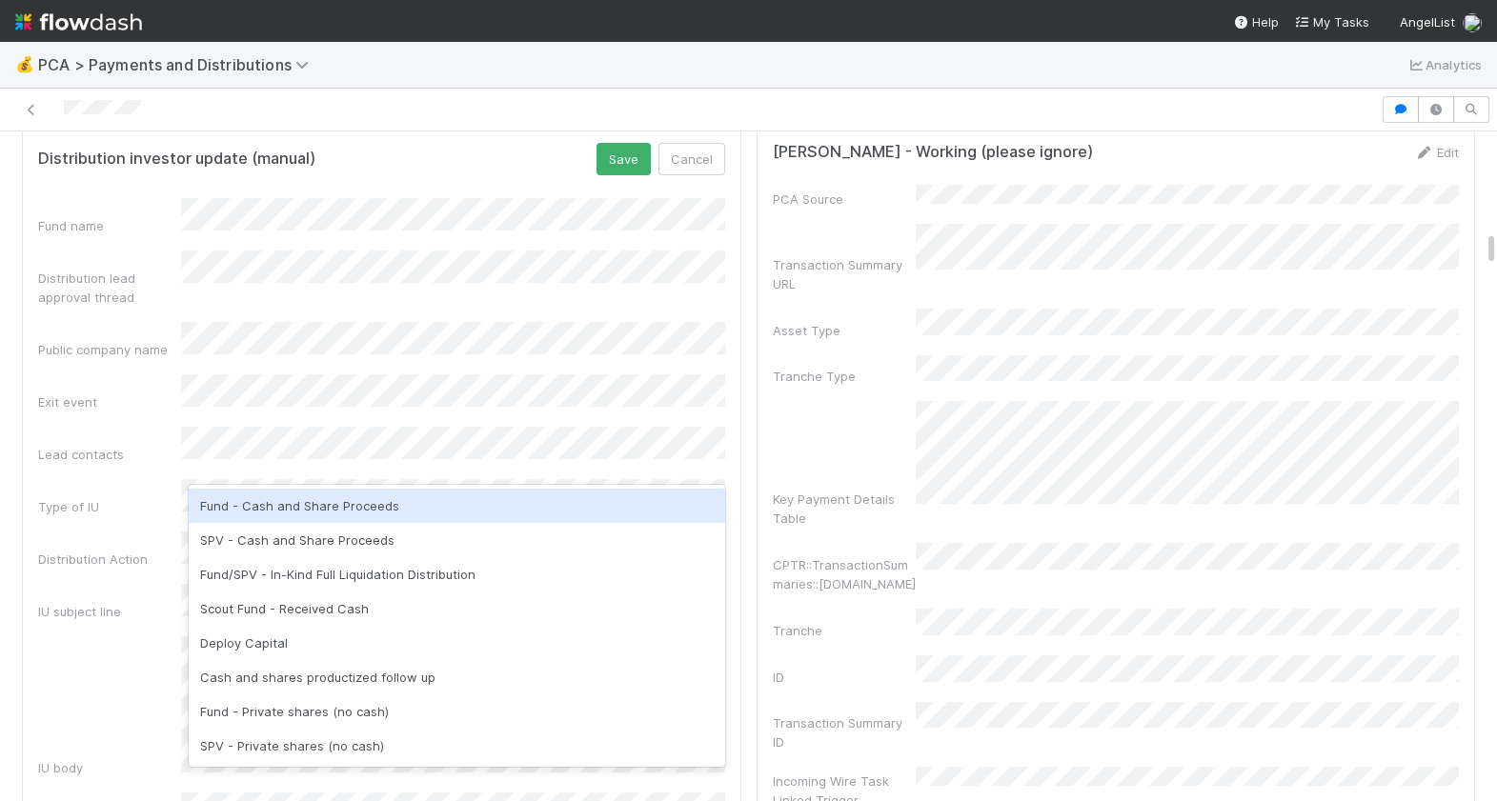
click at [359, 513] on div "Fund - Cash and Share Proceeds" at bounding box center [457, 506] width 536 height 34
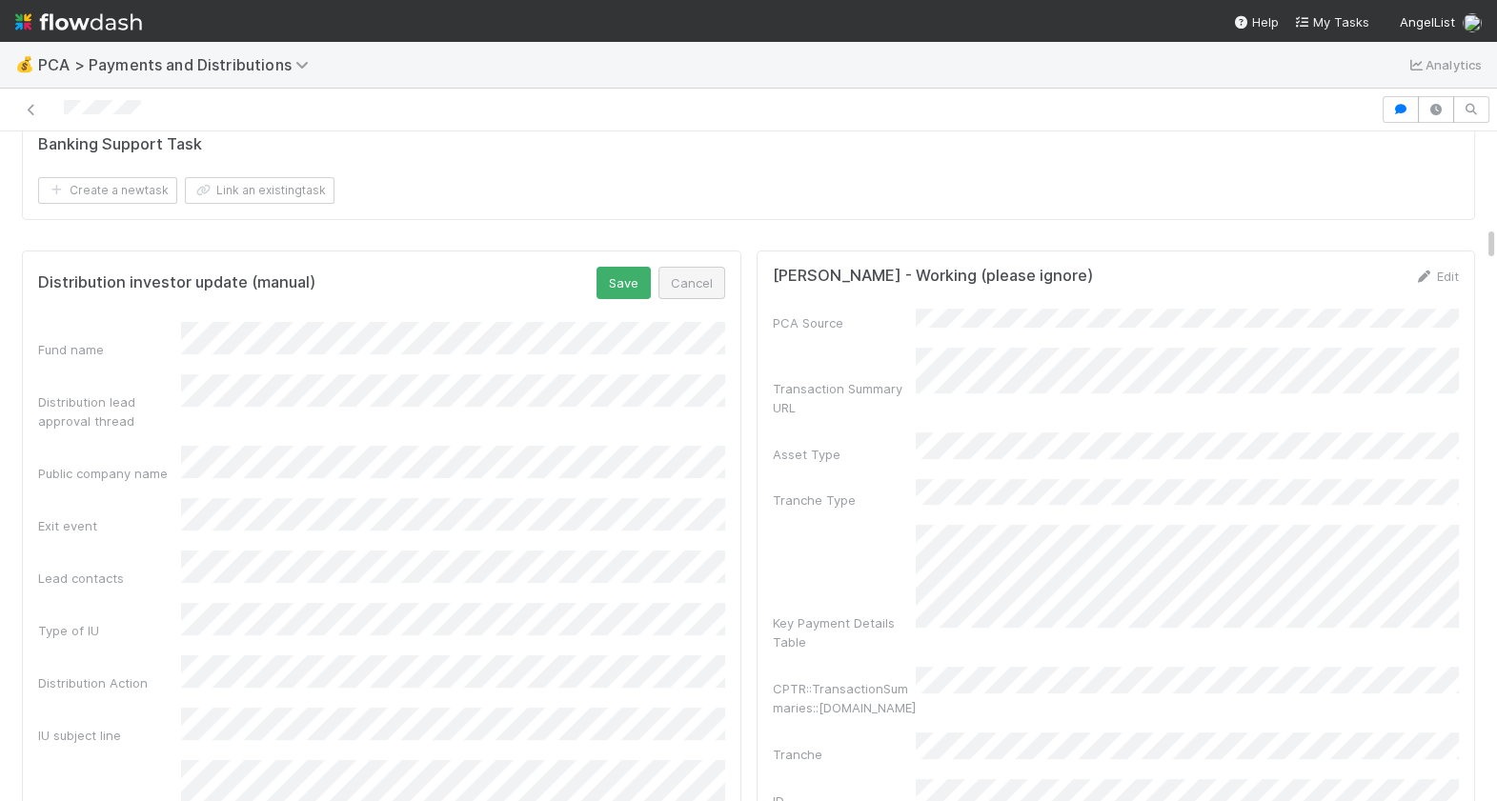
scroll to position [1833, 0]
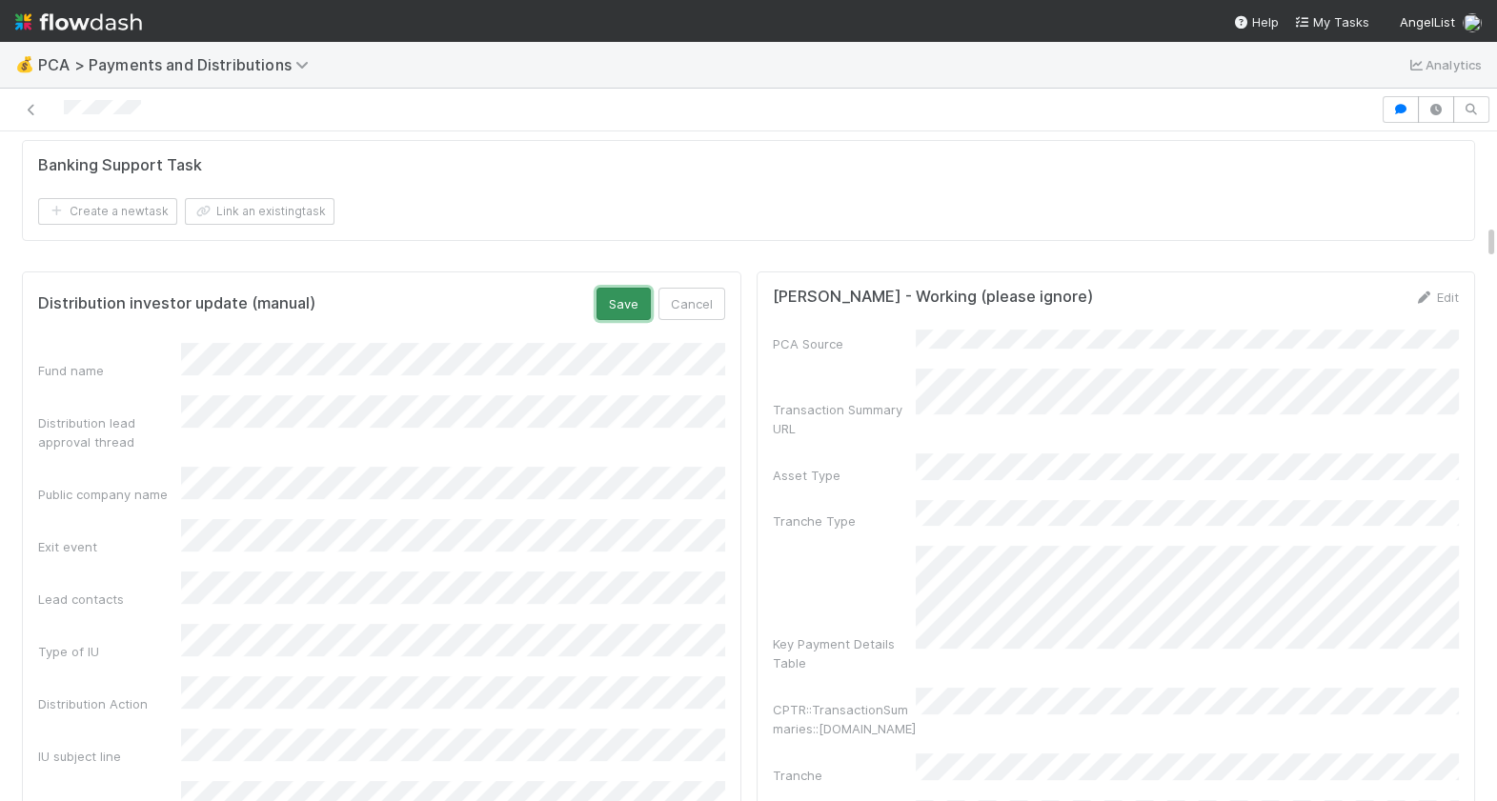
click at [609, 309] on button "Save" at bounding box center [623, 304] width 54 height 32
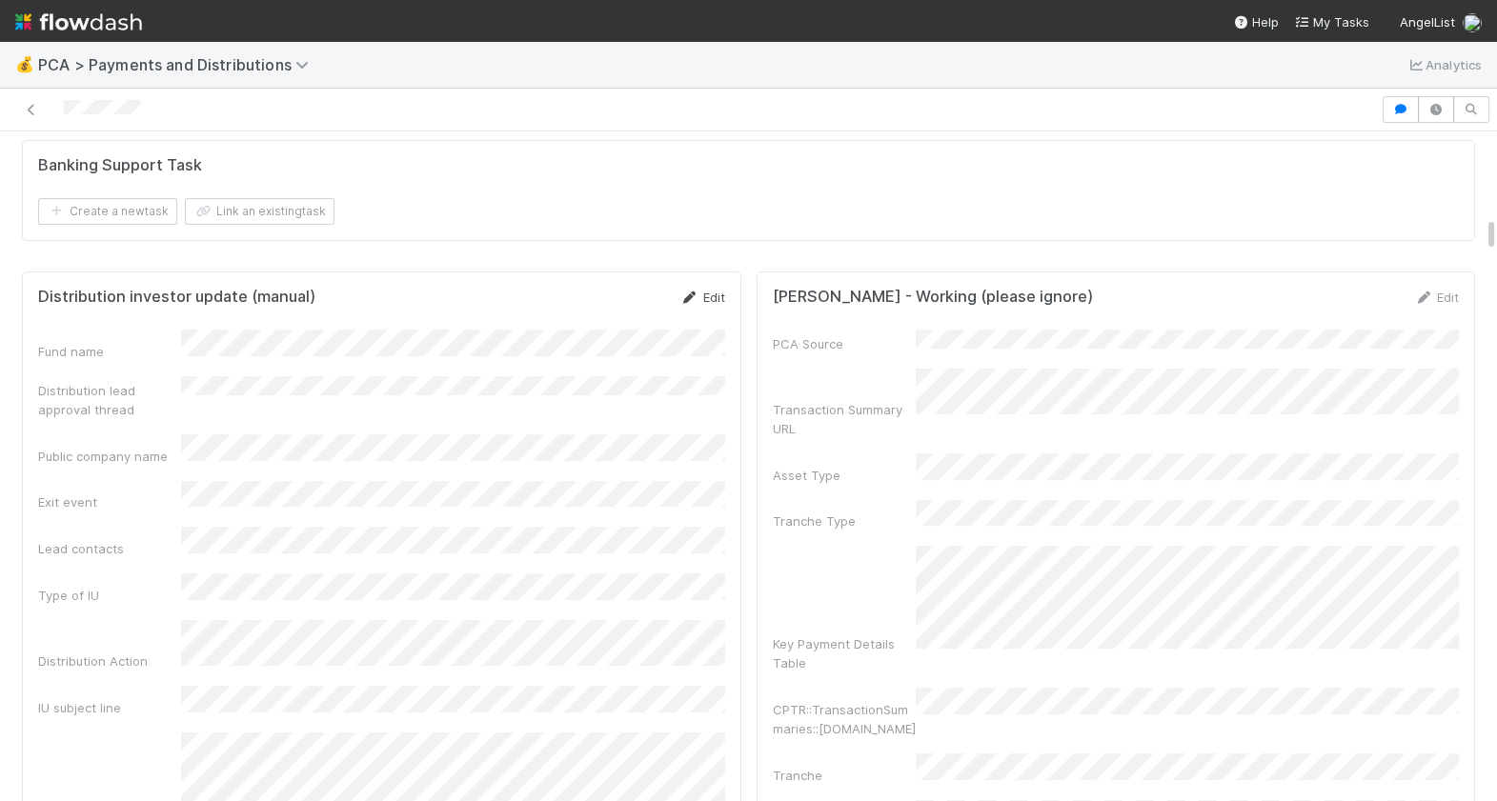
click at [708, 291] on link "Edit" at bounding box center [702, 297] width 45 height 15
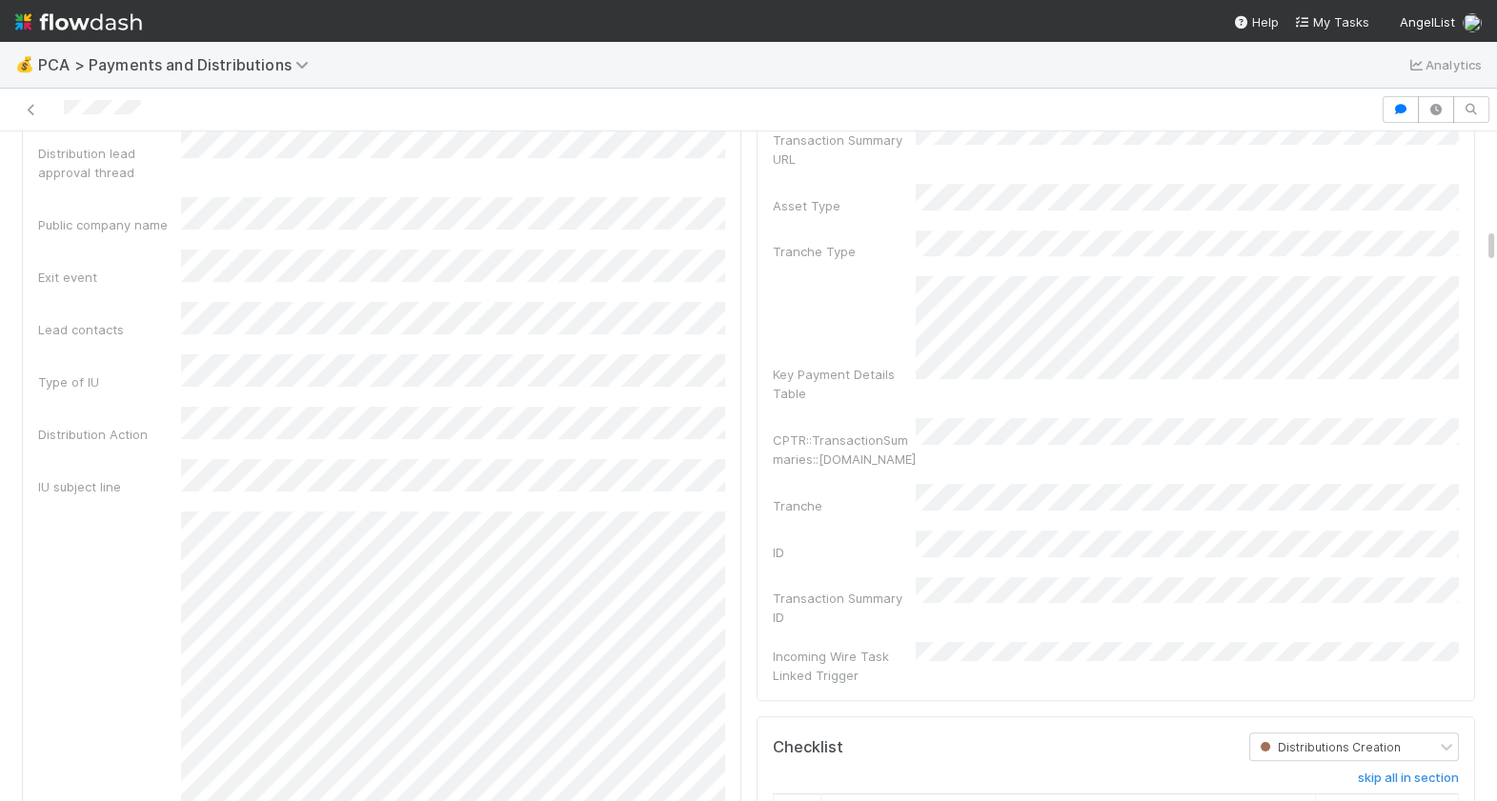
scroll to position [2131, 0]
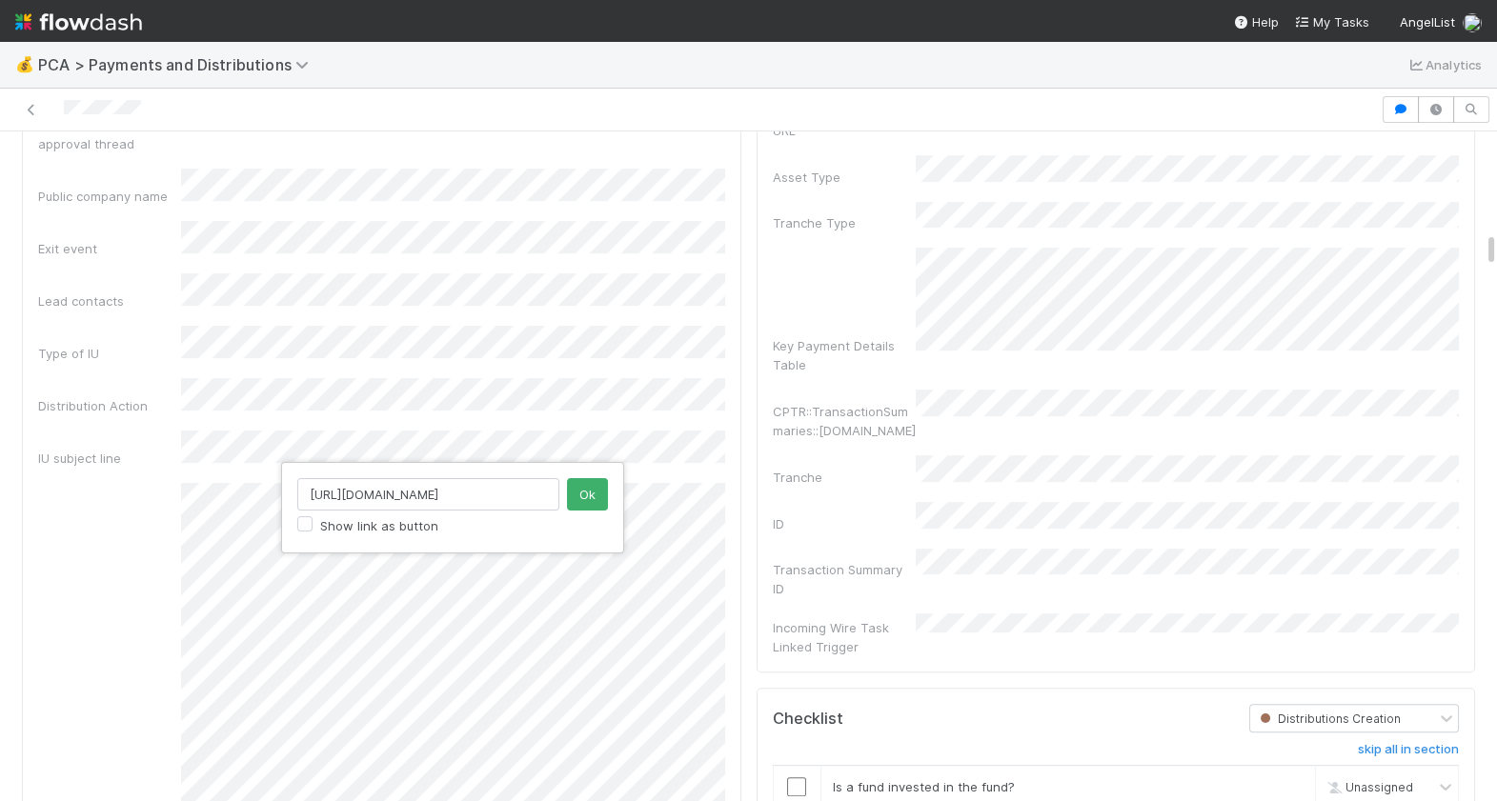
drag, startPoint x: 485, startPoint y: 497, endPoint x: 286, endPoint y: 498, distance: 199.1
click at [286, 498] on div "http://Noteable.io Show link as button Ok" at bounding box center [452, 507] width 343 height 91
click at [578, 495] on button "Ok" at bounding box center [587, 494] width 41 height 32
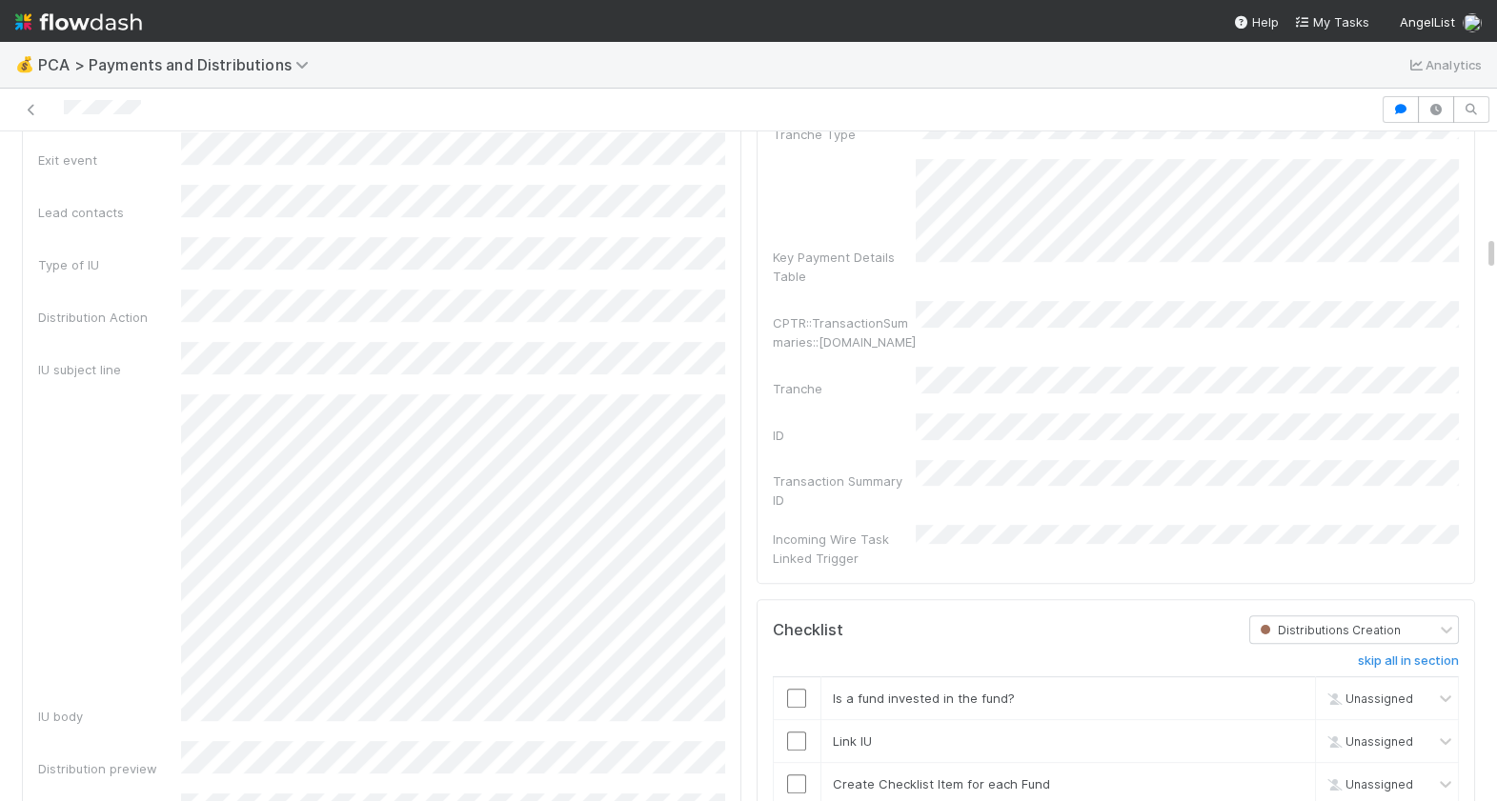
scroll to position [2219, 0]
drag, startPoint x: 503, startPoint y: 403, endPoint x: 288, endPoint y: 405, distance: 215.3
click at [288, 405] on div "https://Noteable.io Show link as button Ok" at bounding box center [452, 419] width 343 height 91
click button "Ok" at bounding box center [587, 407] width 41 height 32
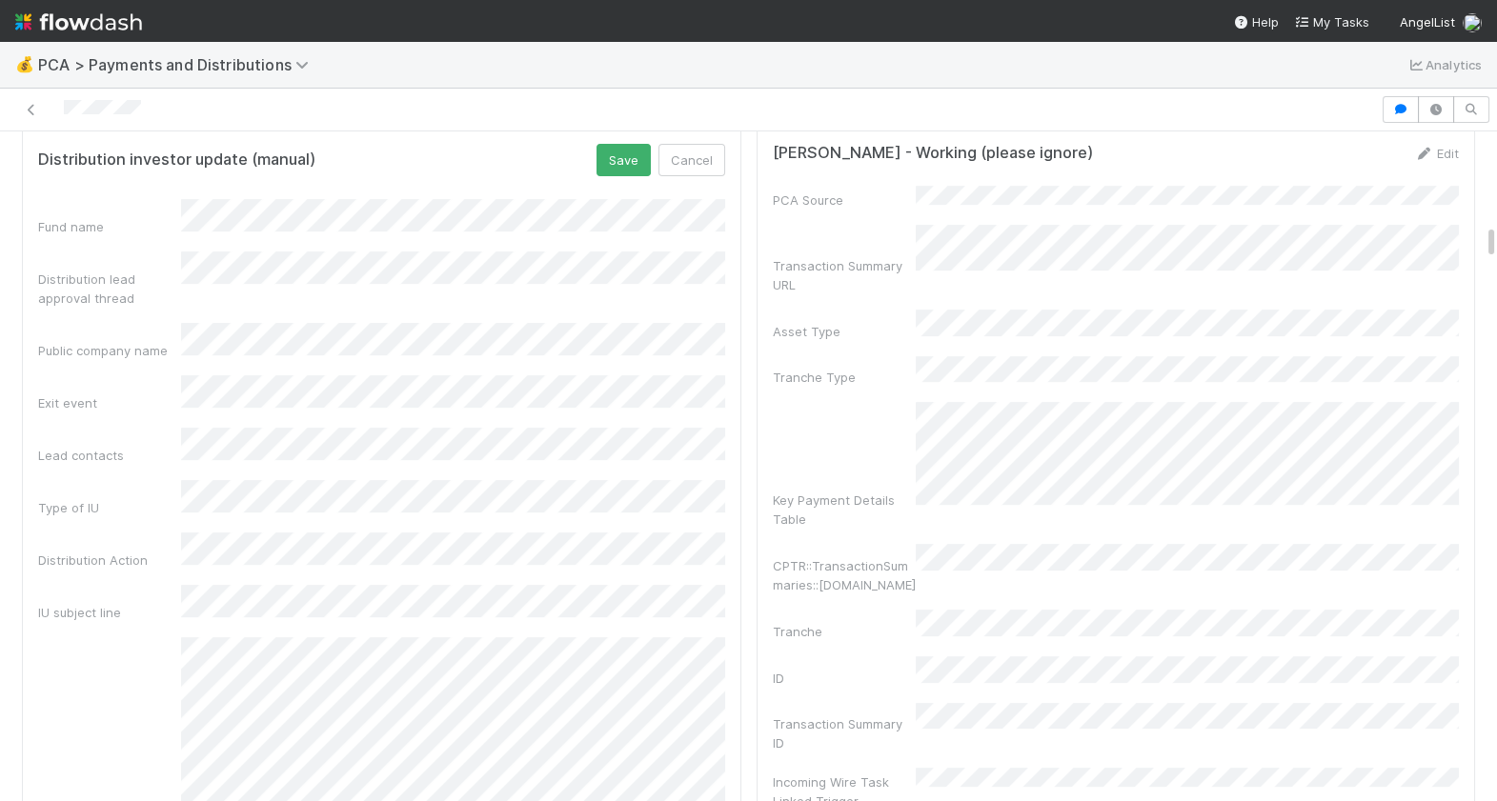
scroll to position [1897, 0]
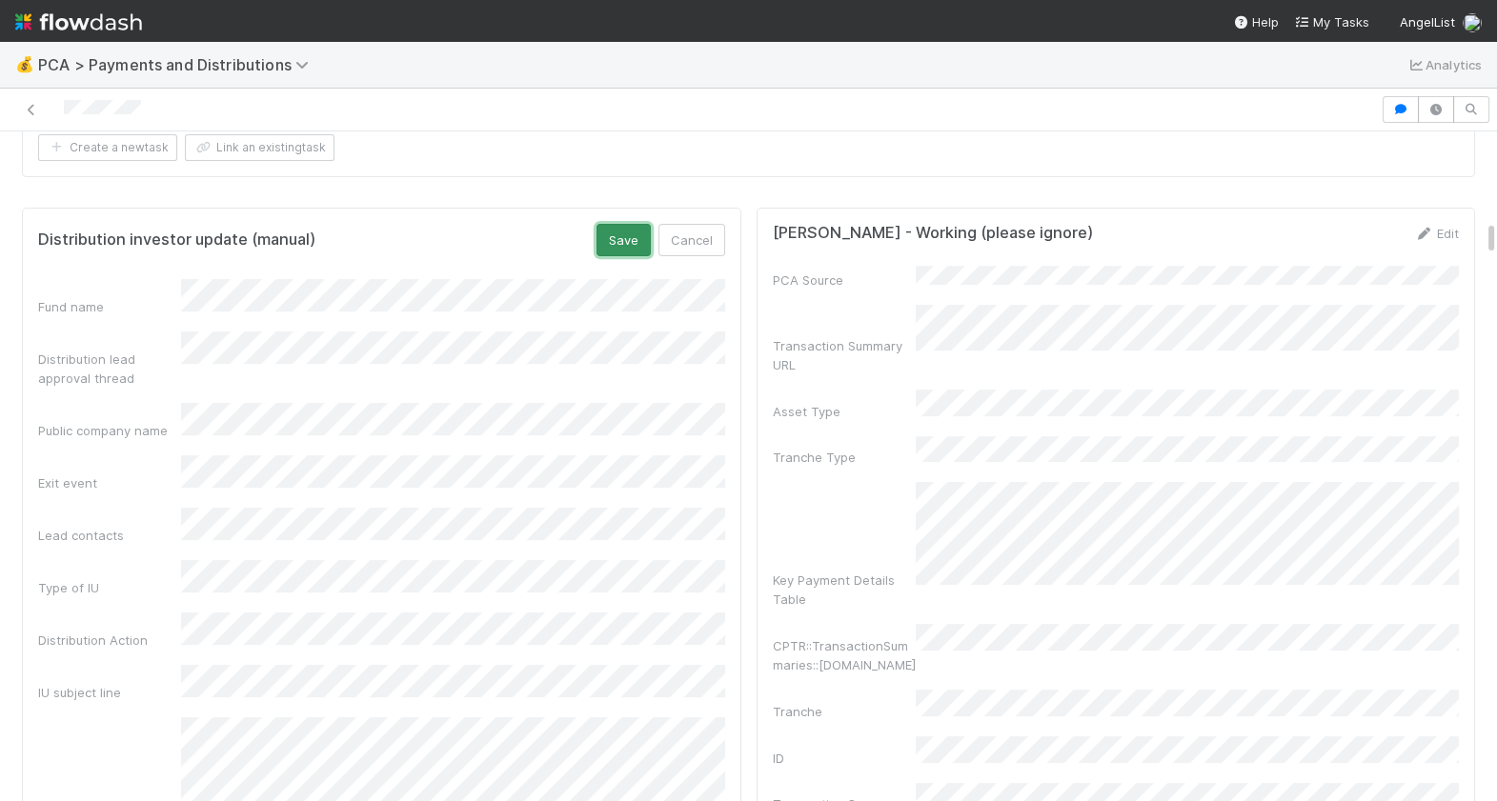
click at [621, 226] on button "Save" at bounding box center [623, 240] width 54 height 32
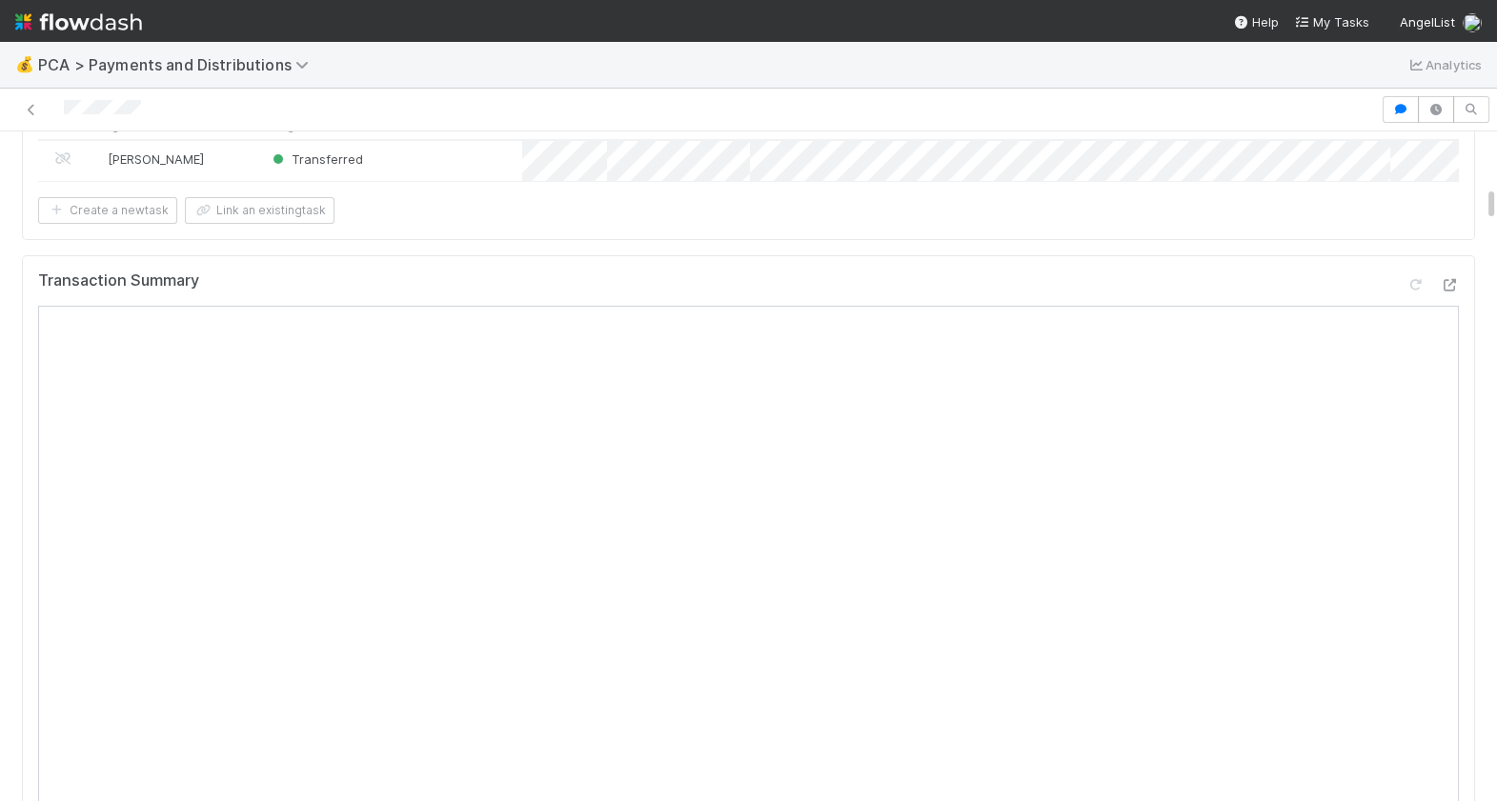
scroll to position [0, 0]
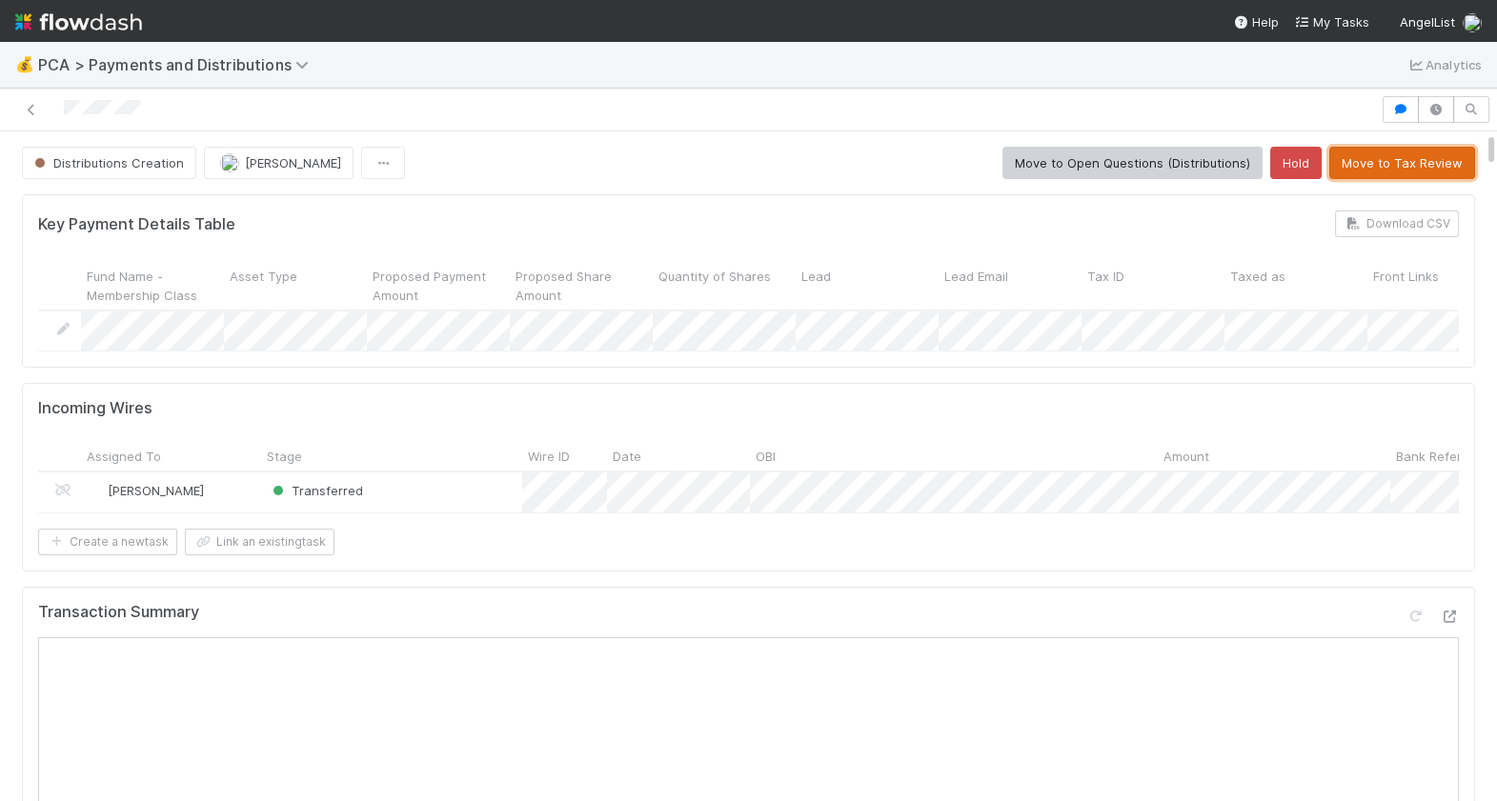
click at [1403, 169] on button "Move to Tax Review" at bounding box center [1402, 163] width 146 height 32
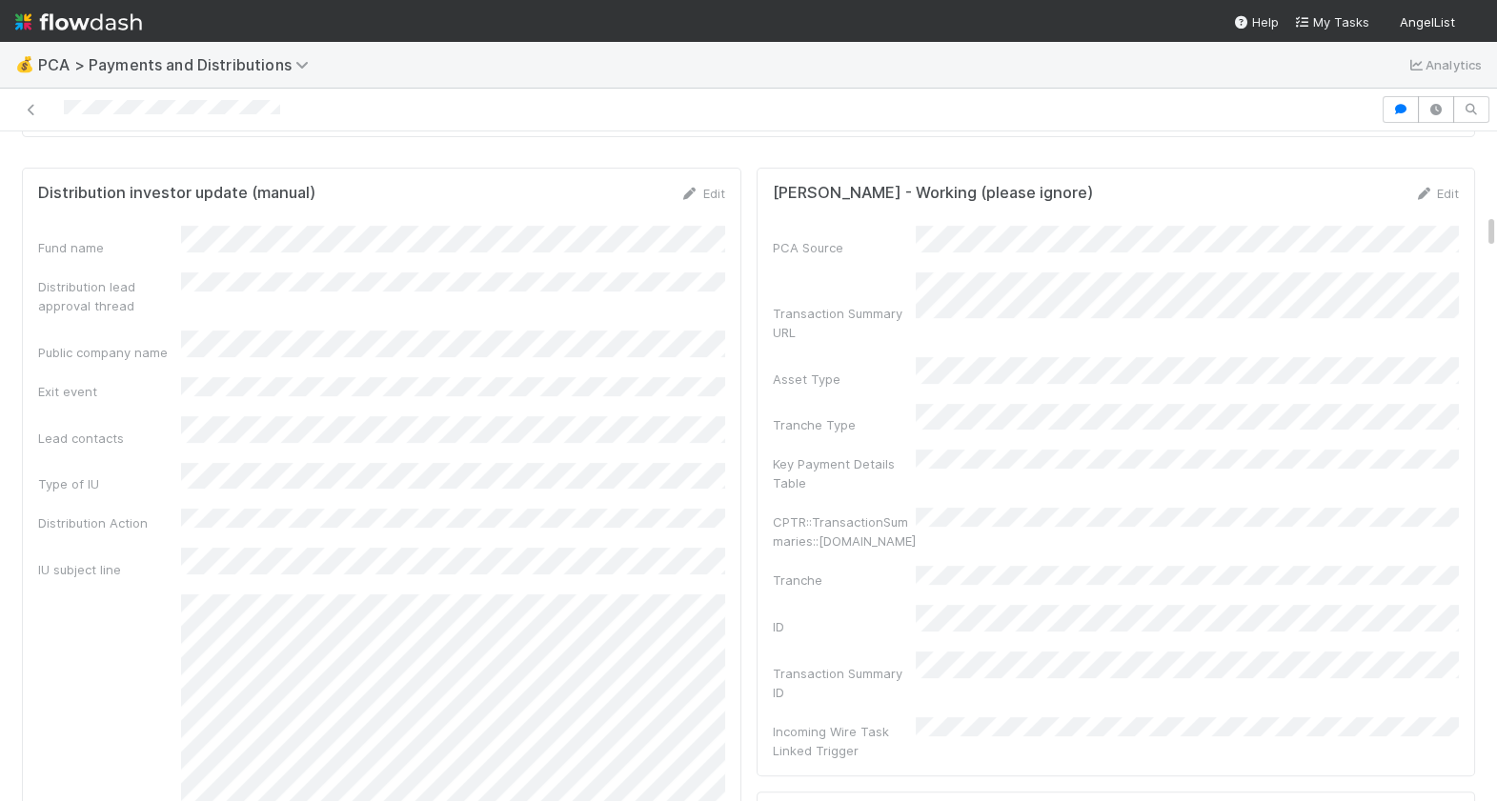
scroll to position [1721, 0]
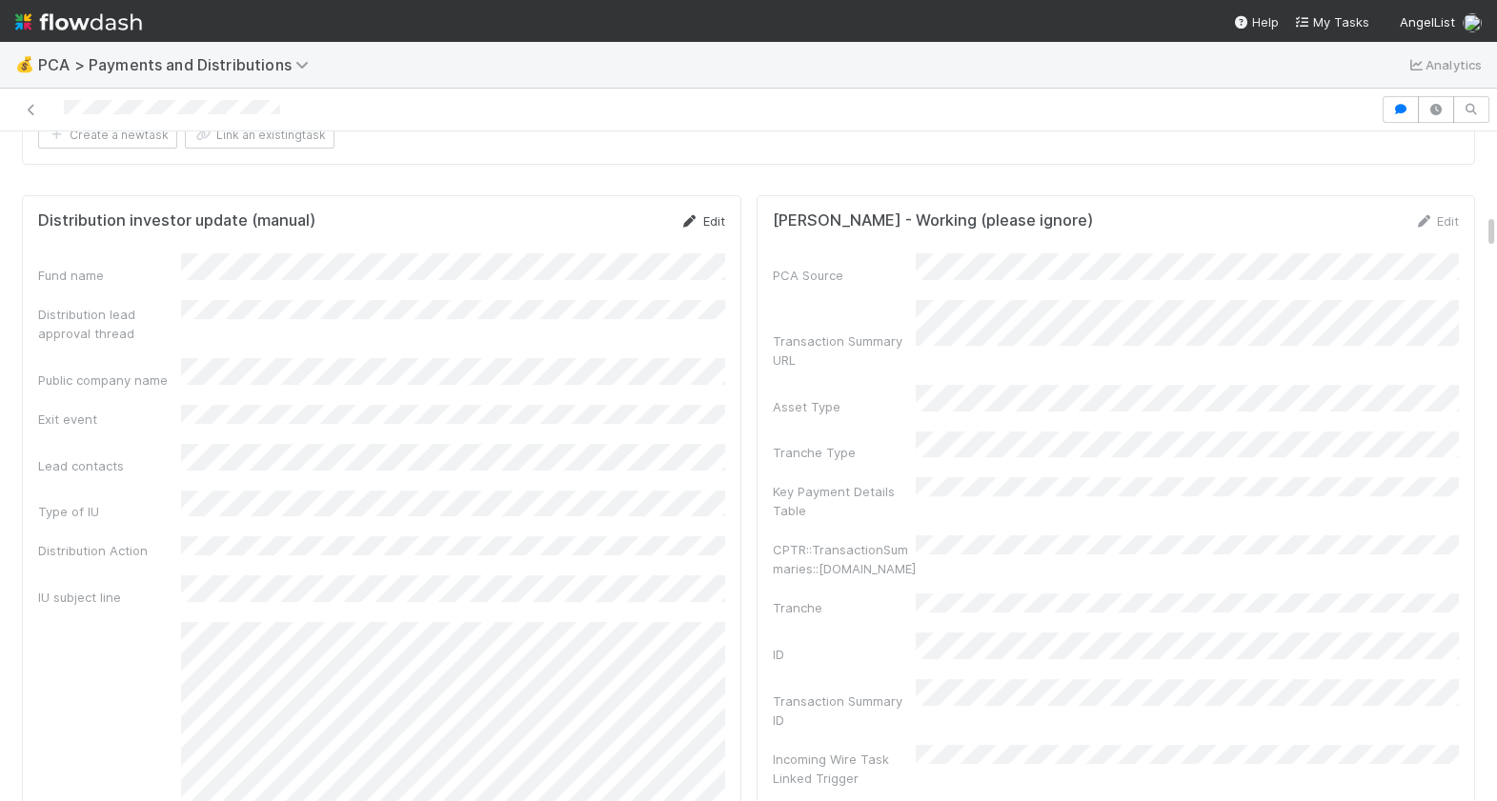
click at [714, 213] on link "Edit" at bounding box center [702, 220] width 45 height 15
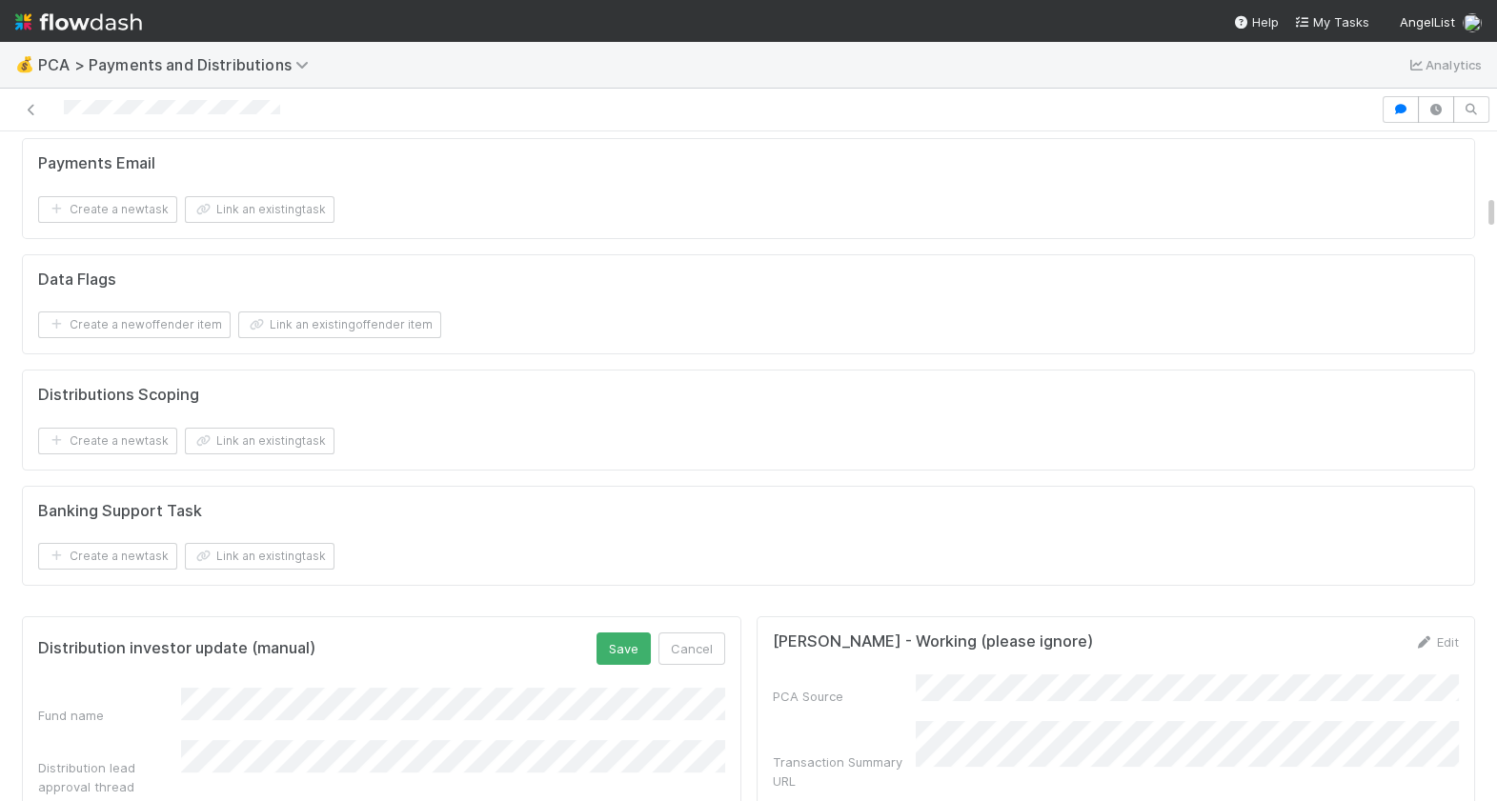
scroll to position [1340, 0]
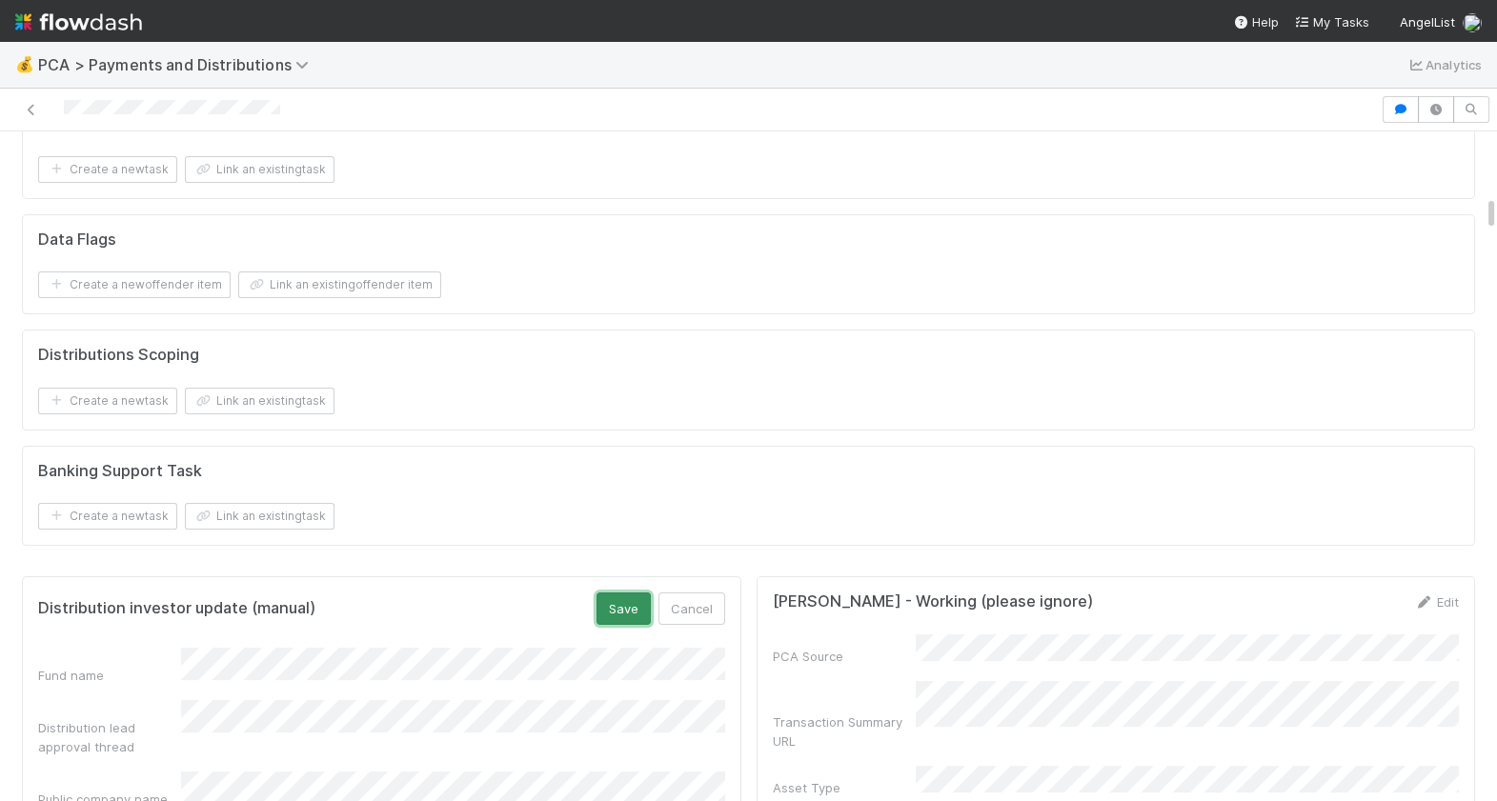
click at [630, 604] on button "Save" at bounding box center [623, 609] width 54 height 32
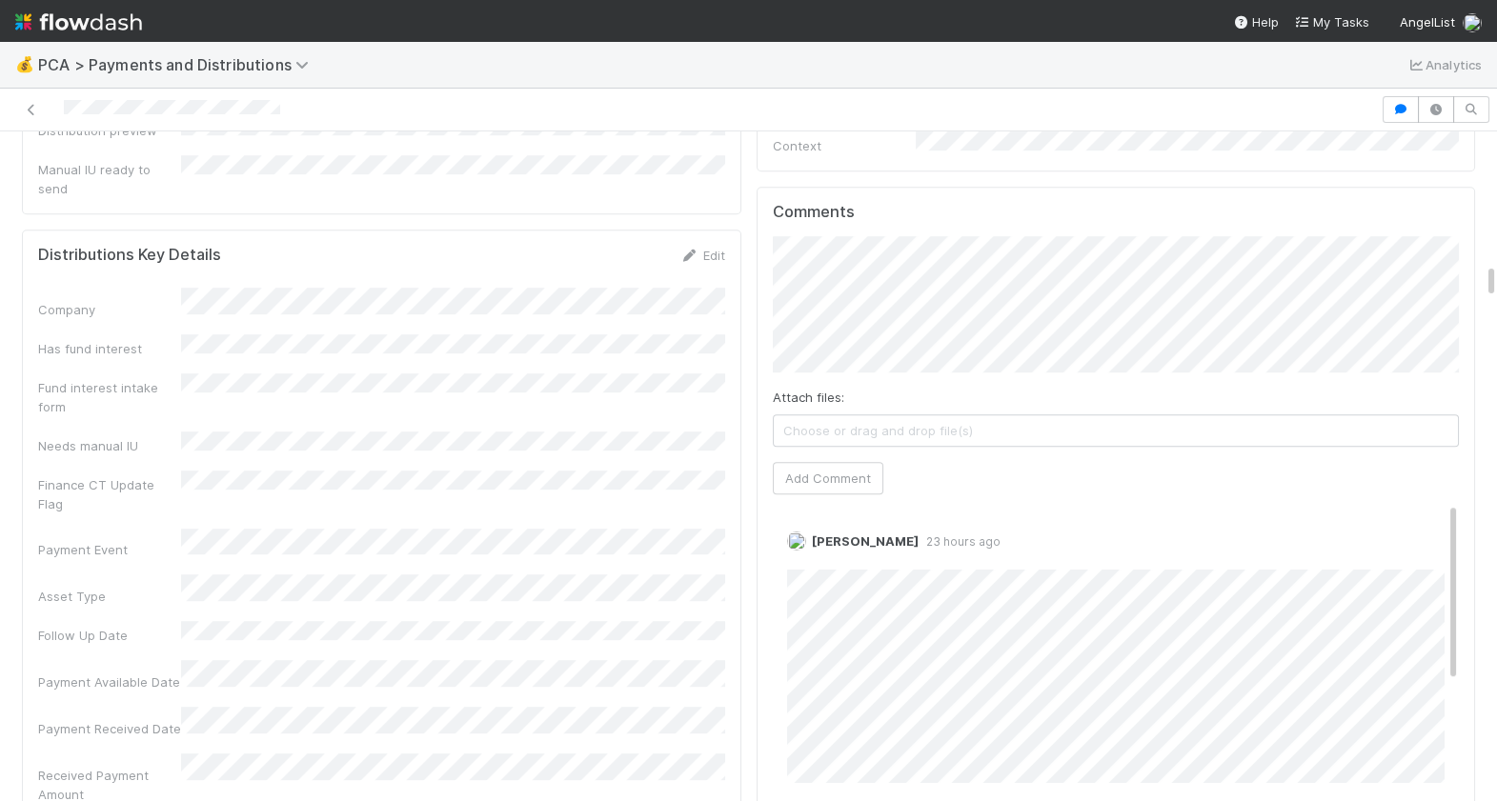
scroll to position [2778, 0]
click at [852, 468] on button "Add Comment" at bounding box center [828, 484] width 111 height 32
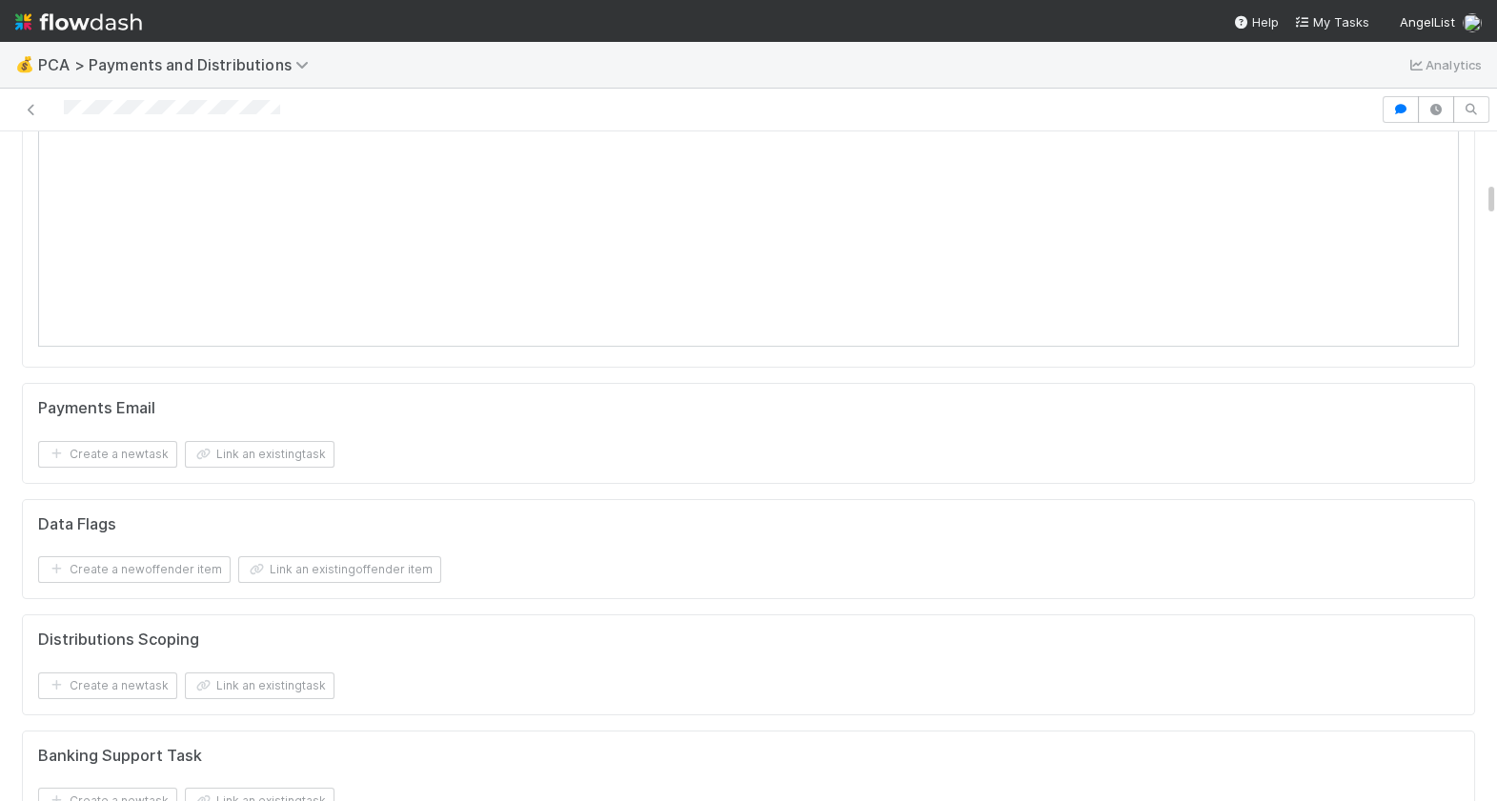
scroll to position [0, 0]
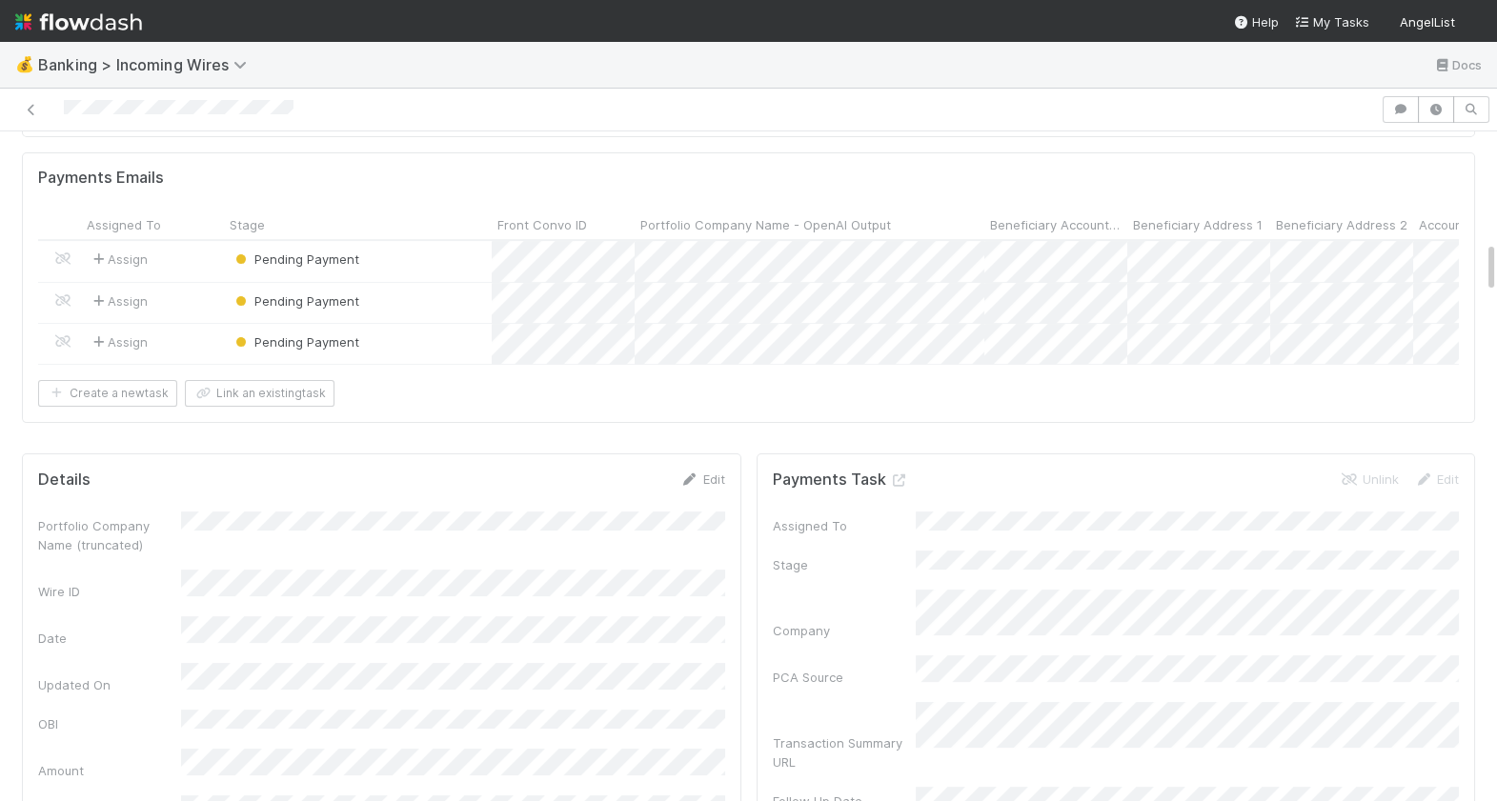
scroll to position [1410, 0]
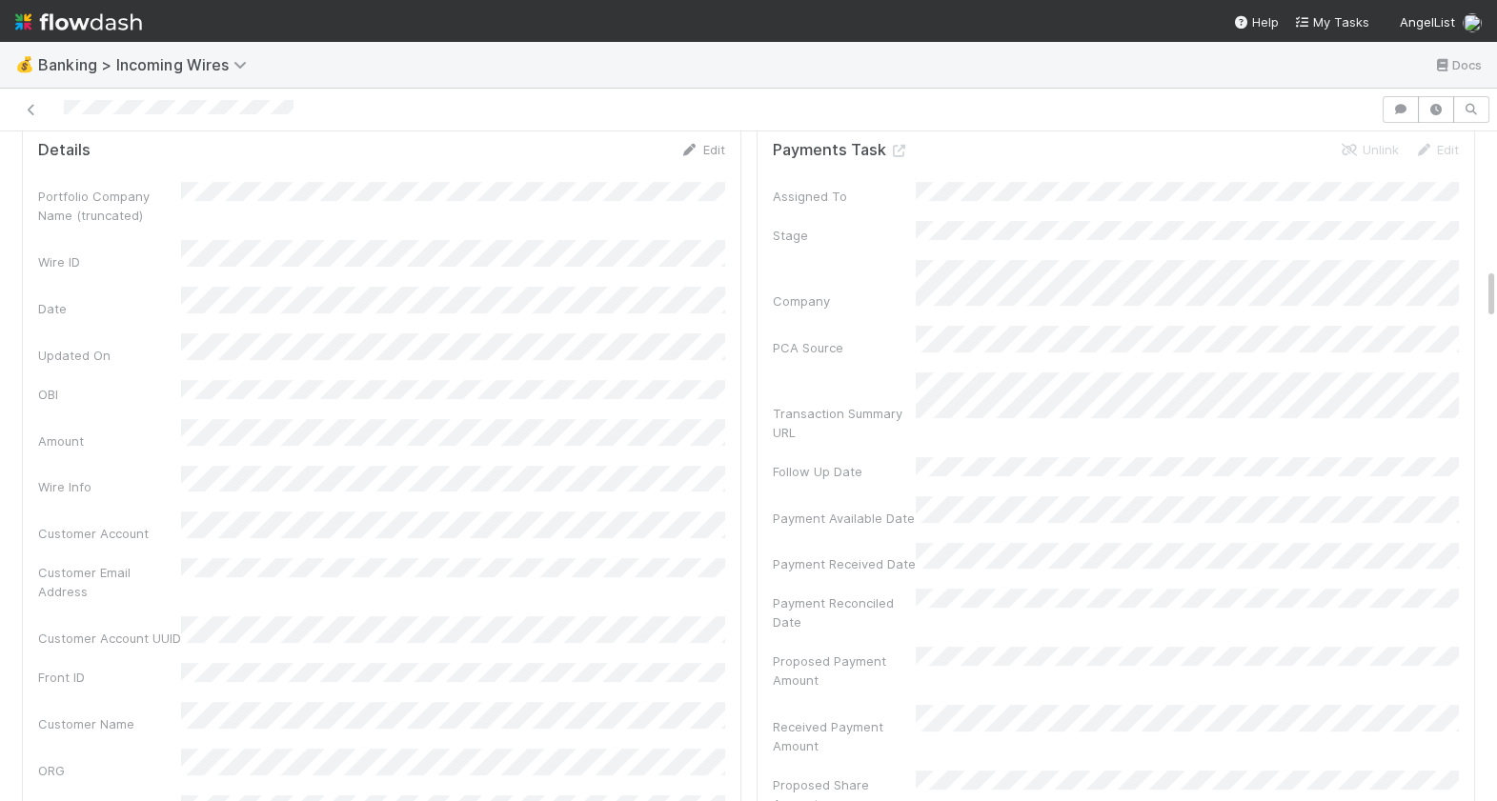
scroll to position [1737, 0]
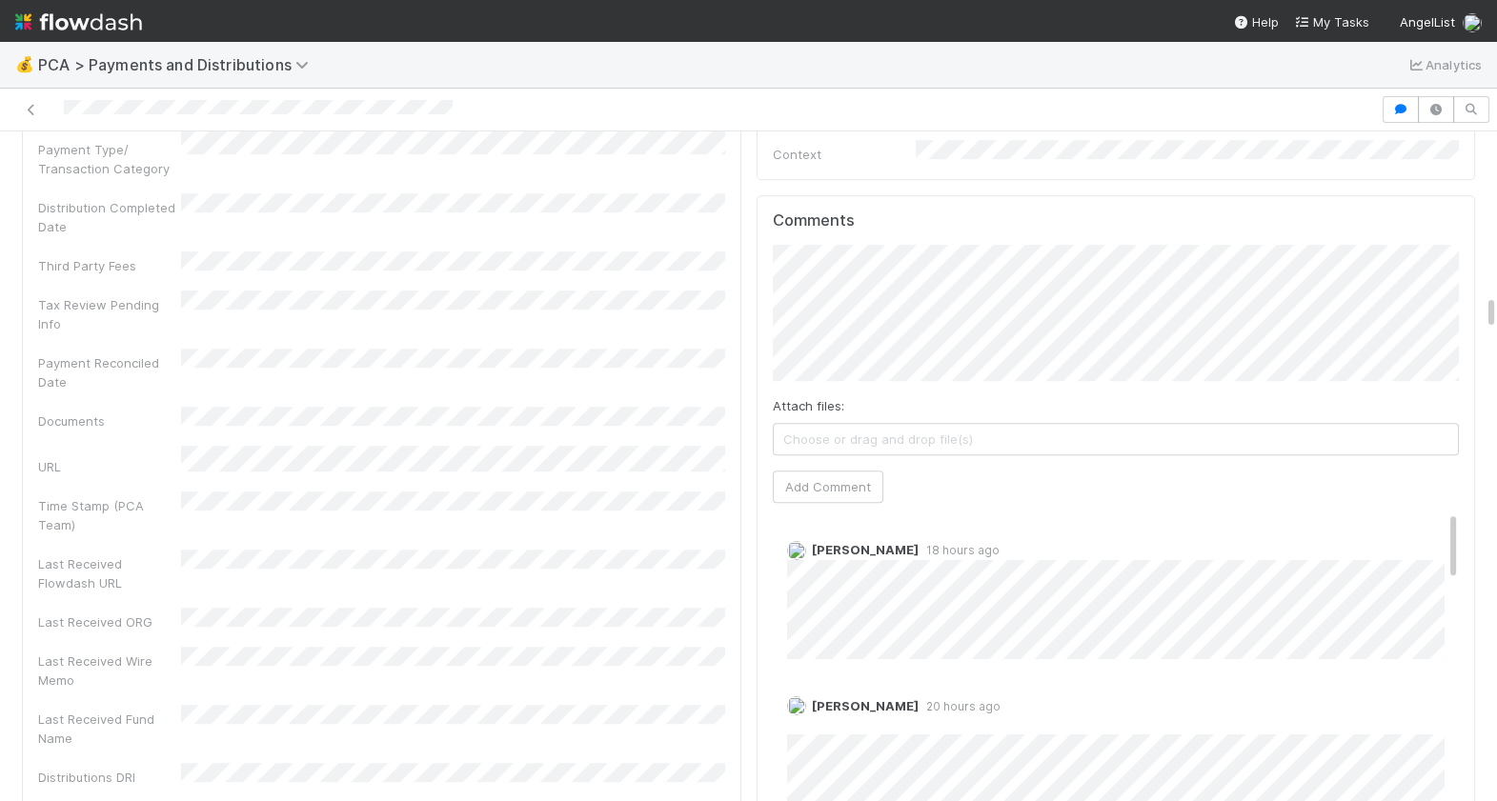
scroll to position [3043, 0]
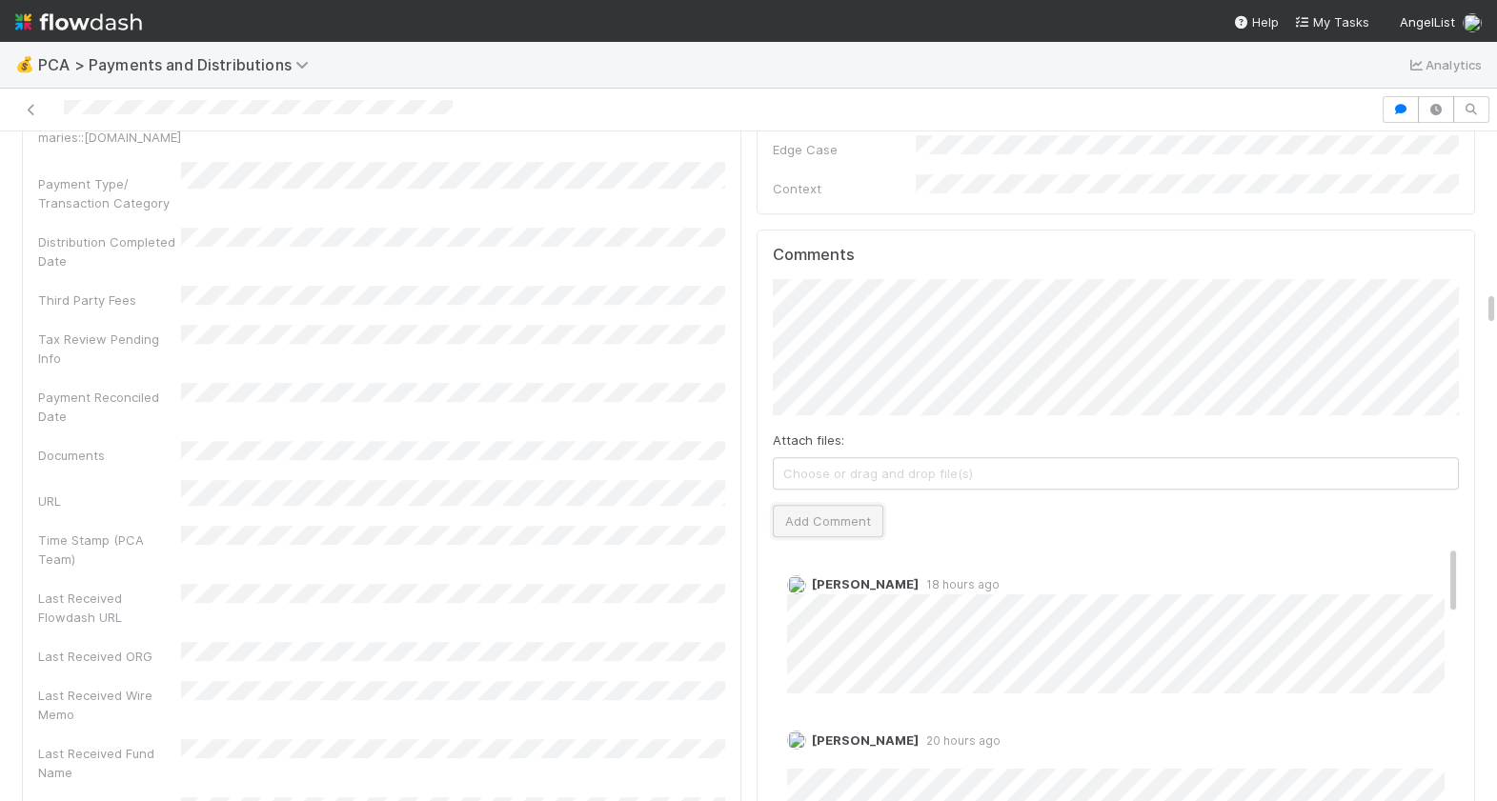
click at [830, 505] on button "Add Comment" at bounding box center [828, 521] width 111 height 32
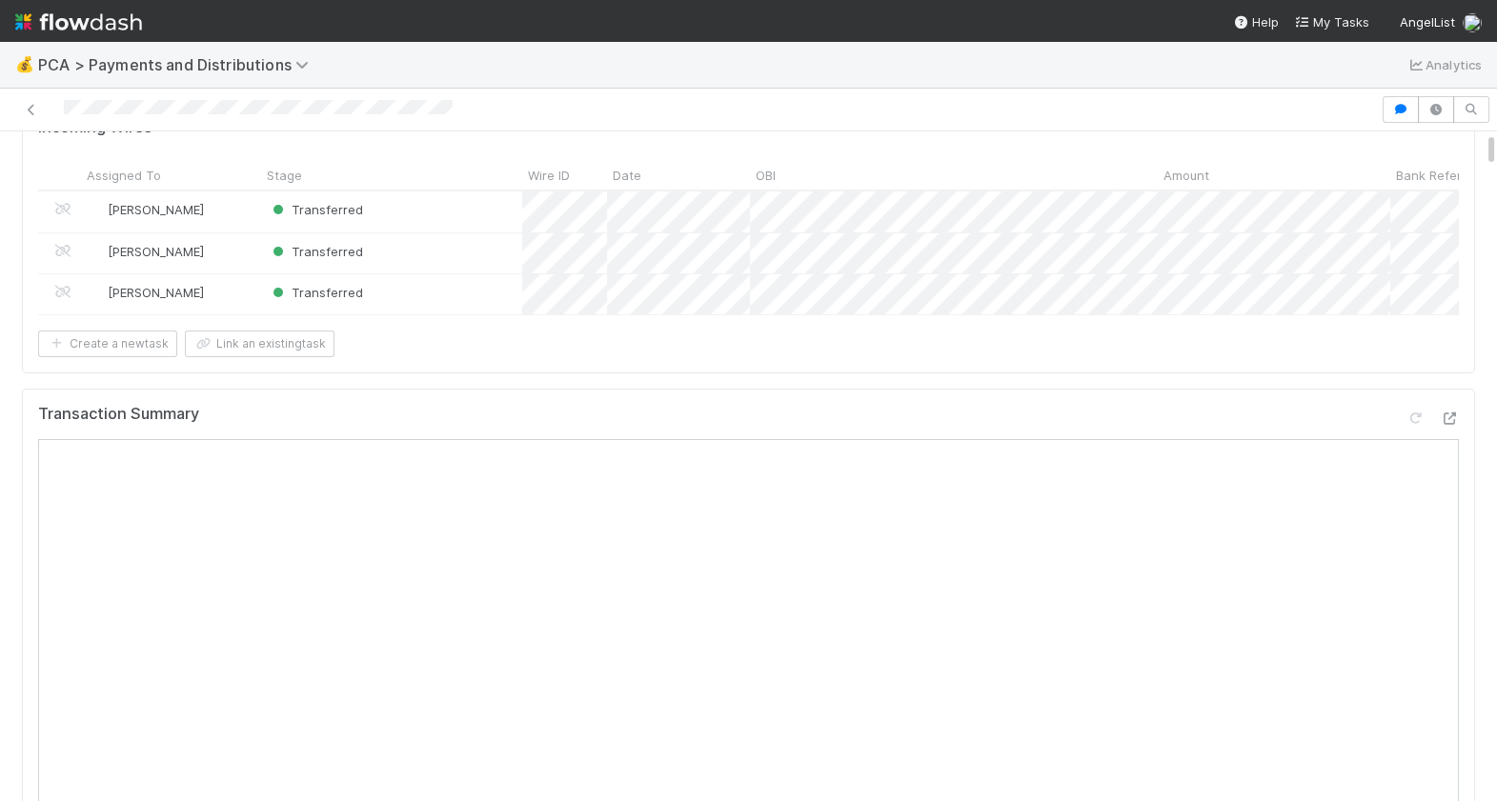
scroll to position [0, 0]
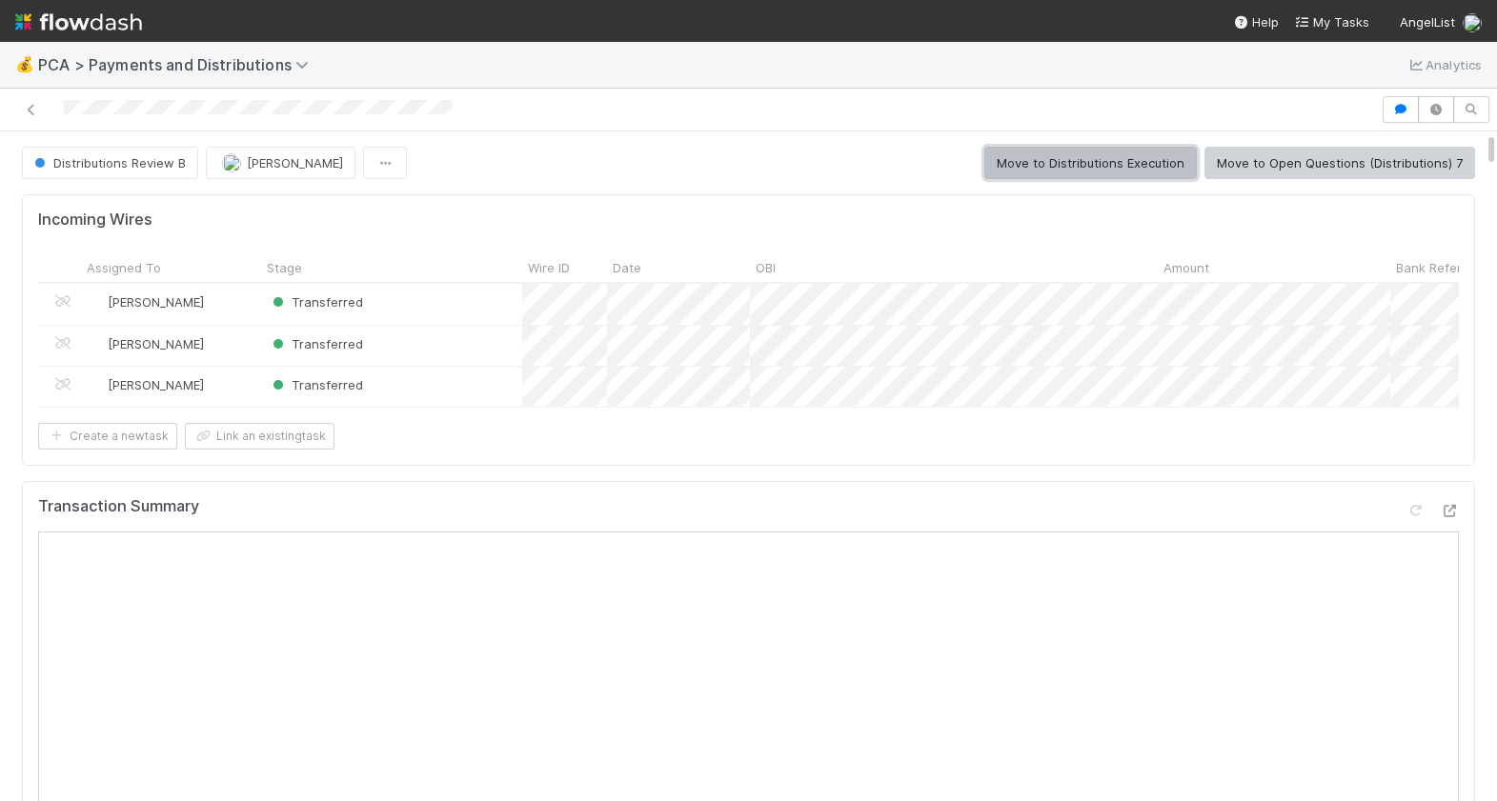
click at [1168, 170] on button "Move to Distributions Execution" at bounding box center [1090, 163] width 212 height 32
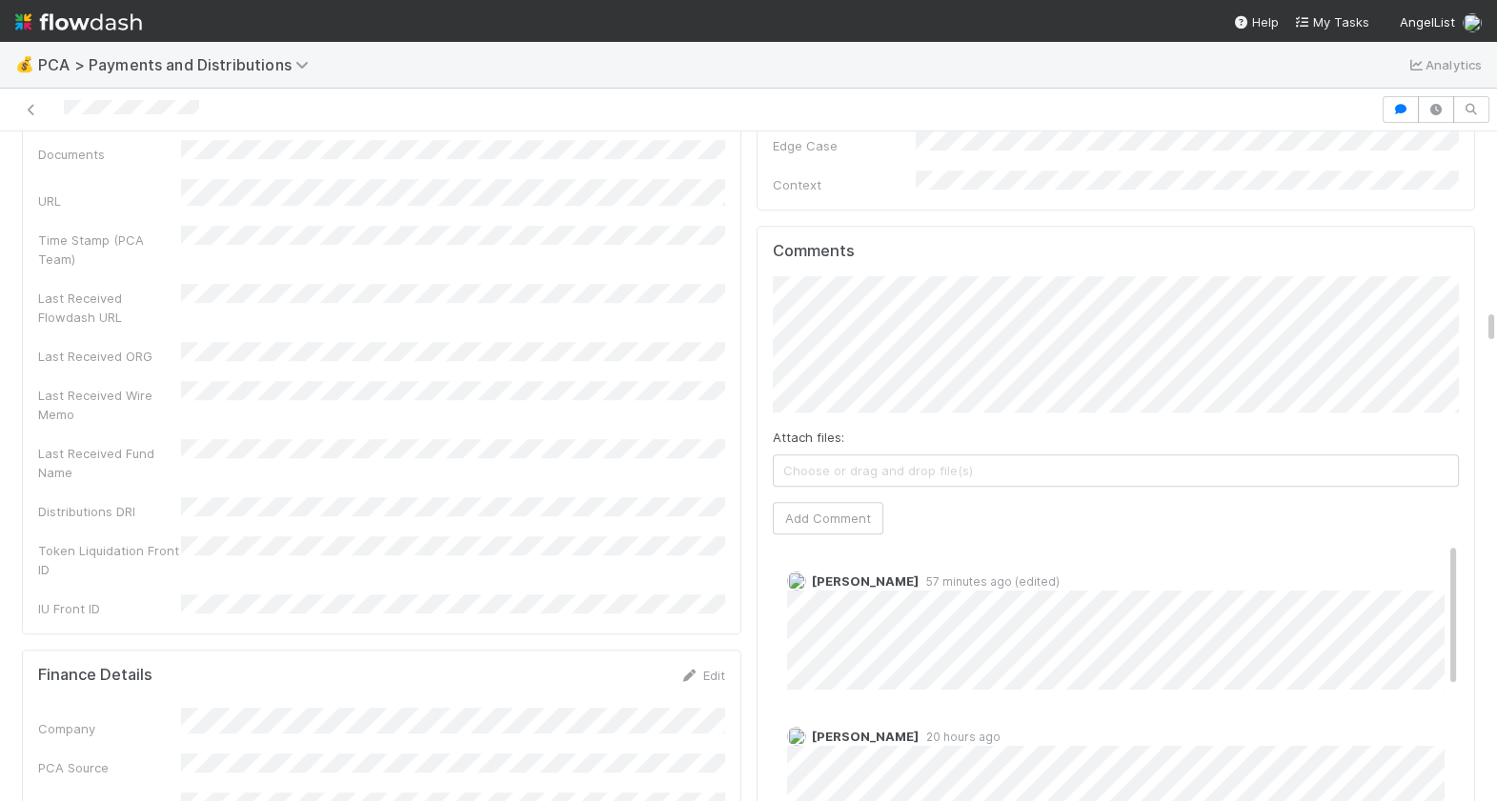
scroll to position [3474, 0]
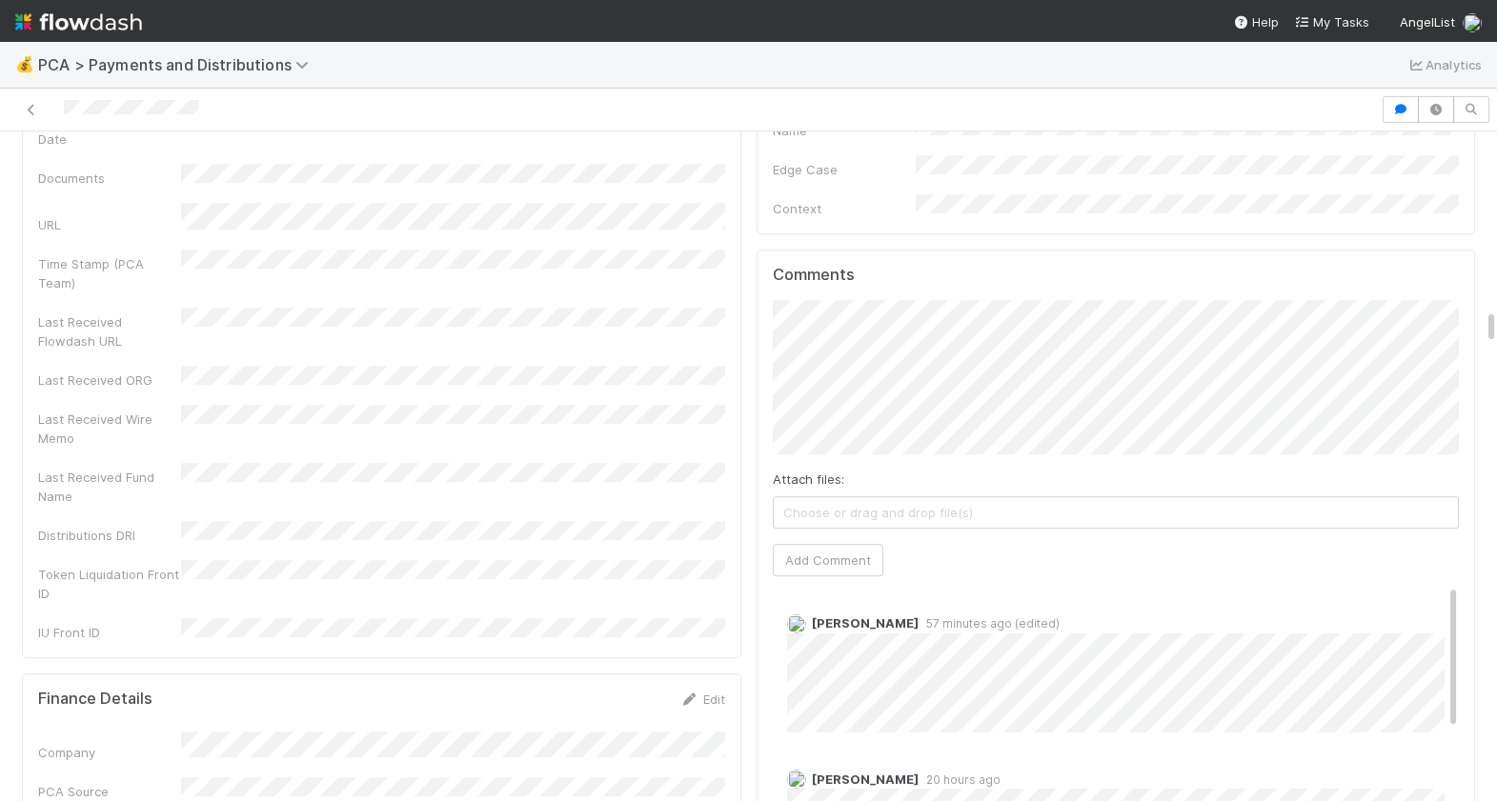
click at [65, 108] on div at bounding box center [690, 109] width 1365 height 27
click at [836, 544] on button "Add Comment" at bounding box center [828, 560] width 111 height 32
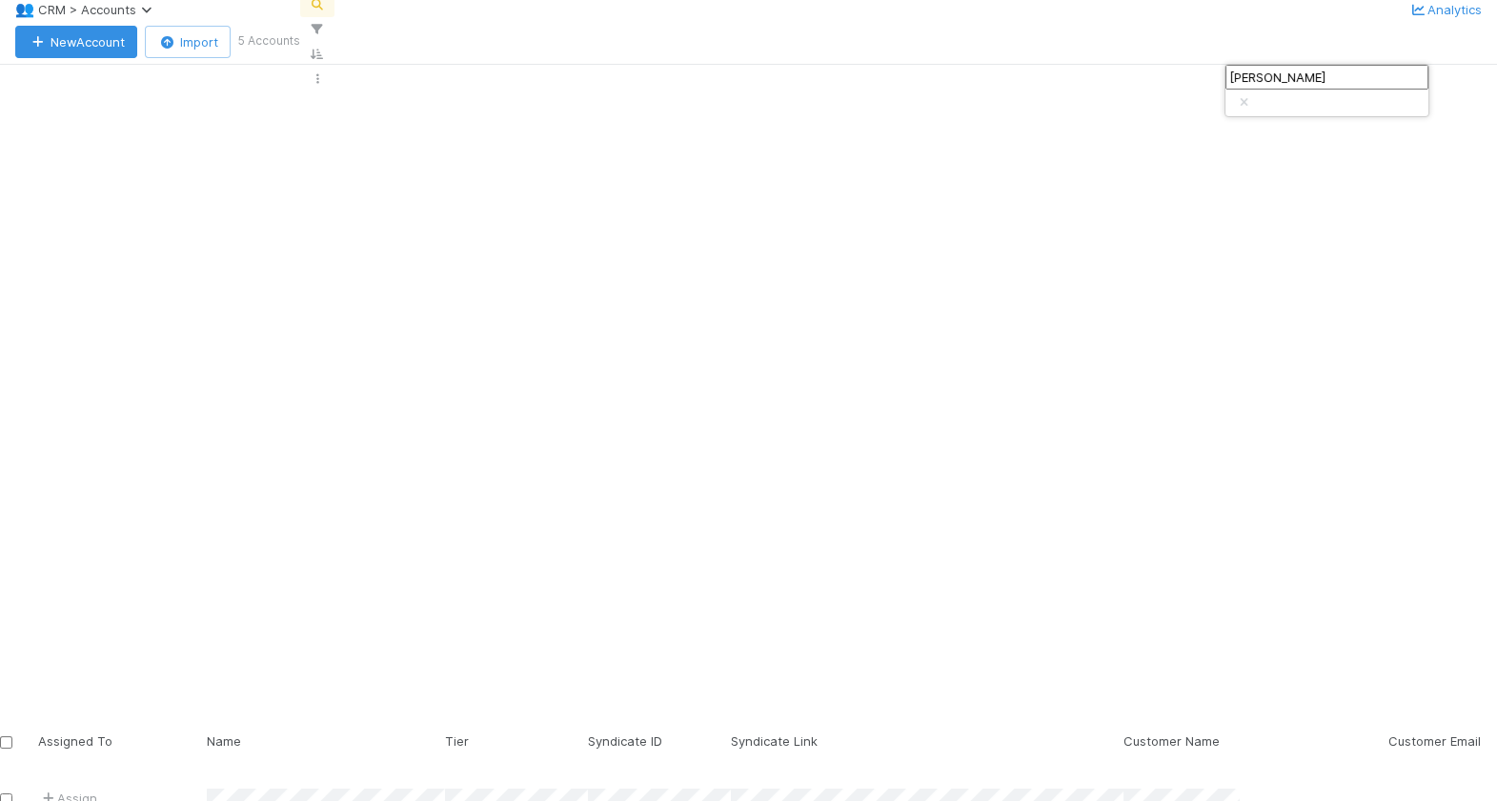
scroll to position [634, 1239]
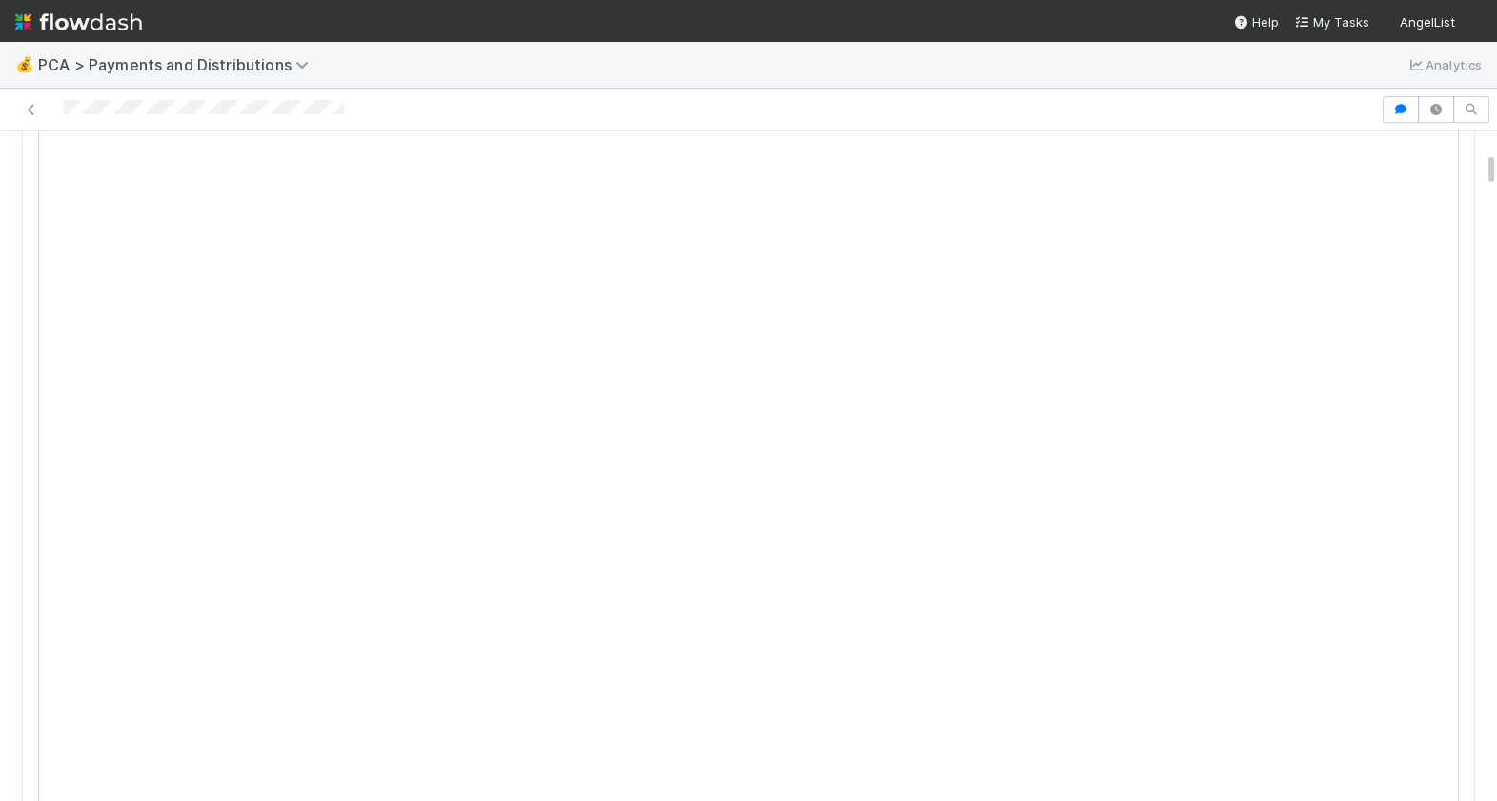
scroll to position [453, 0]
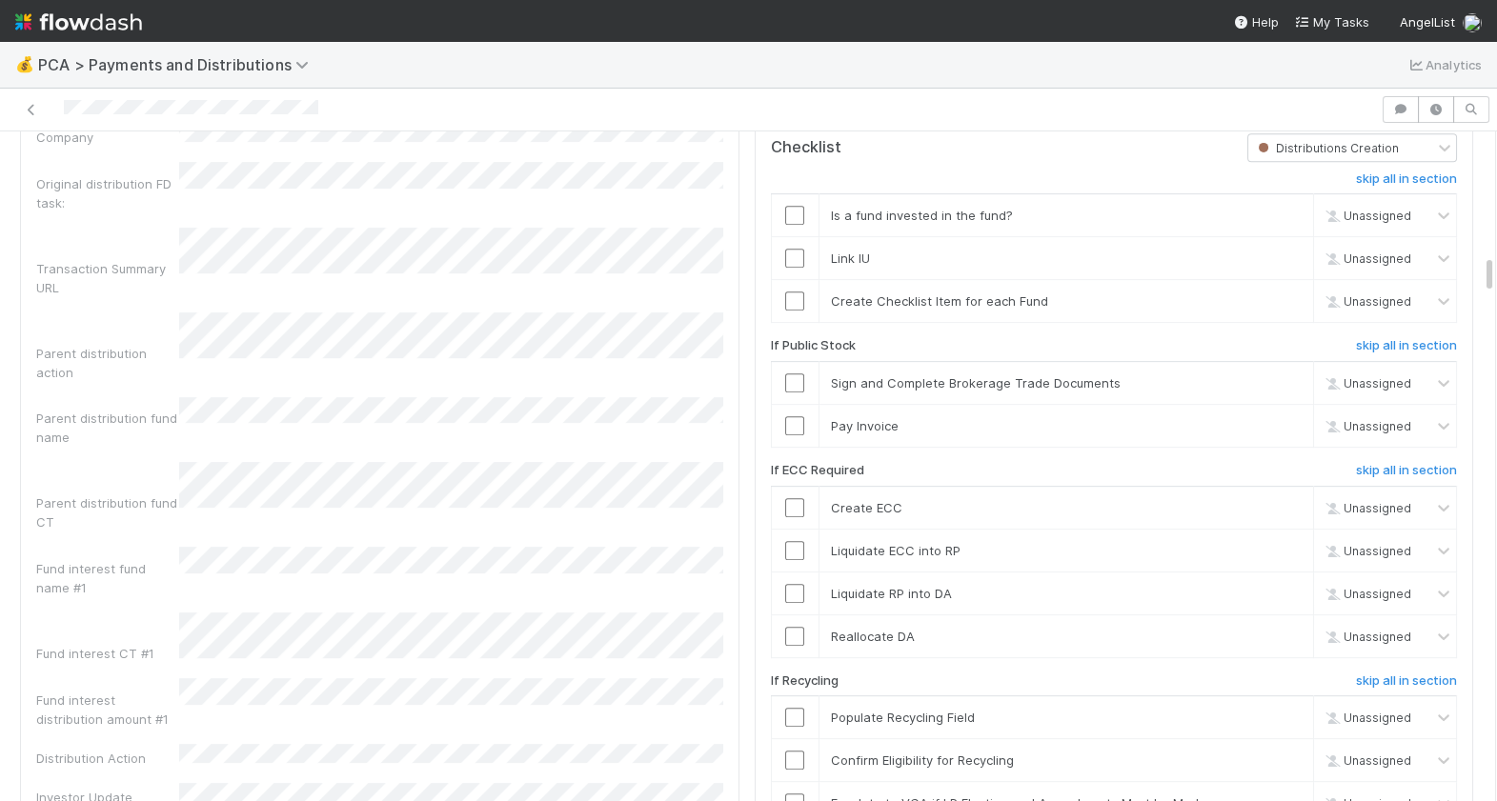
scroll to position [2078, 0]
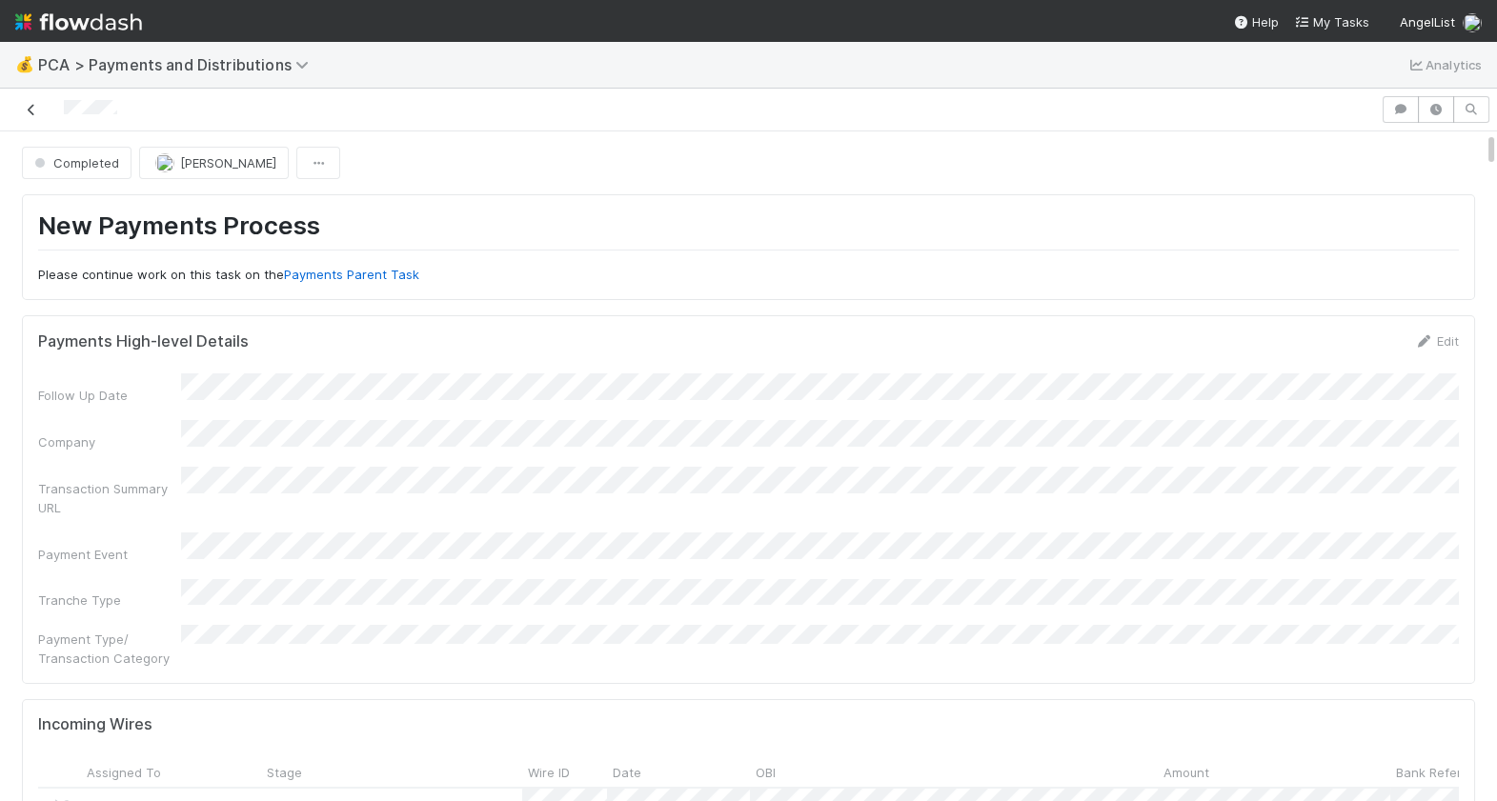
click at [39, 104] on icon at bounding box center [31, 110] width 19 height 12
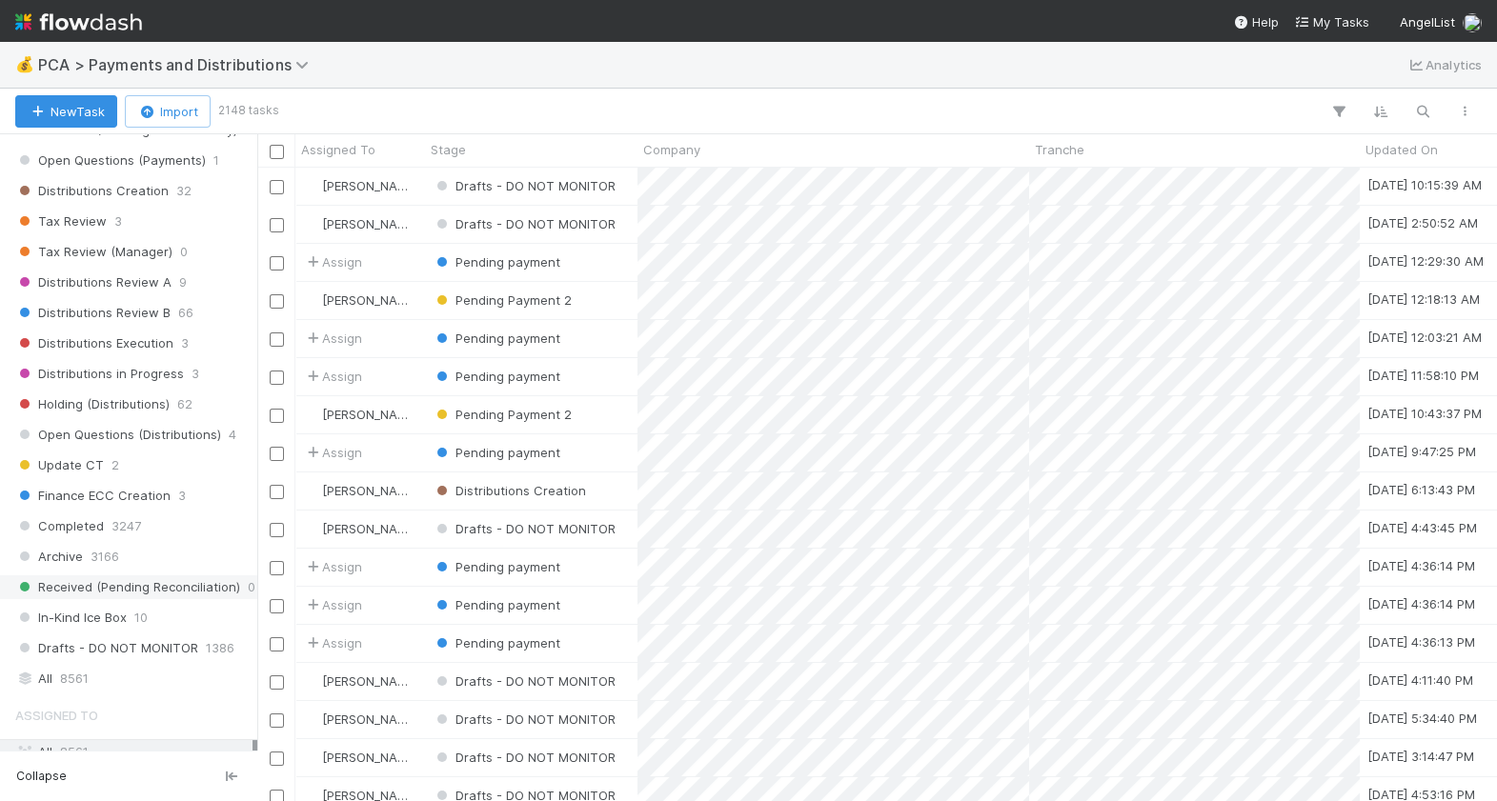
scroll to position [1096, 0]
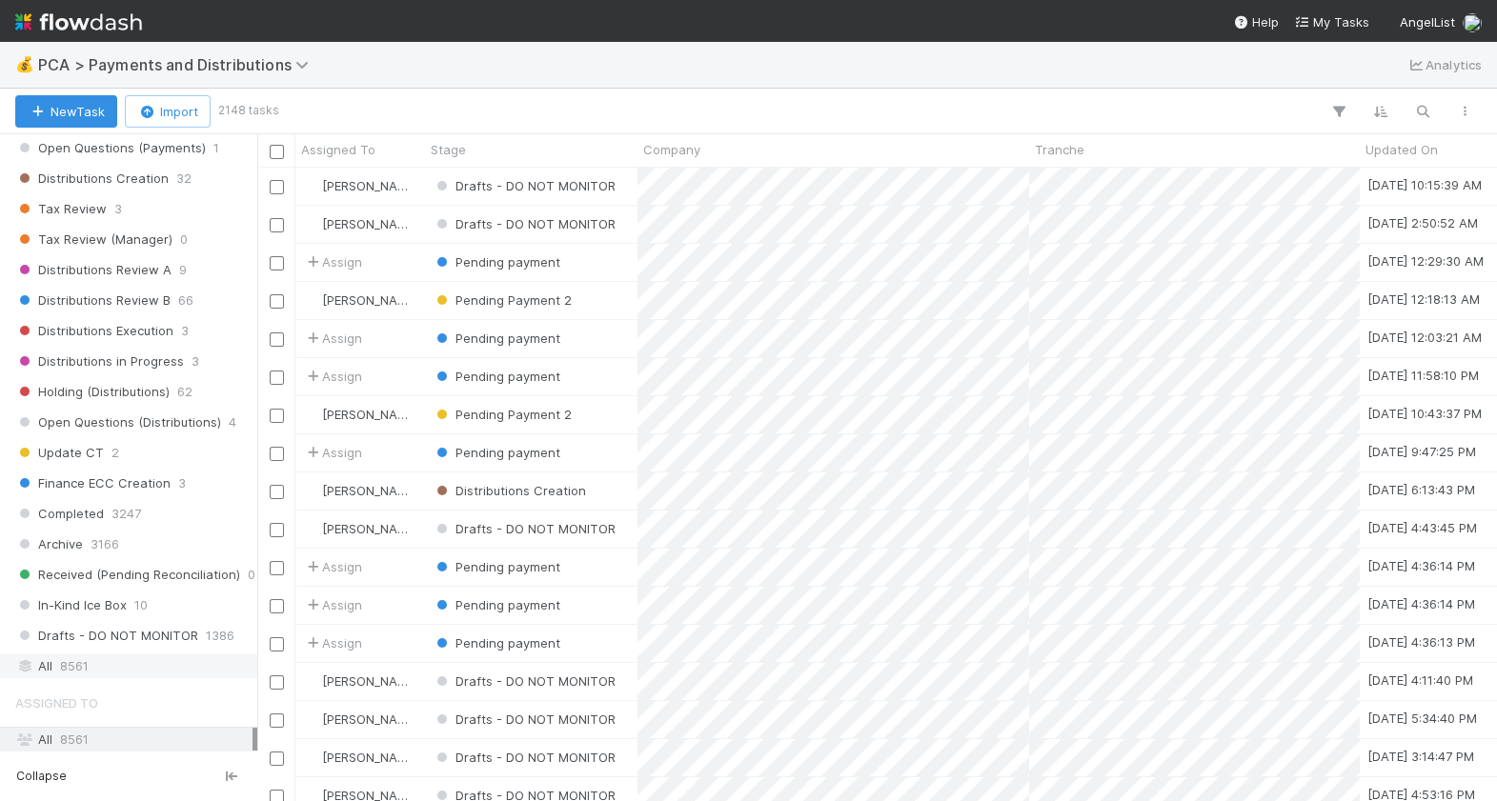
click at [99, 655] on div "All 8561" at bounding box center [133, 667] width 237 height 24
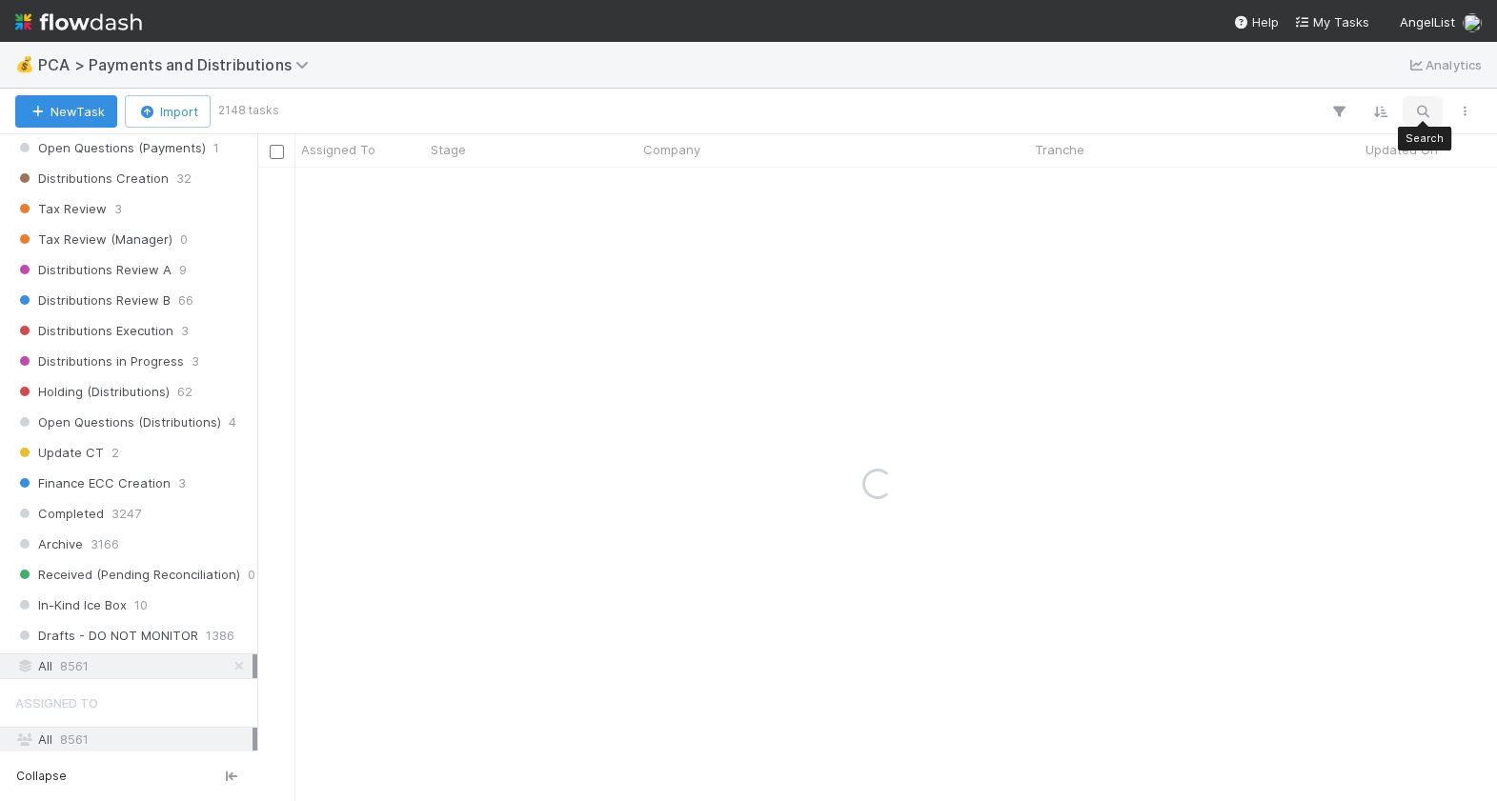
click at [1431, 111] on button "button" at bounding box center [1422, 111] width 34 height 25
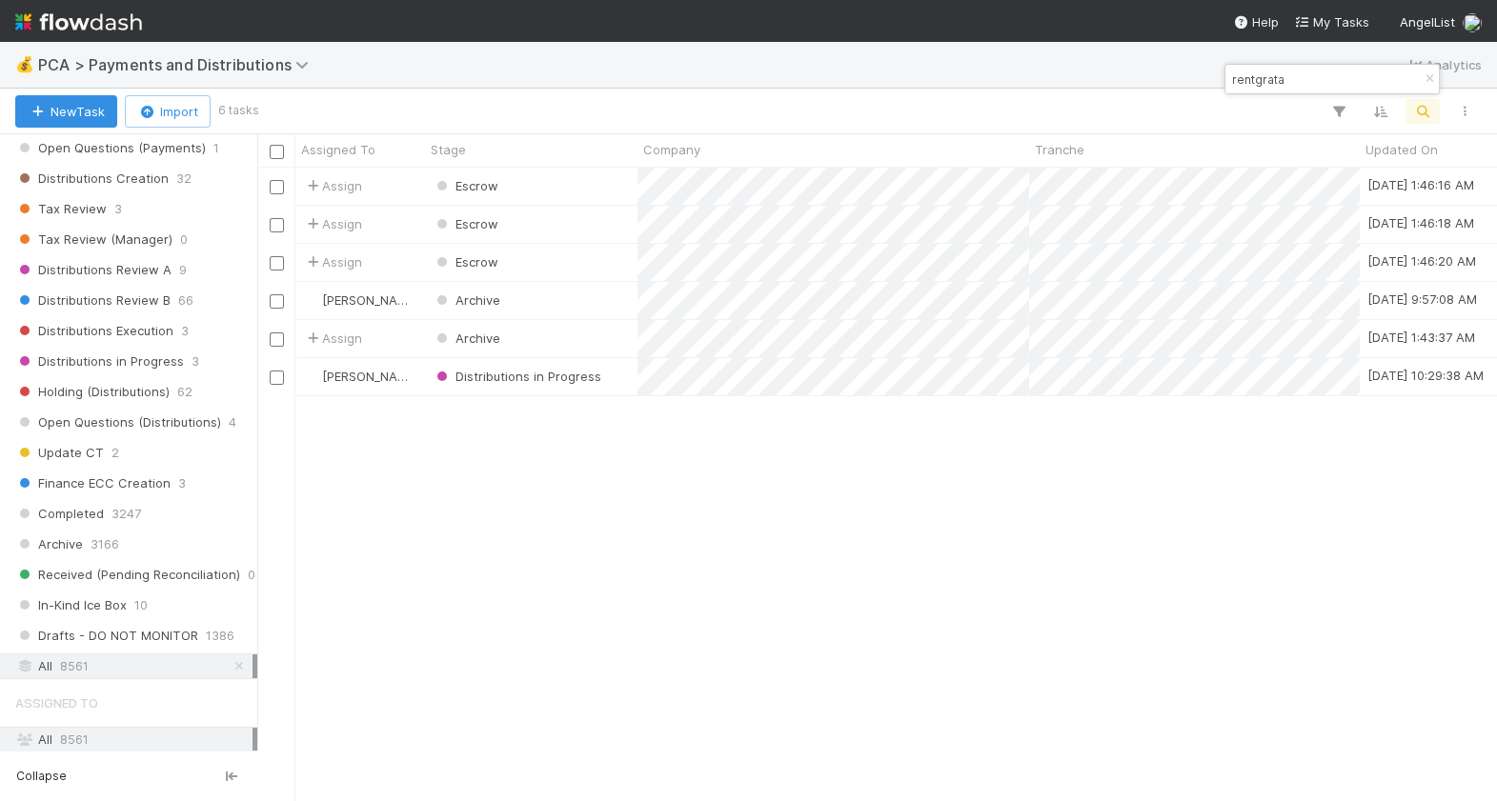
scroll to position [634, 1239]
type input "rentgrata"
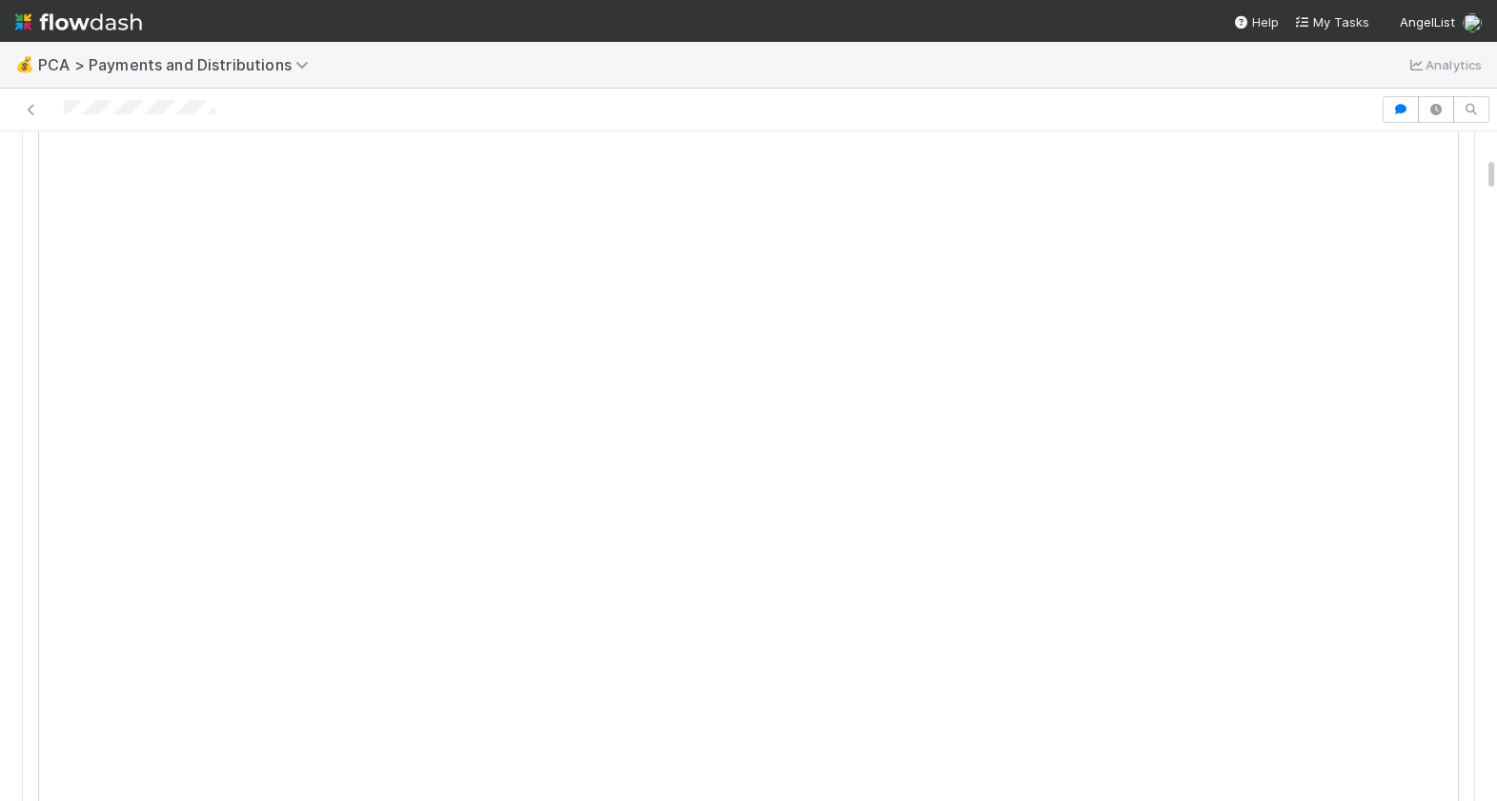
scroll to position [535, 0]
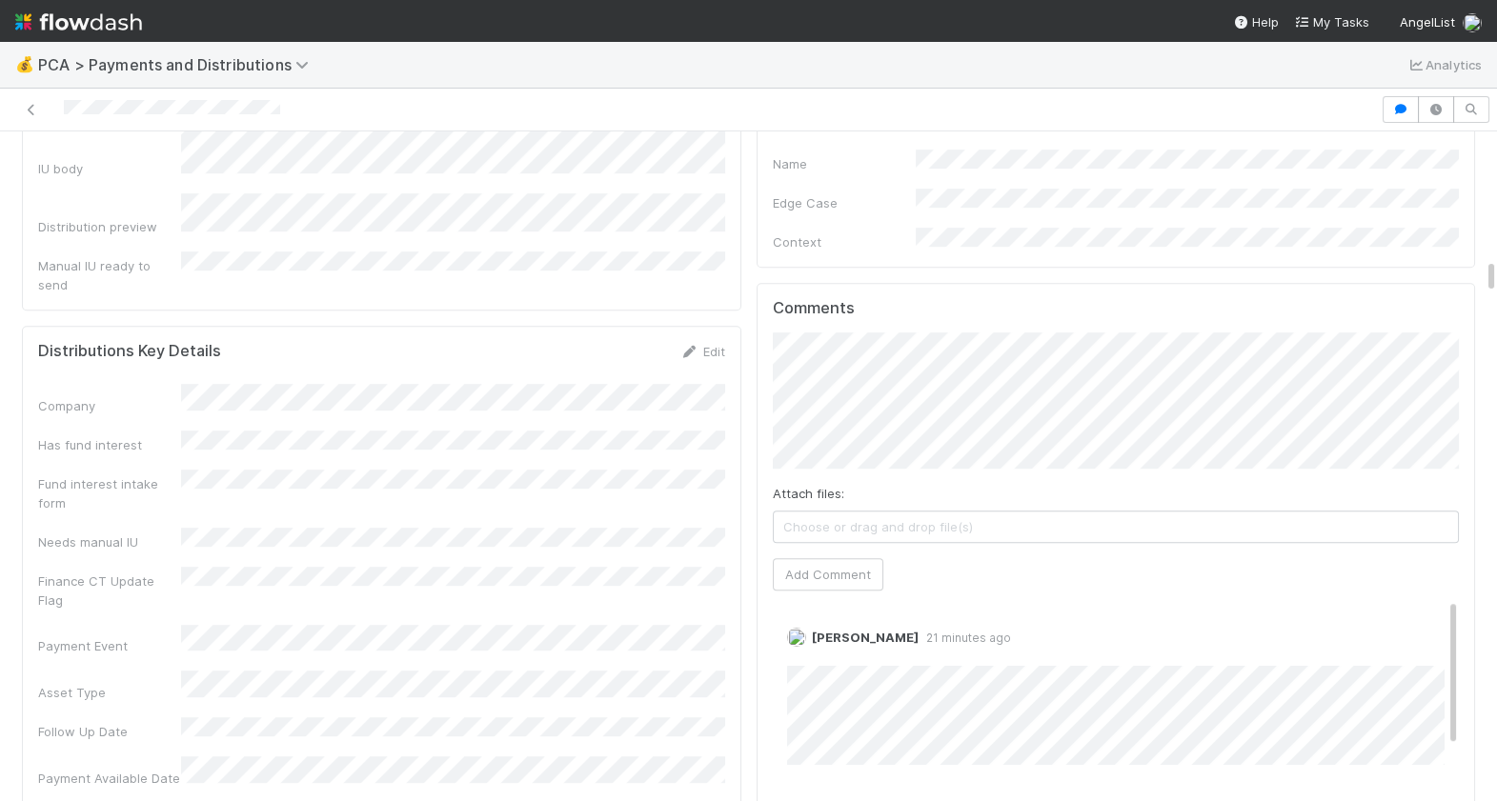
scroll to position [2691, 0]
click at [812, 646] on link "Edit" at bounding box center [813, 653] width 22 height 15
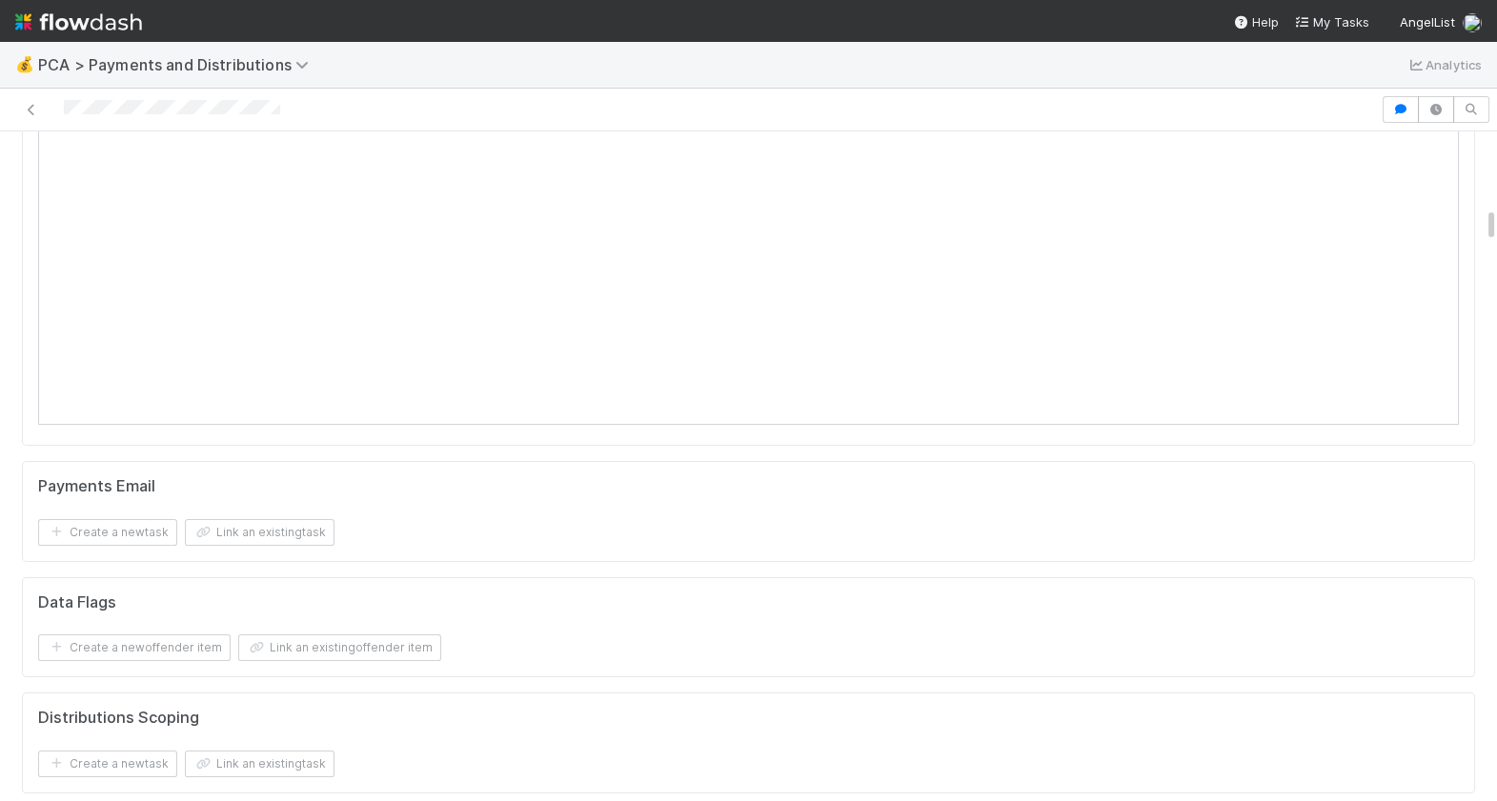
scroll to position [0, 0]
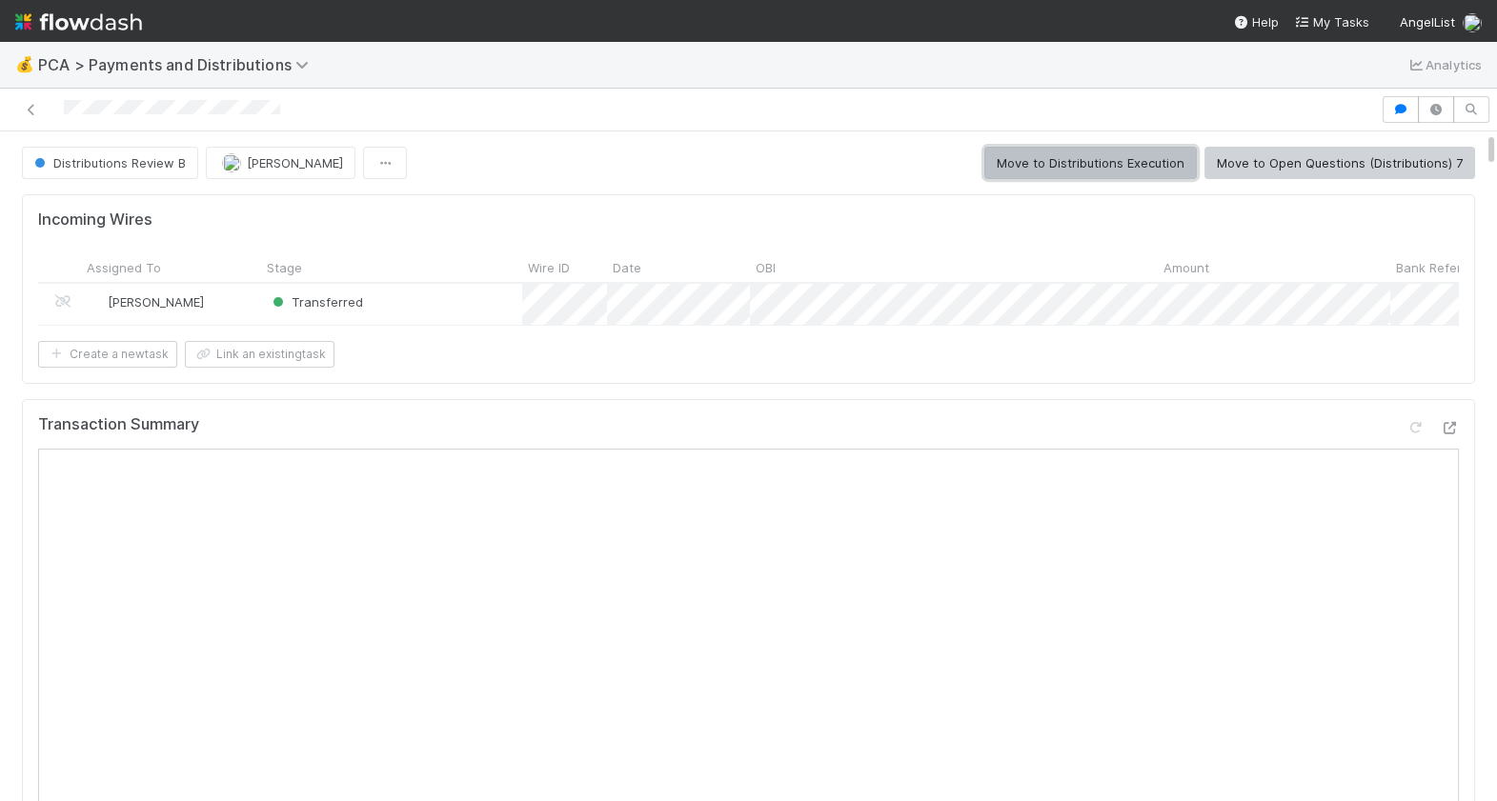
click at [1125, 167] on button "Move to Distributions Execution" at bounding box center [1090, 163] width 212 height 32
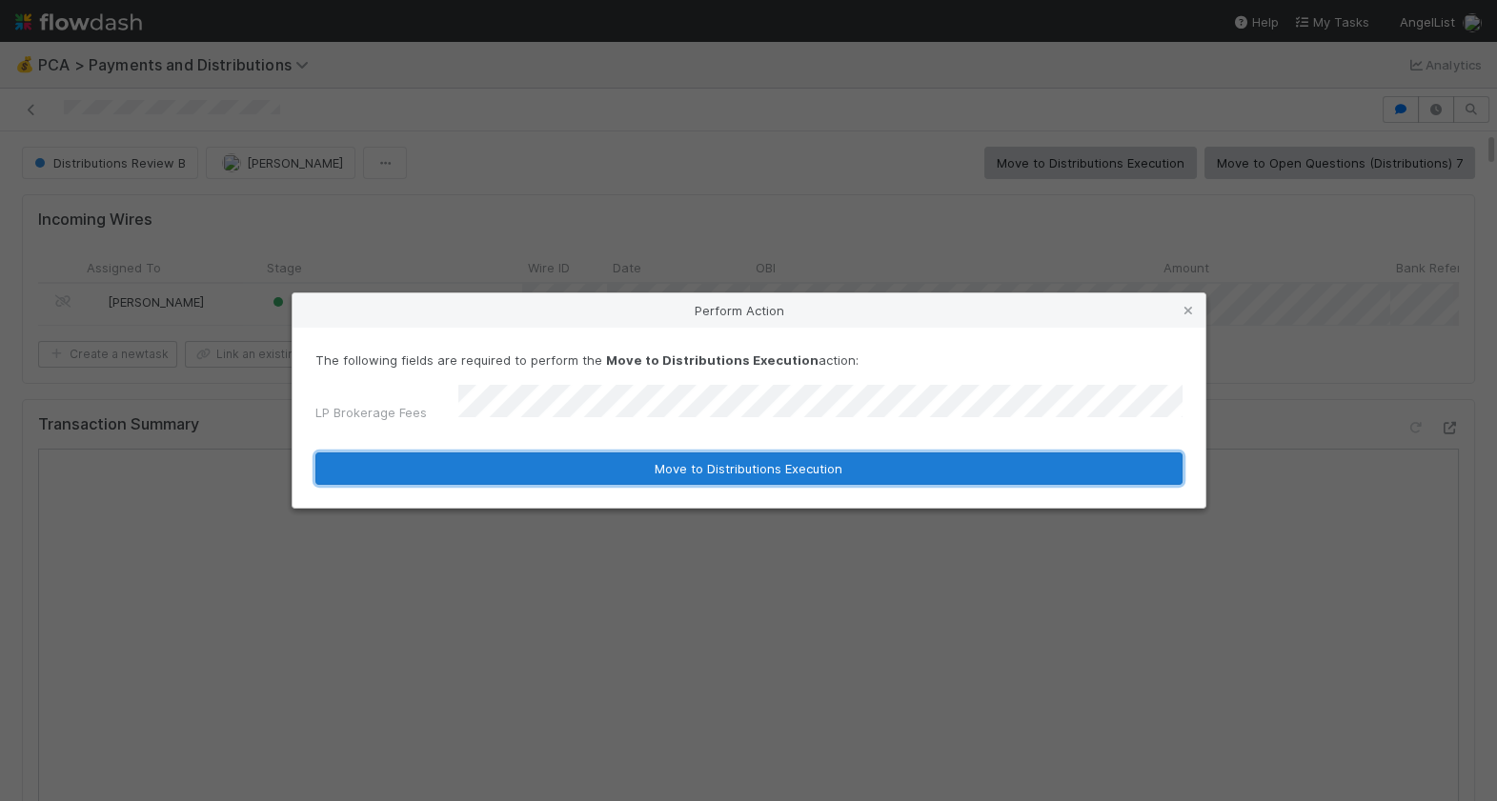
click at [577, 465] on button "Move to Distributions Execution" at bounding box center [748, 469] width 867 height 32
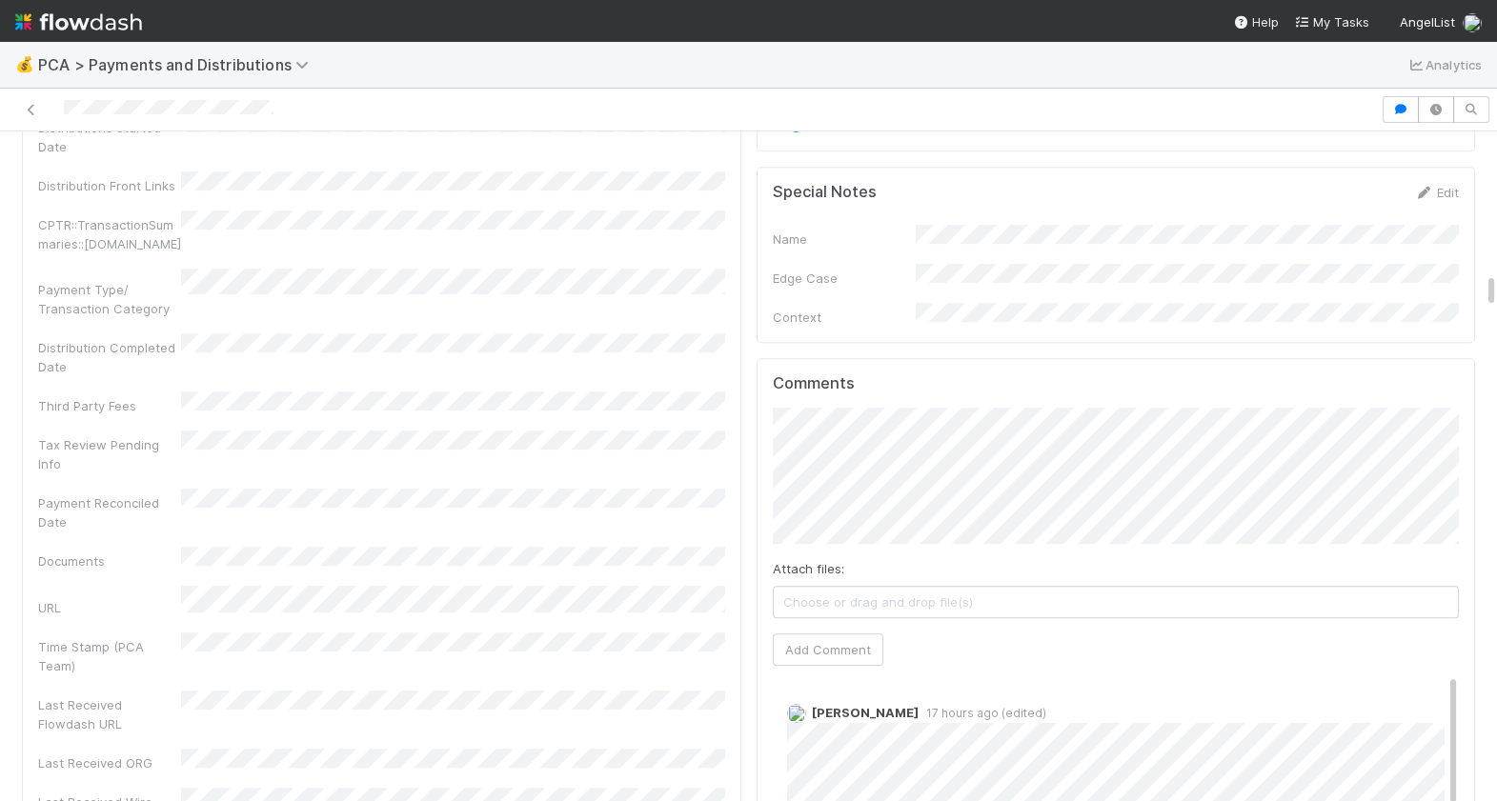
scroll to position [2657, 0]
click at [779, 371] on div "Comments Attach files: Choose or drag and drop file(s) Add Comment [PERSON_NAME…" at bounding box center [1116, 711] width 687 height 680
click at [812, 630] on button "Add Comment" at bounding box center [828, 646] width 111 height 32
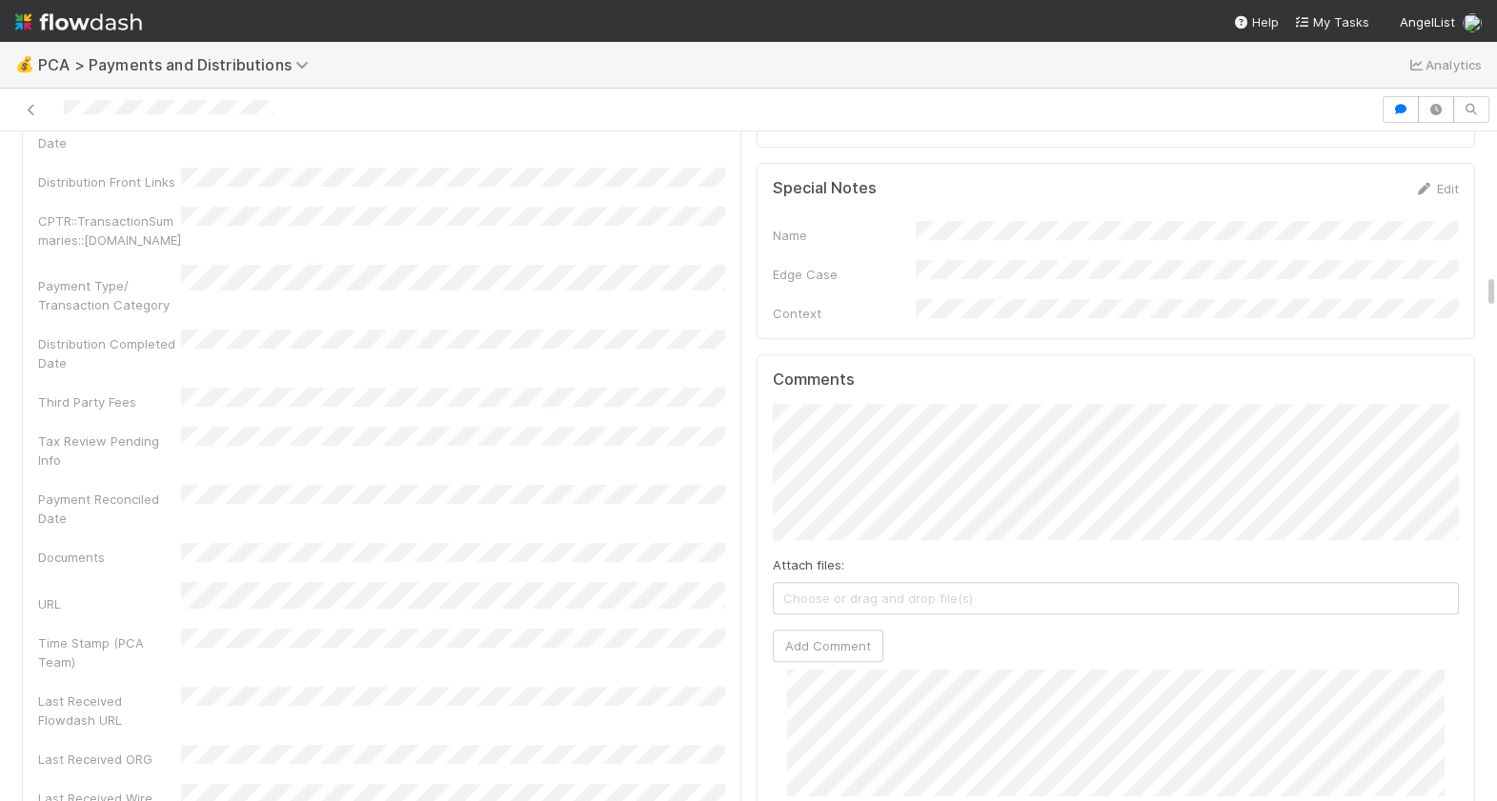
drag, startPoint x: 292, startPoint y: 105, endPoint x: 60, endPoint y: 108, distance: 232.5
click at [61, 108] on div at bounding box center [690, 109] width 1365 height 27
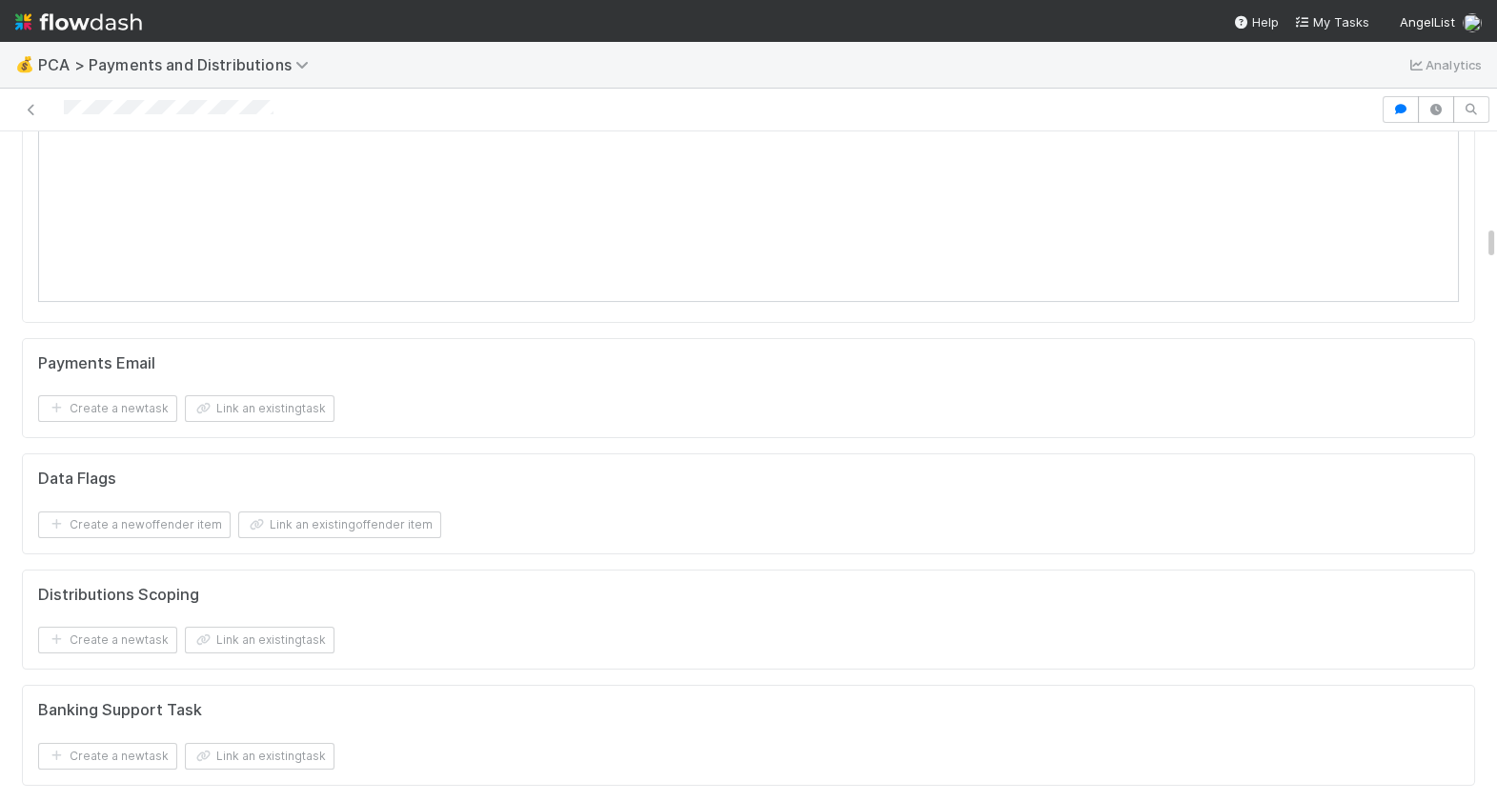
scroll to position [0, 0]
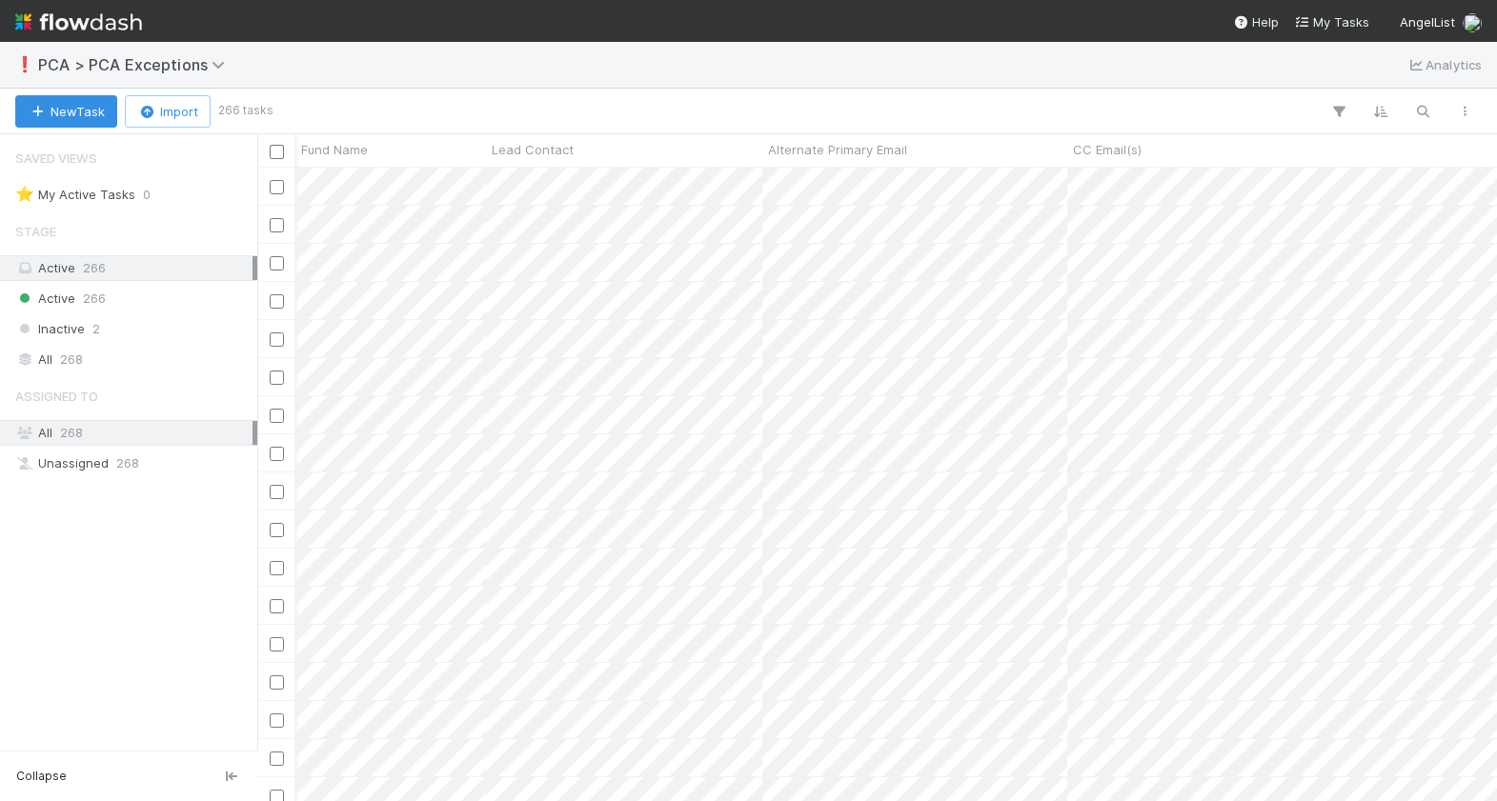
scroll to position [634, 1239]
